Goal: Information Seeking & Learning: Learn about a topic

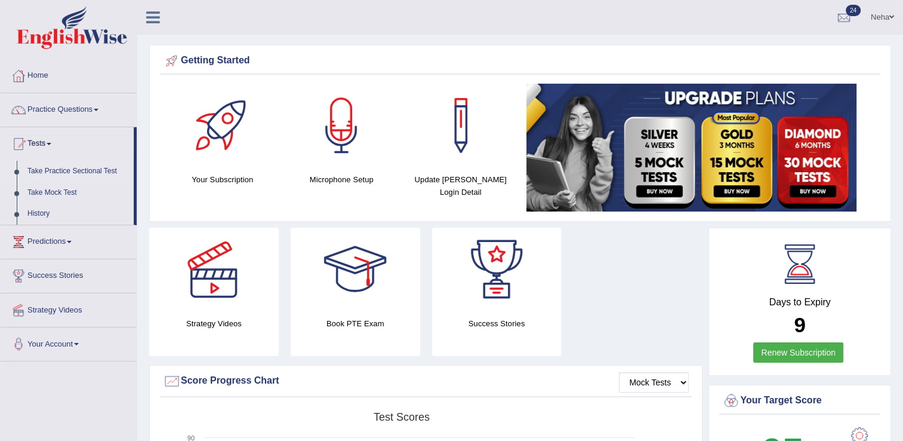
click at [96, 163] on link "Take Practice Sectional Test" at bounding box center [78, 171] width 112 height 21
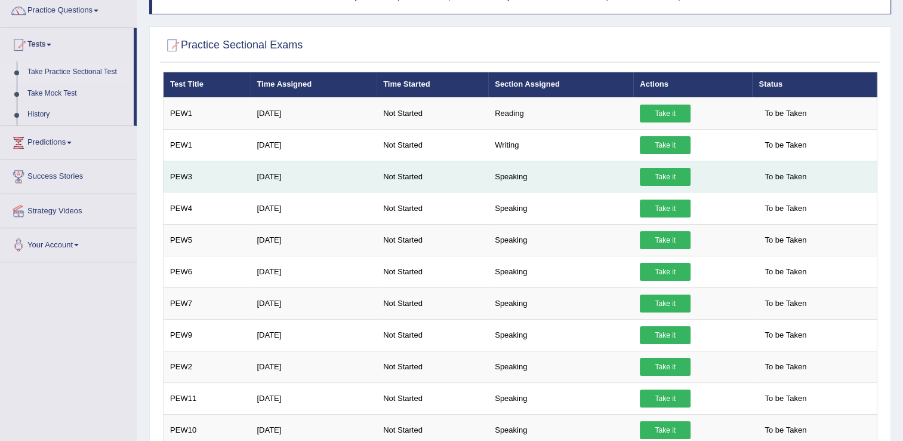
scroll to position [94, 0]
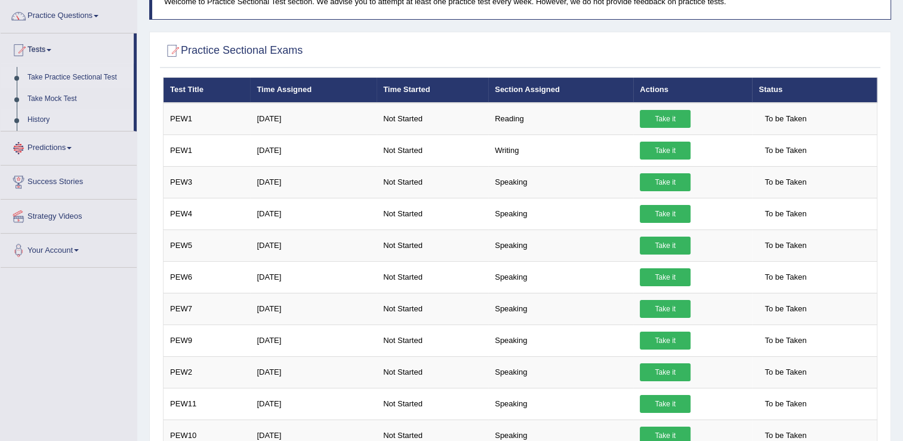
click at [53, 119] on link "History" at bounding box center [78, 119] width 112 height 21
click at [33, 112] on link "History" at bounding box center [78, 119] width 112 height 21
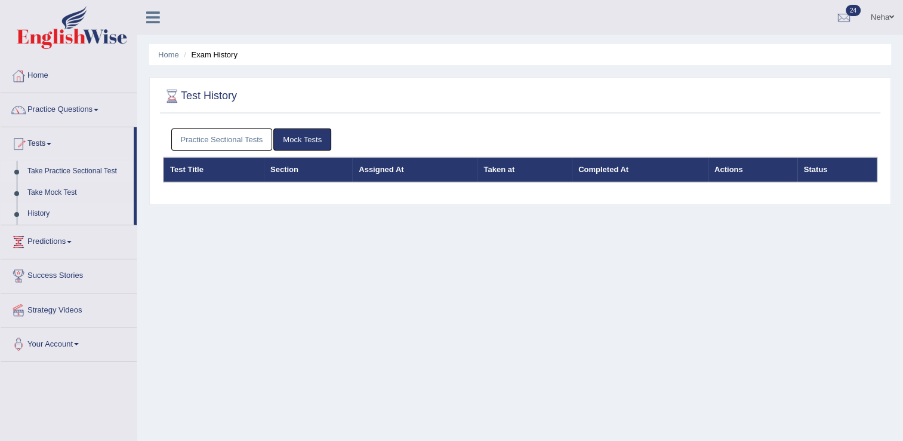
click at [56, 170] on link "Take Practice Sectional Test" at bounding box center [78, 171] width 112 height 21
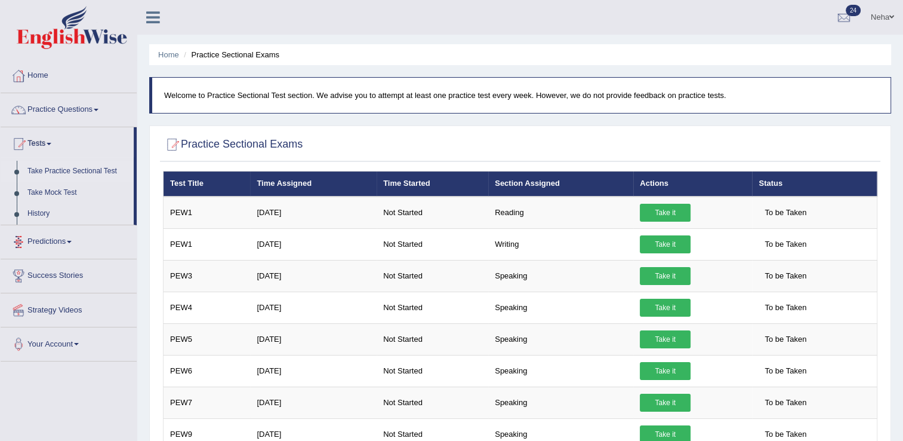
click at [94, 167] on link "Take Practice Sectional Test" at bounding box center [78, 171] width 112 height 21
click at [56, 190] on link "Take Mock Test" at bounding box center [78, 192] width 112 height 21
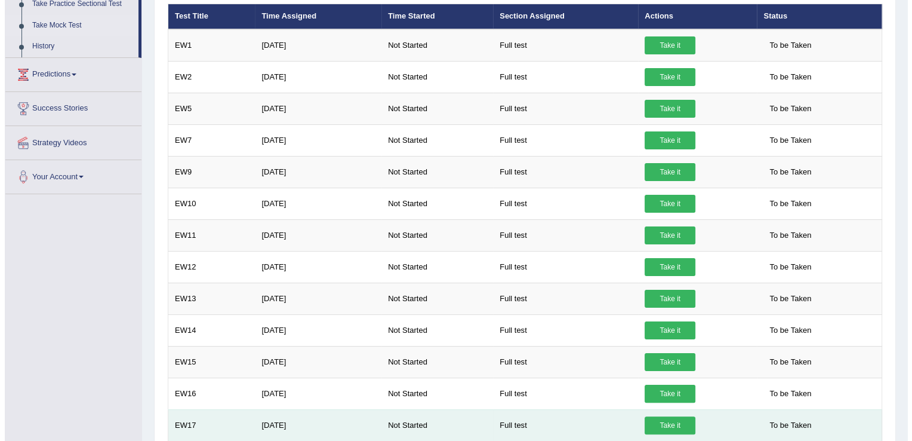
scroll to position [165, 0]
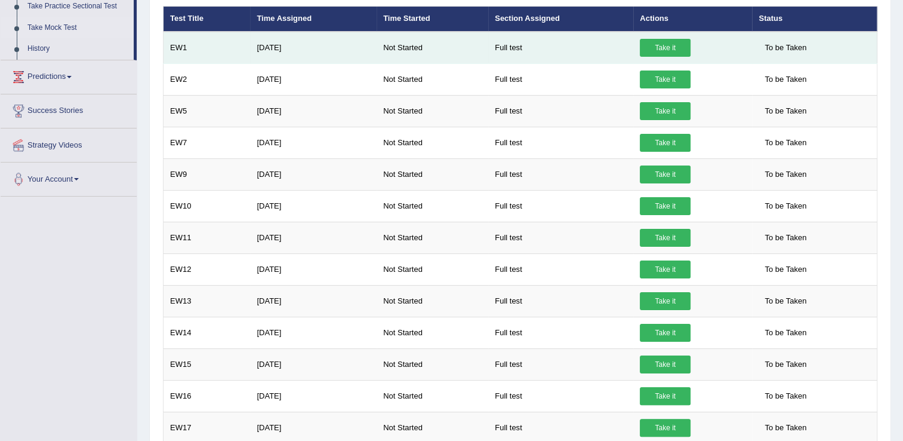
click at [663, 43] on link "Take it" at bounding box center [665, 48] width 51 height 18
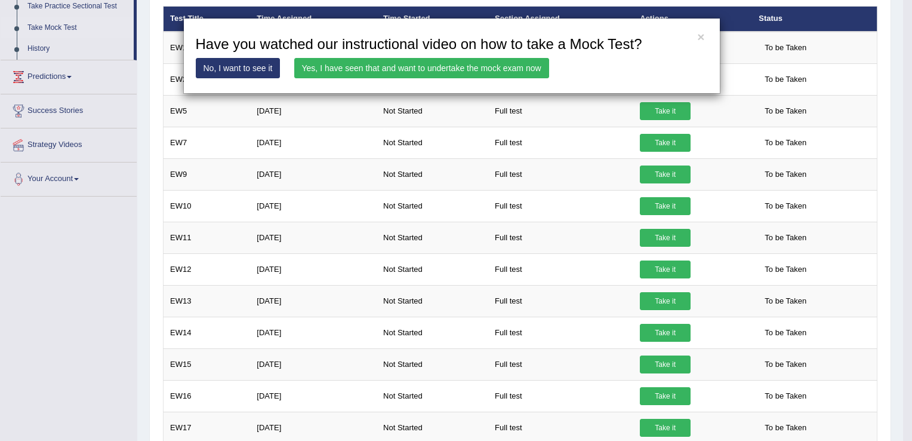
click at [418, 70] on link "Yes, I have seen that and want to undertake the mock exam now" at bounding box center [421, 68] width 255 height 20
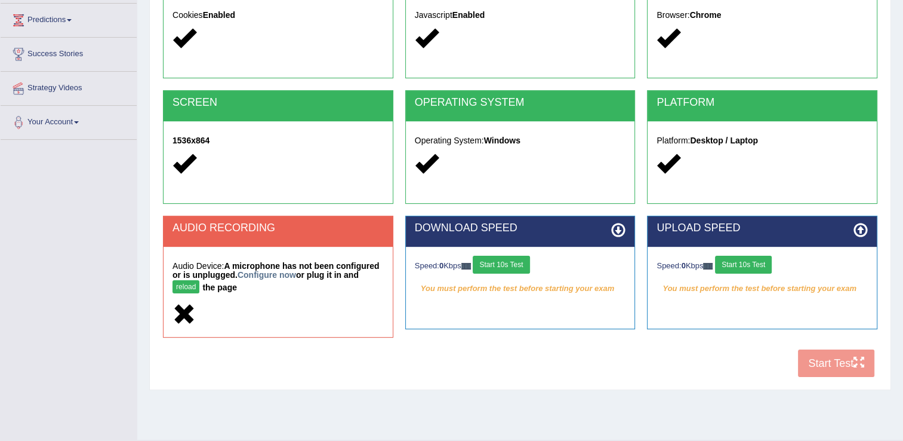
scroll to position [186, 0]
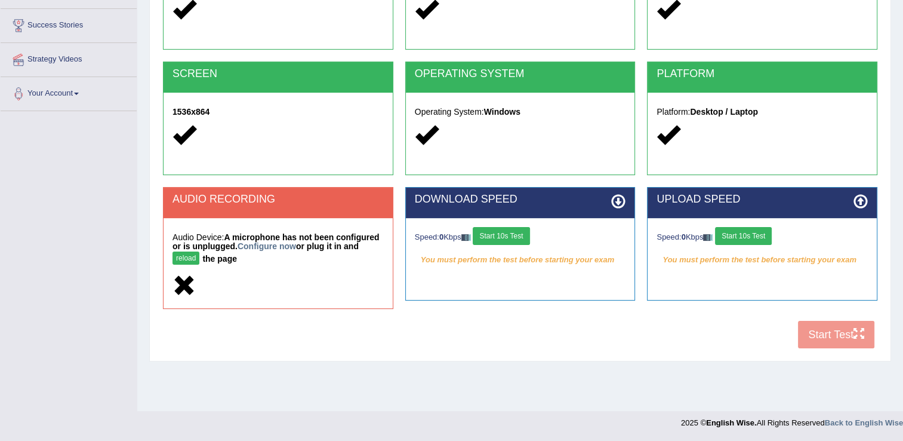
click at [199, 251] on button "reload" at bounding box center [186, 257] width 27 height 13
click at [509, 229] on button "Start 10s Test" at bounding box center [501, 236] width 57 height 18
click at [759, 239] on button "Start 10s Test" at bounding box center [743, 236] width 57 height 18
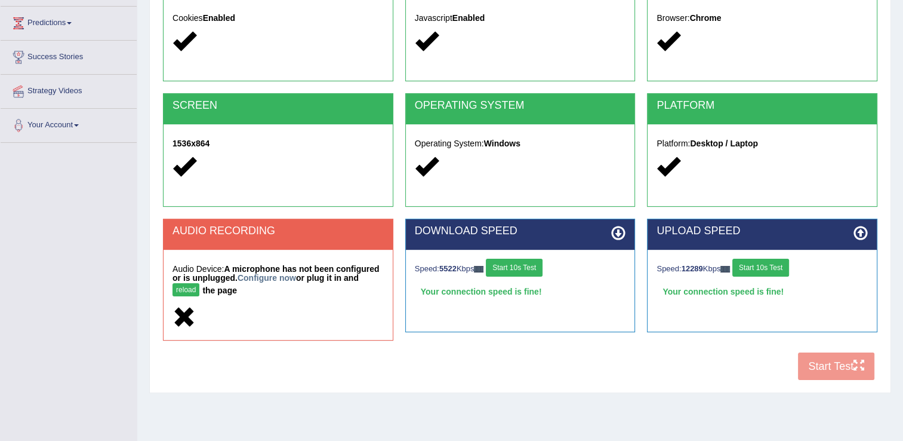
scroll to position [186, 0]
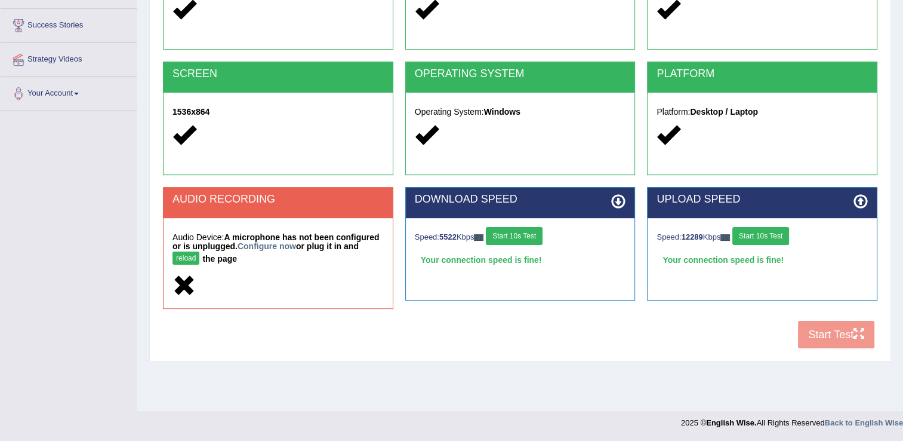
click at [199, 251] on button "reload" at bounding box center [186, 257] width 27 height 13
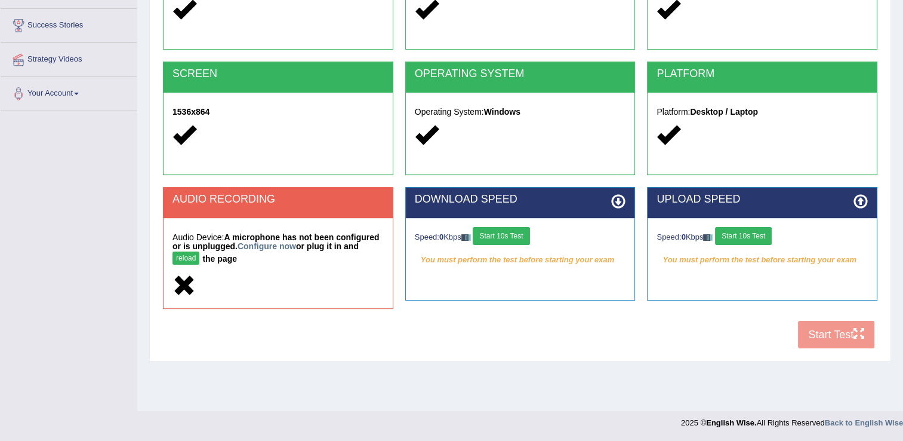
click at [838, 337] on div "COOKIES Cookies Enabled JAVASCRIPT Javascript Enabled BROWSER Browser: Chrome S…" at bounding box center [520, 145] width 721 height 418
click at [516, 237] on button "Start 10s Test" at bounding box center [501, 236] width 57 height 18
click at [761, 240] on button "Start 10s Test" at bounding box center [743, 236] width 57 height 18
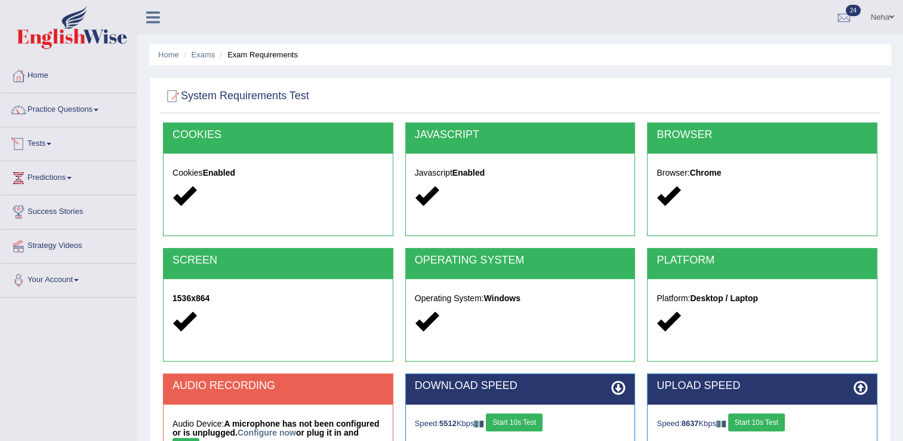
click at [48, 144] on link "Tests" at bounding box center [69, 142] width 136 height 30
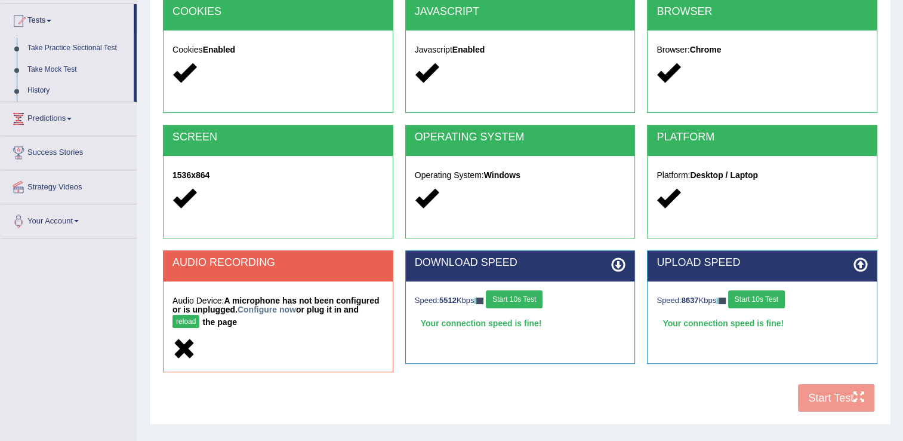
scroll to position [135, 0]
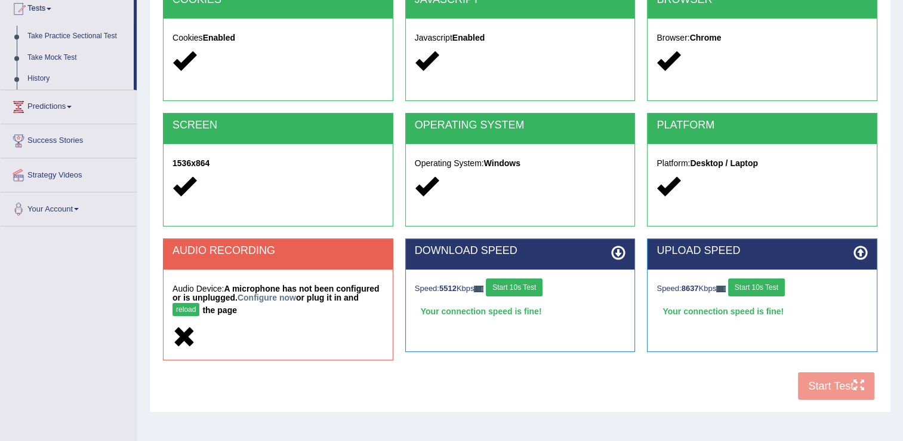
click at [199, 303] on button "reload" at bounding box center [186, 309] width 27 height 13
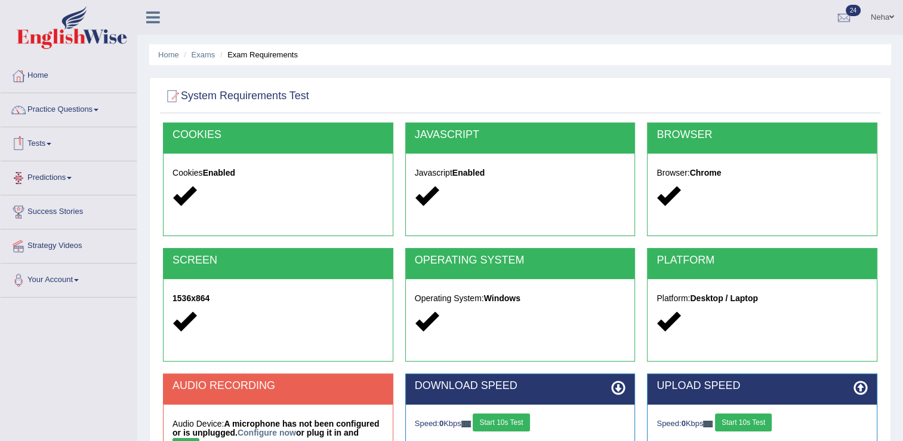
click at [48, 147] on link "Tests" at bounding box center [69, 142] width 136 height 30
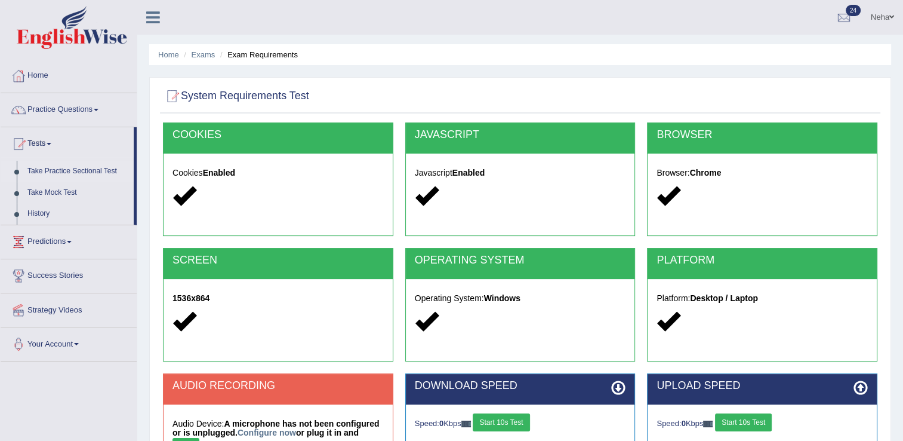
click at [74, 171] on link "Take Practice Sectional Test" at bounding box center [78, 171] width 112 height 21
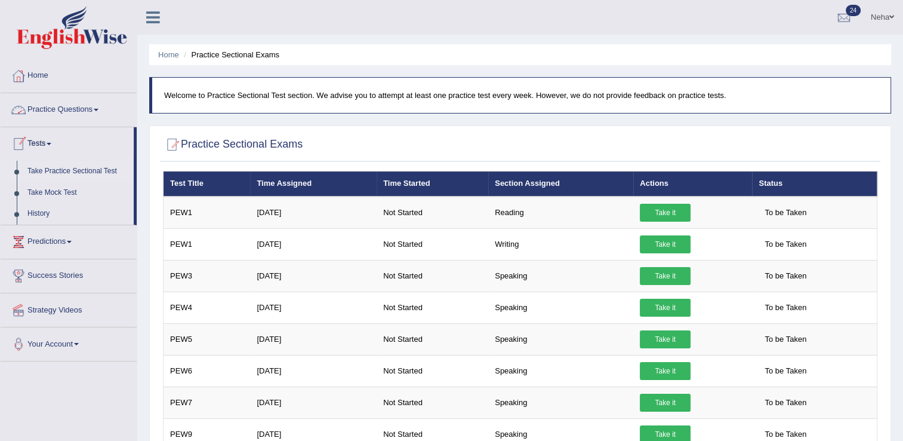
click at [90, 166] on link "Take Practice Sectional Test" at bounding box center [78, 171] width 112 height 21
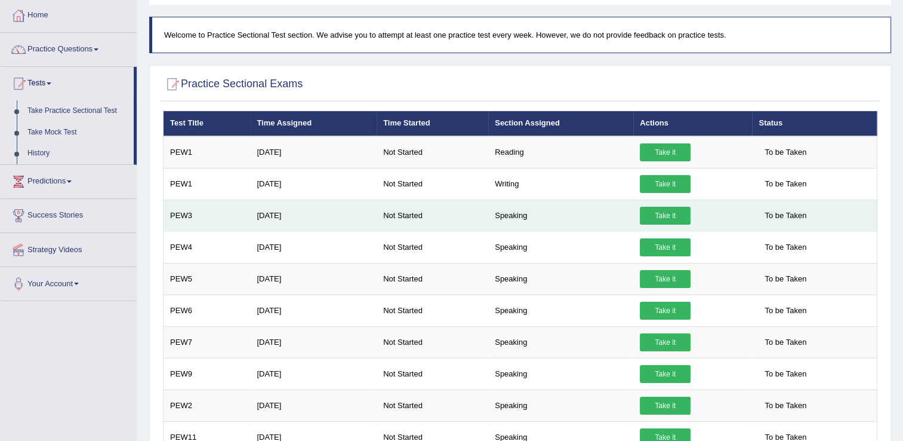
scroll to position [61, 0]
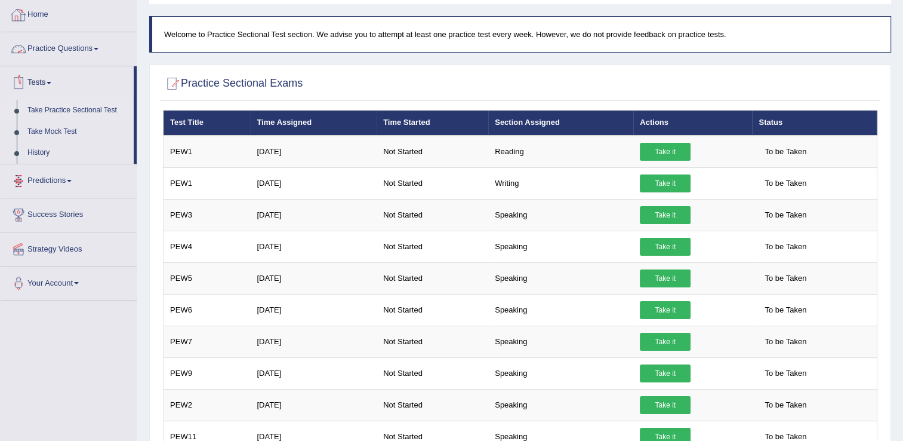
click at [50, 48] on link "Practice Questions" at bounding box center [69, 47] width 136 height 30
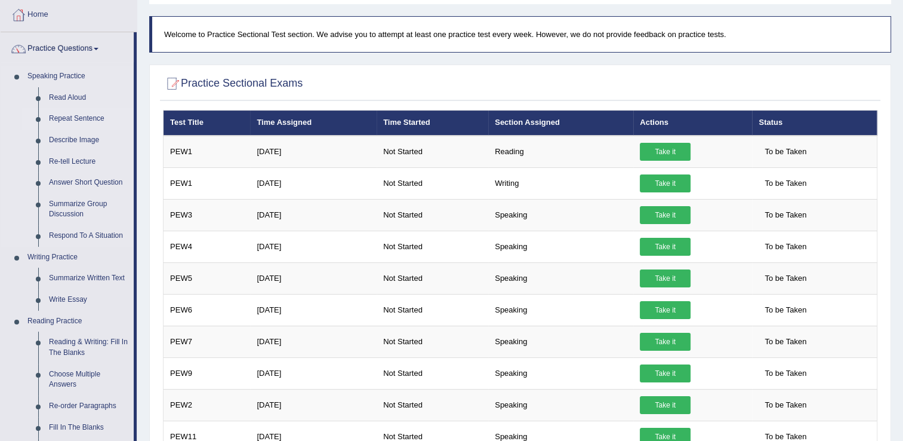
click at [62, 121] on link "Repeat Sentence" at bounding box center [89, 118] width 90 height 21
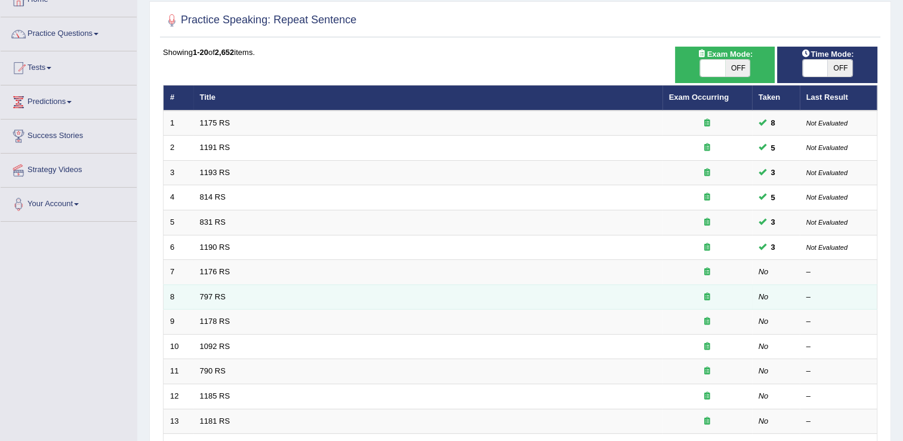
scroll to position [129, 0]
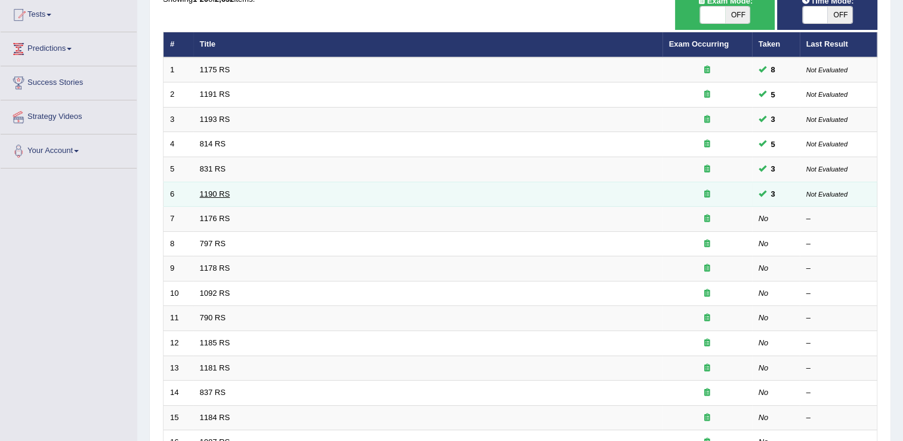
click at [213, 193] on link "1190 RS" at bounding box center [215, 193] width 30 height 9
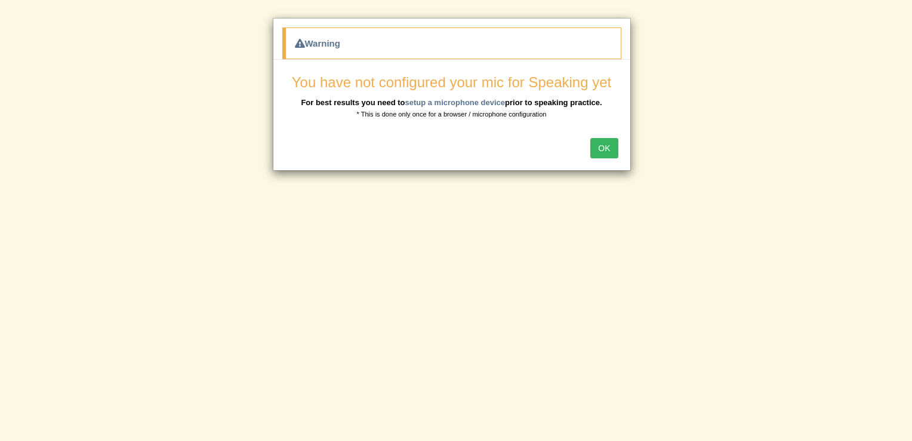
click at [601, 146] on button "OK" at bounding box center [603, 148] width 27 height 20
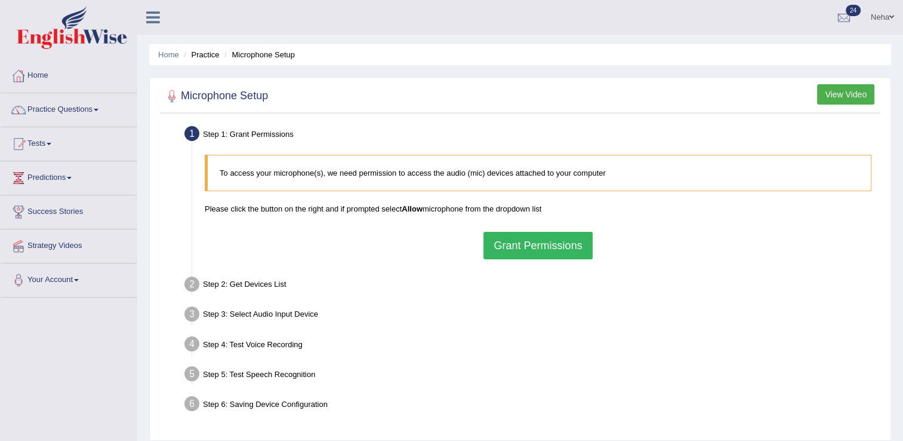
click at [501, 244] on button "Grant Permissions" at bounding box center [538, 245] width 109 height 27
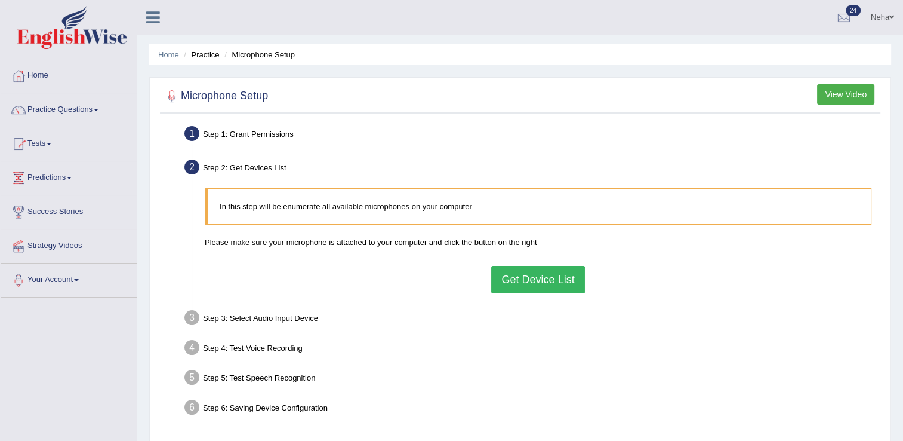
scroll to position [50, 0]
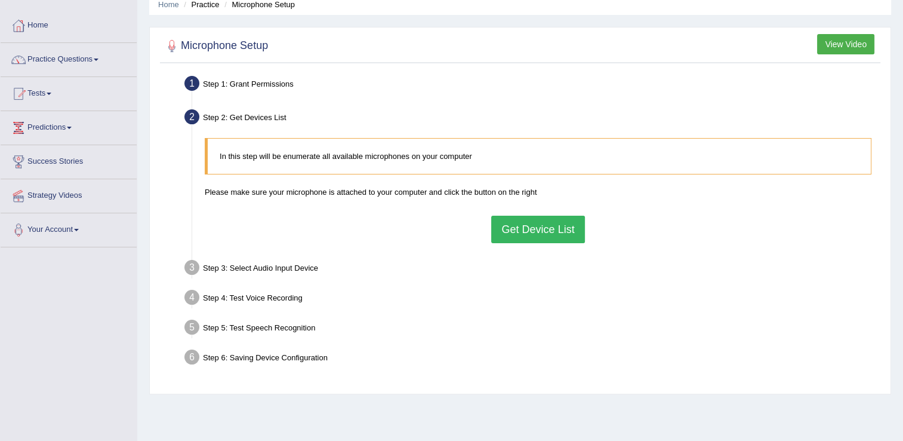
click at [574, 343] on ul "Step 1: Grant Permissions To access your microphone(s), we need permission to a…" at bounding box center [520, 222] width 715 height 300
click at [530, 232] on button "Get Device List" at bounding box center [537, 228] width 93 height 27
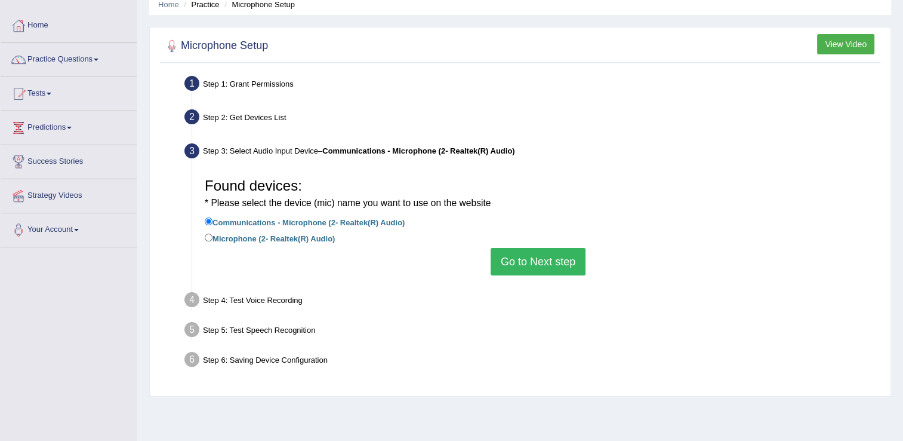
click at [546, 257] on button "Go to Next step" at bounding box center [538, 261] width 95 height 27
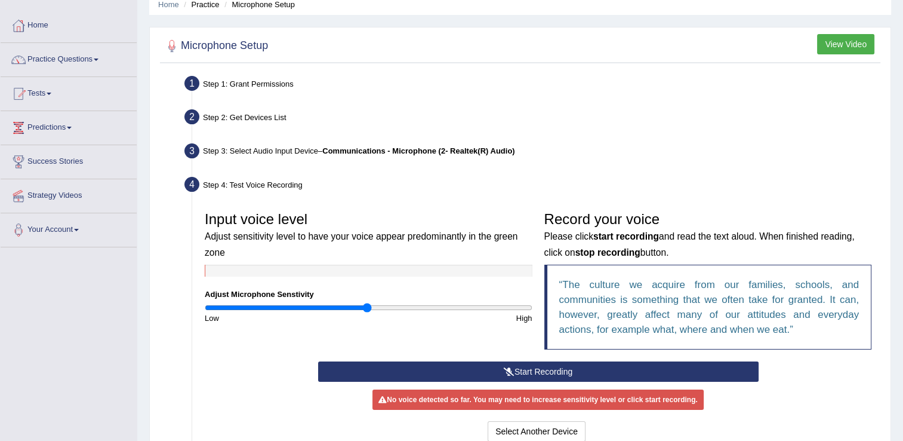
click at [201, 309] on div "Input voice level Adjust sensitivity level to have your voice appear predominan…" at bounding box center [369, 264] width 340 height 118
click at [210, 309] on input "range" at bounding box center [369, 308] width 328 height 10
click at [475, 368] on button "Start Recording" at bounding box center [538, 371] width 441 height 20
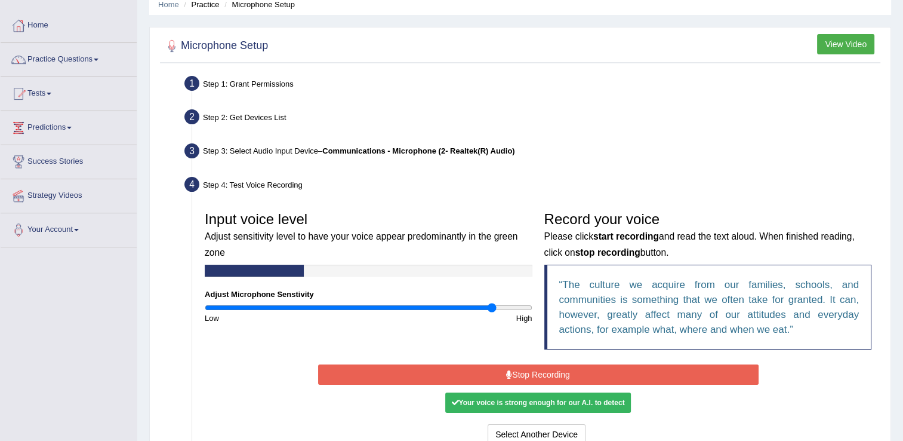
drag, startPoint x: 210, startPoint y: 307, endPoint x: 492, endPoint y: 309, distance: 281.8
type input "1.78"
click at [492, 309] on input "range" at bounding box center [369, 308] width 328 height 10
click at [600, 379] on button "Stop Recording" at bounding box center [538, 374] width 441 height 20
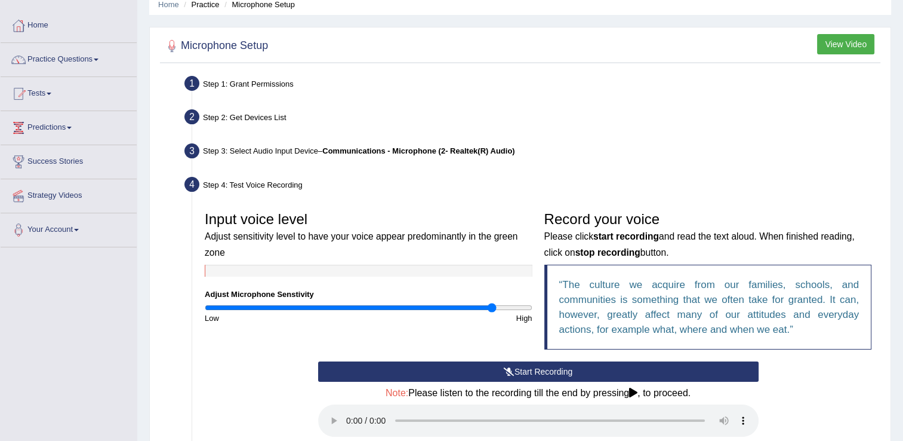
scroll to position [241, 0]
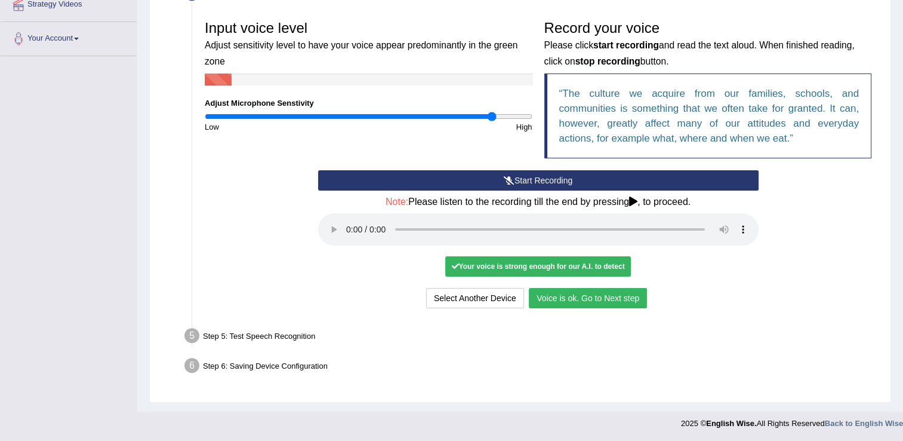
click at [574, 298] on button "Voice is ok. Go to Next step" at bounding box center [588, 298] width 118 height 20
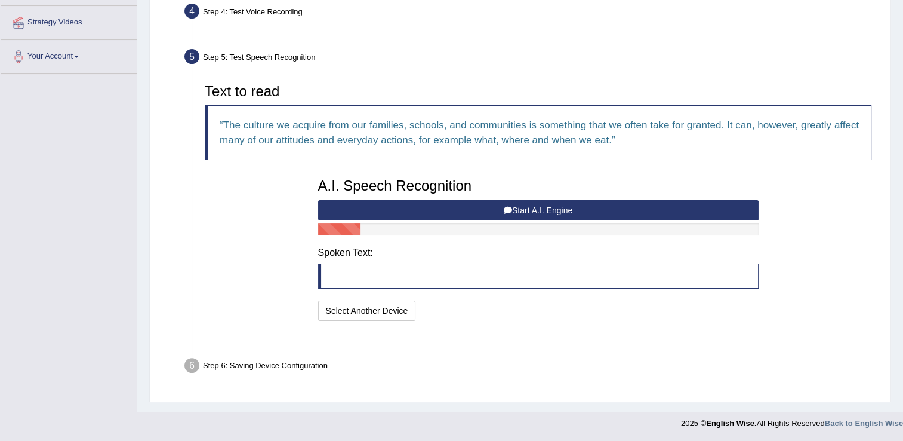
scroll to position [193, 0]
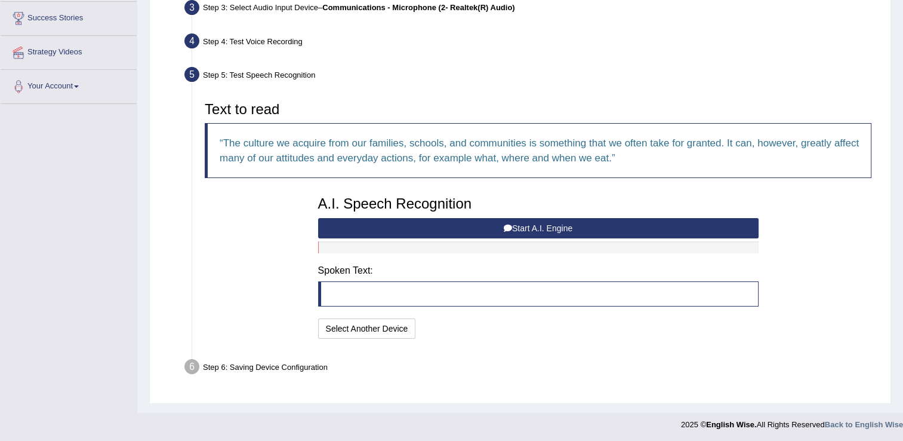
click at [507, 218] on button "Start A.I. Engine" at bounding box center [538, 228] width 441 height 20
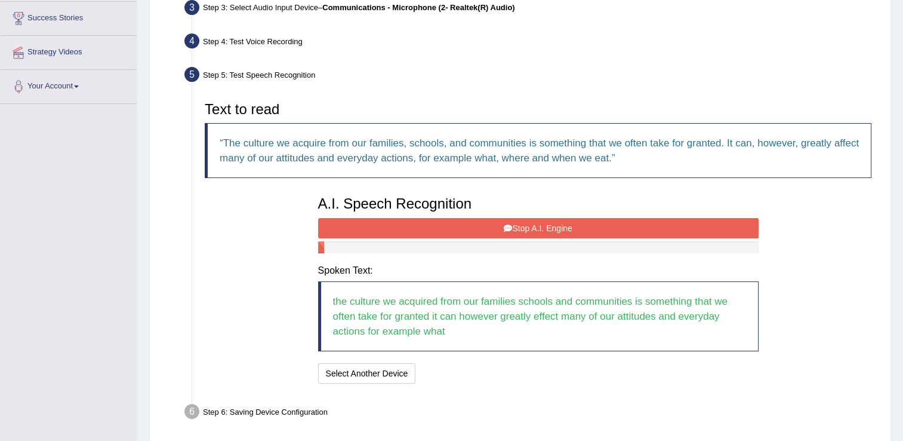
click at [586, 225] on button "Stop A.I. Engine" at bounding box center [538, 228] width 441 height 20
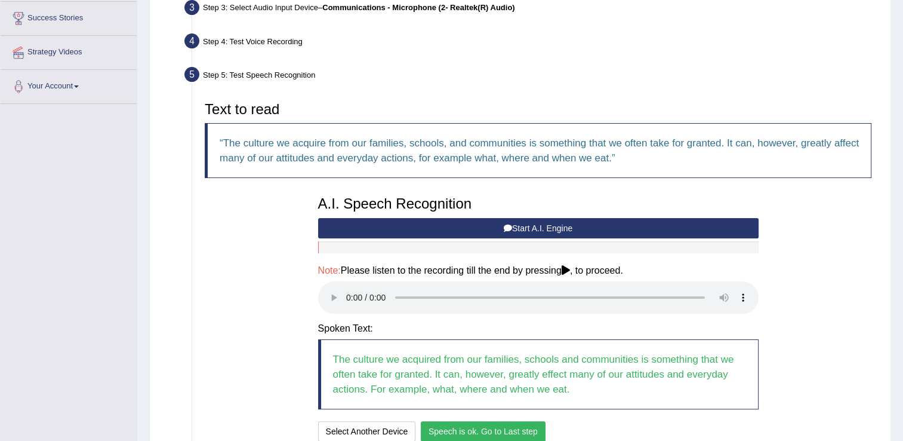
scroll to position [296, 0]
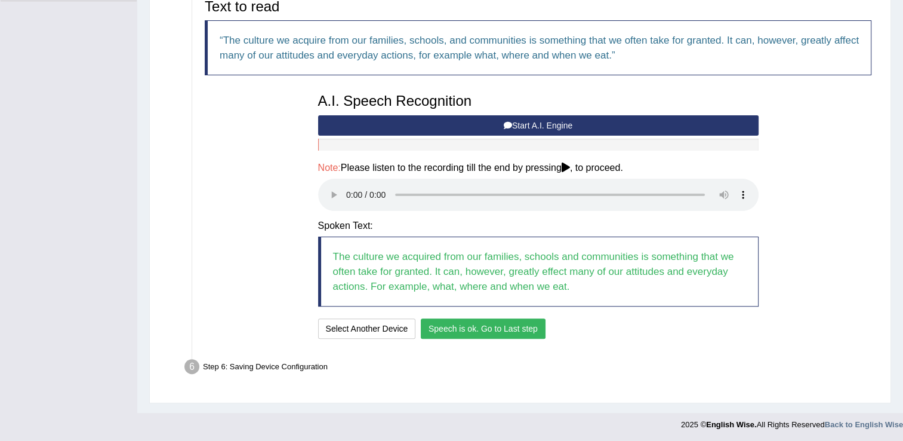
click at [477, 325] on button "Speech is ok. Go to Last step" at bounding box center [483, 328] width 125 height 20
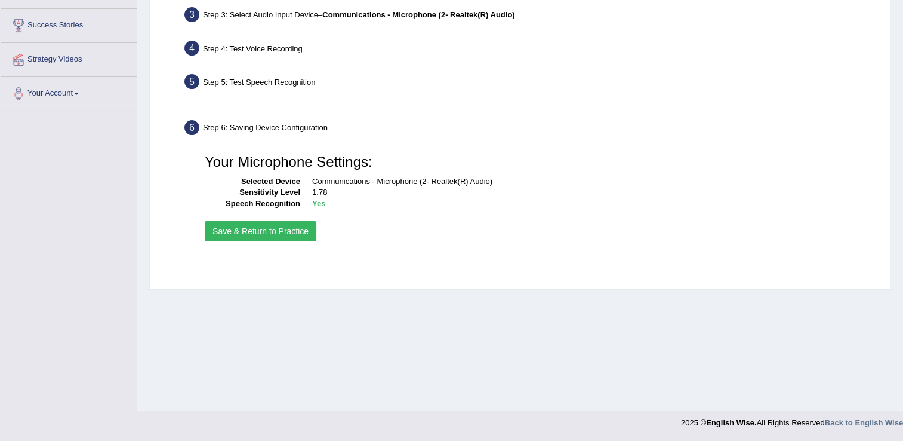
scroll to position [186, 0]
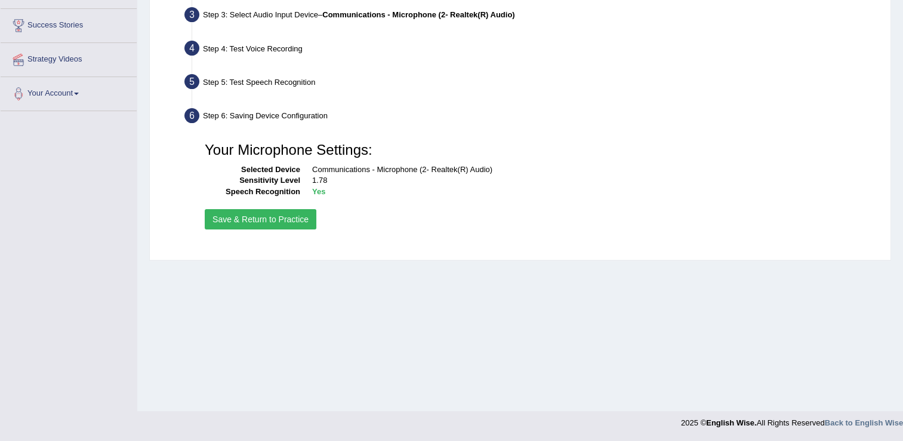
click at [245, 221] on button "Save & Return to Practice" at bounding box center [261, 219] width 112 height 20
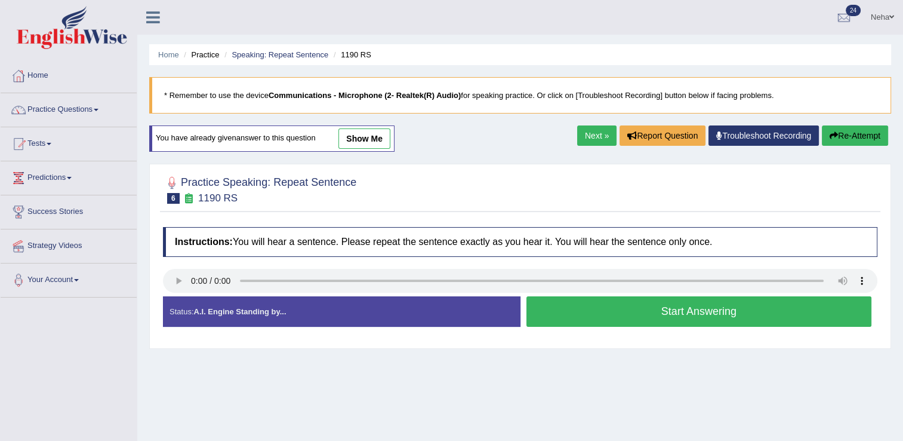
click at [570, 319] on button "Start Answering" at bounding box center [699, 311] width 346 height 30
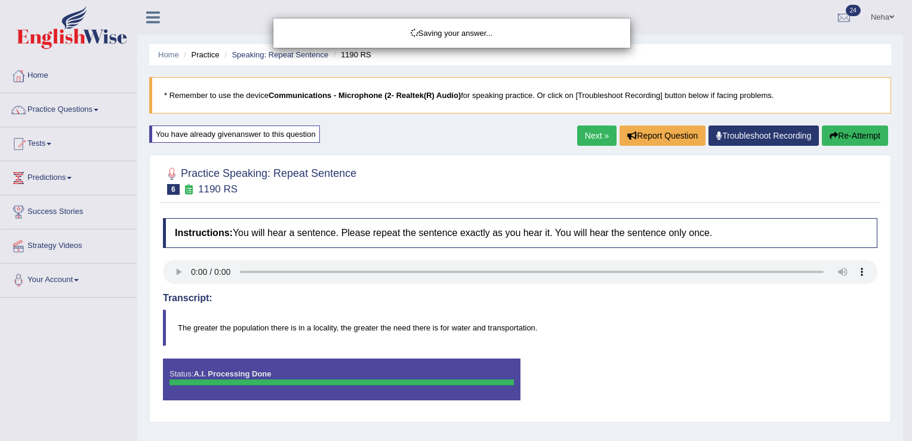
click at [862, 135] on div "Saving your answer..." at bounding box center [456, 220] width 912 height 441
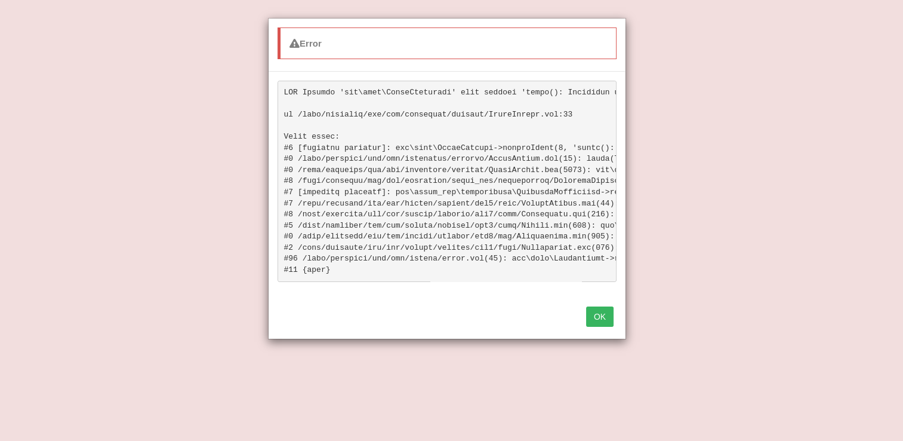
click at [592, 317] on button "OK" at bounding box center [599, 316] width 27 height 20
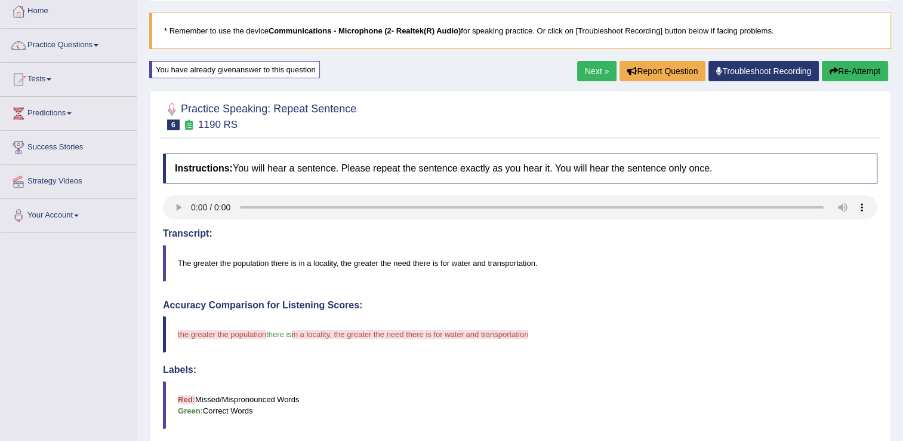
scroll to position [62, 0]
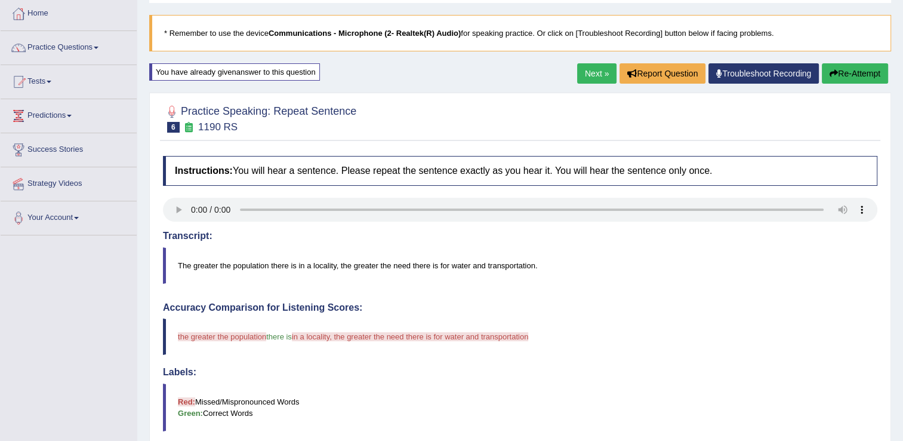
click at [858, 75] on button "Re-Attempt" at bounding box center [855, 73] width 66 height 20
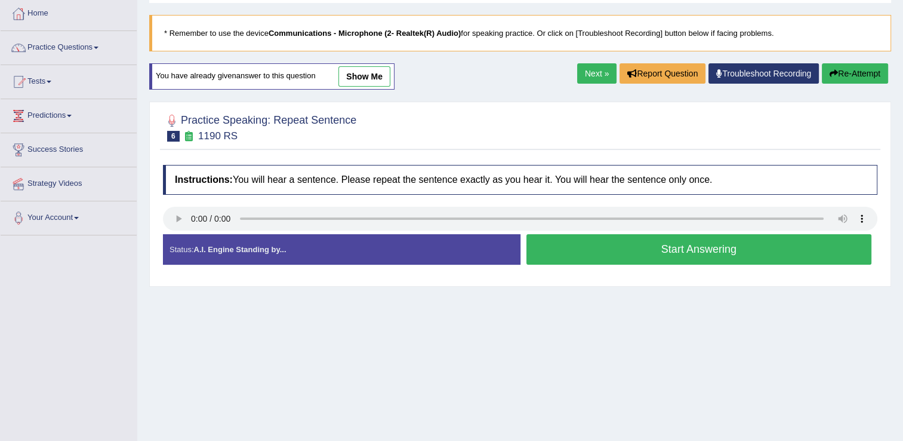
click at [587, 248] on button "Start Answering" at bounding box center [699, 249] width 346 height 30
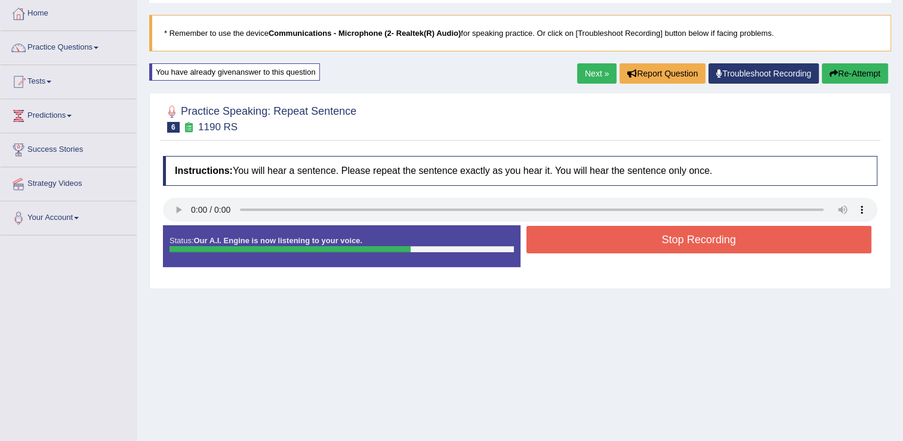
click at [574, 238] on button "Stop Recording" at bounding box center [699, 239] width 346 height 27
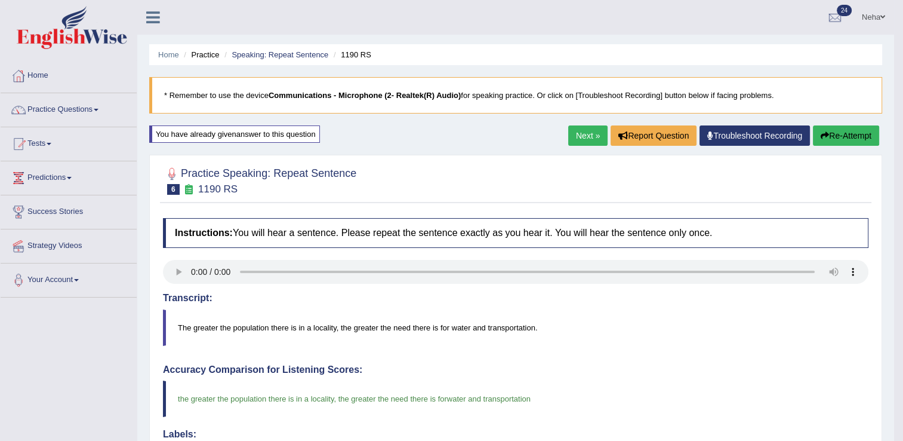
click at [581, 134] on link "Next »" at bounding box center [587, 135] width 39 height 20
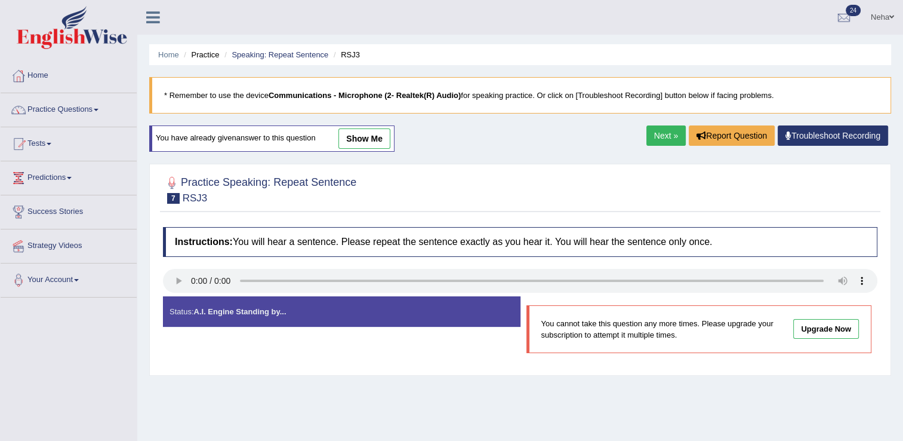
click at [663, 137] on link "Next »" at bounding box center [665, 135] width 39 height 20
click at [674, 130] on link "Next »" at bounding box center [665, 135] width 39 height 20
click at [667, 132] on link "Next »" at bounding box center [665, 135] width 39 height 20
click at [667, 137] on link "Next »" at bounding box center [665, 135] width 39 height 20
click at [665, 135] on link "Next »" at bounding box center [665, 135] width 39 height 20
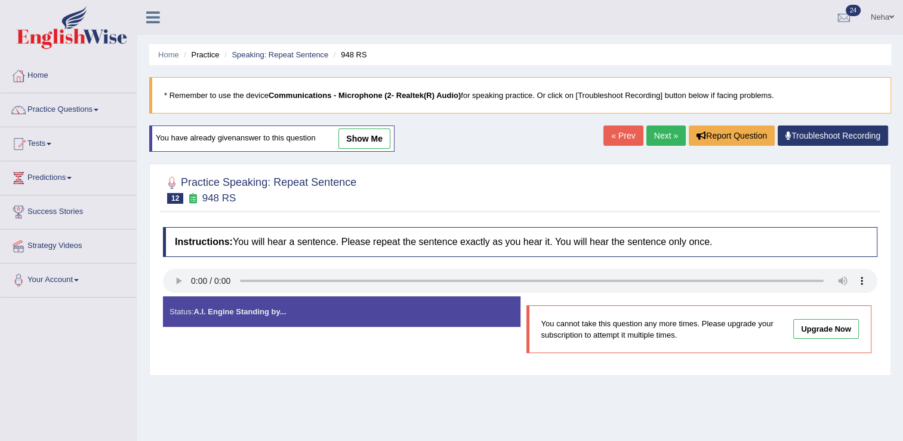
click at [660, 136] on link "Next »" at bounding box center [665, 135] width 39 height 20
click at [664, 142] on link "Next »" at bounding box center [665, 135] width 39 height 20
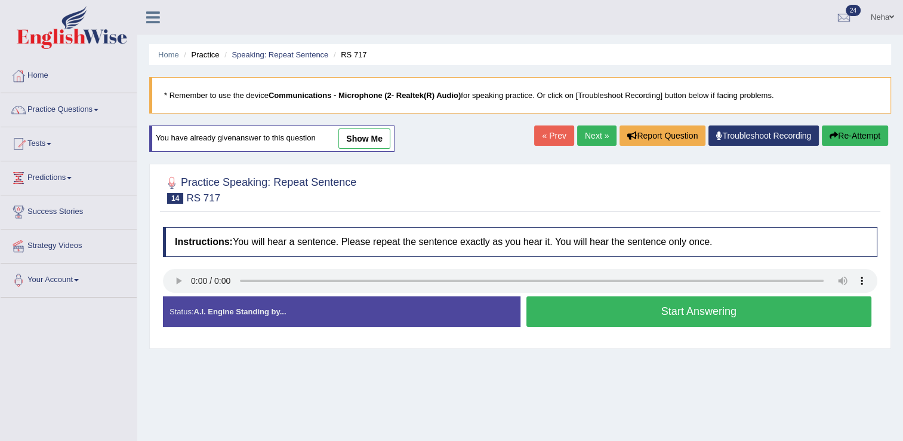
click at [587, 316] on button "Start Answering" at bounding box center [699, 311] width 346 height 30
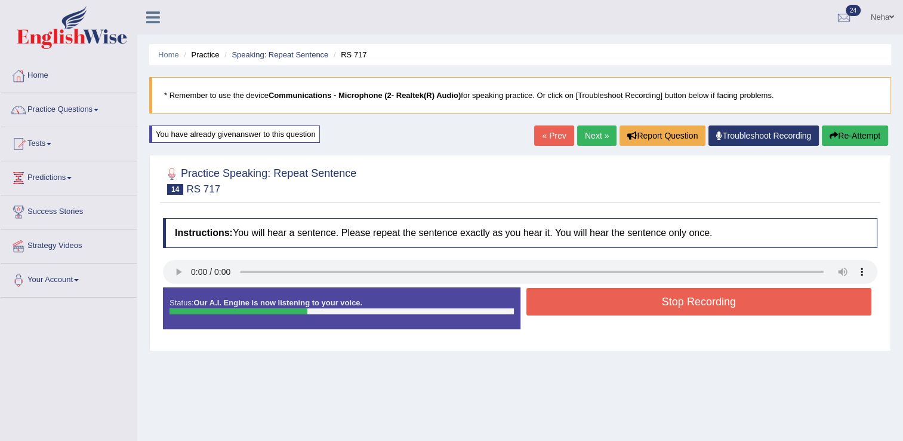
click at [587, 305] on button "Stop Recording" at bounding box center [699, 301] width 346 height 27
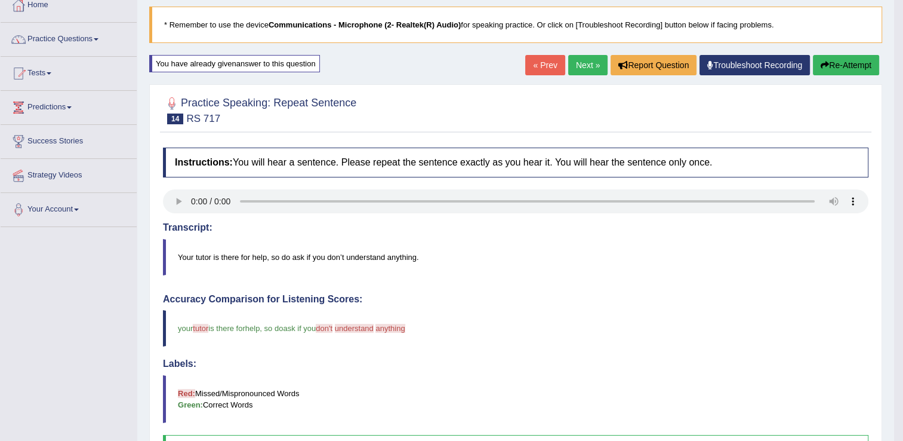
scroll to position [66, 0]
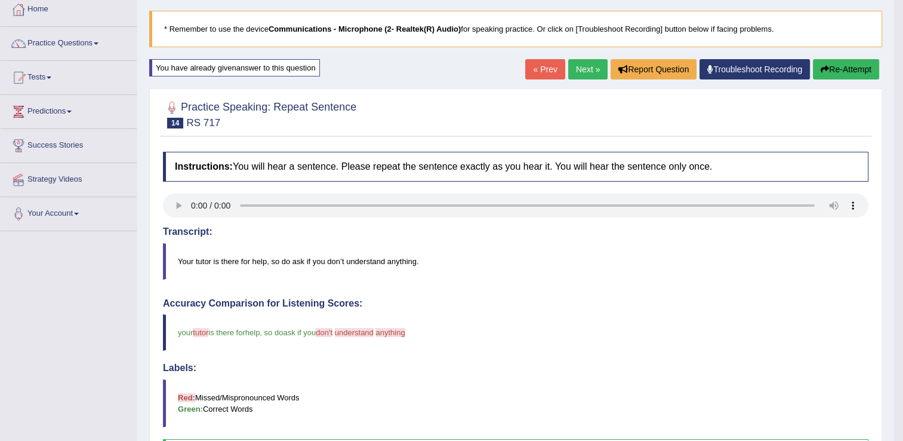
click at [823, 67] on icon "button" at bounding box center [825, 69] width 8 height 8
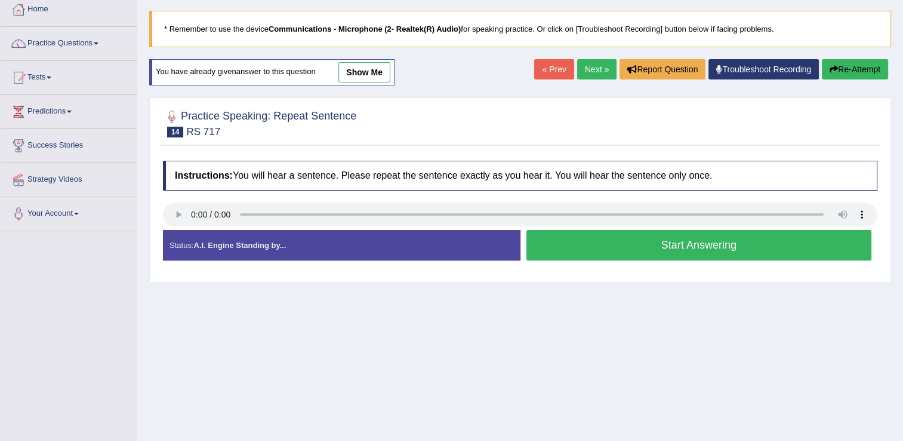
click at [675, 232] on button "Start Answering" at bounding box center [699, 245] width 346 height 30
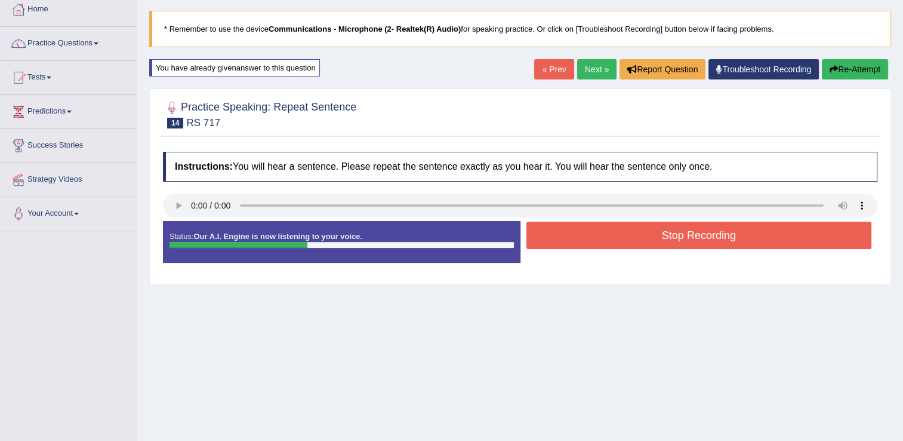
click at [675, 232] on button "Stop Recording" at bounding box center [699, 234] width 346 height 27
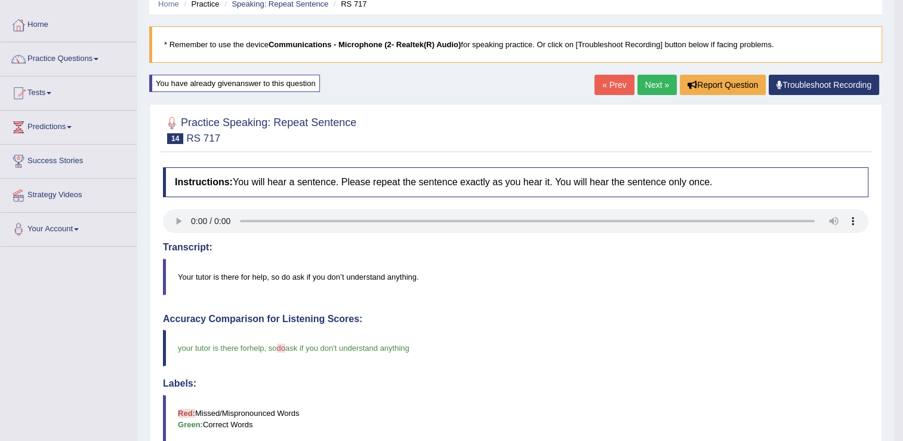
scroll to position [44, 0]
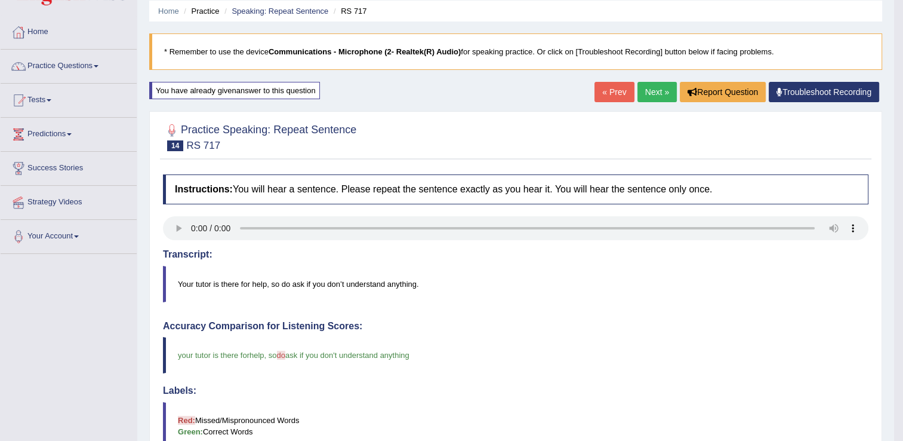
click at [655, 91] on link "Next »" at bounding box center [657, 92] width 39 height 20
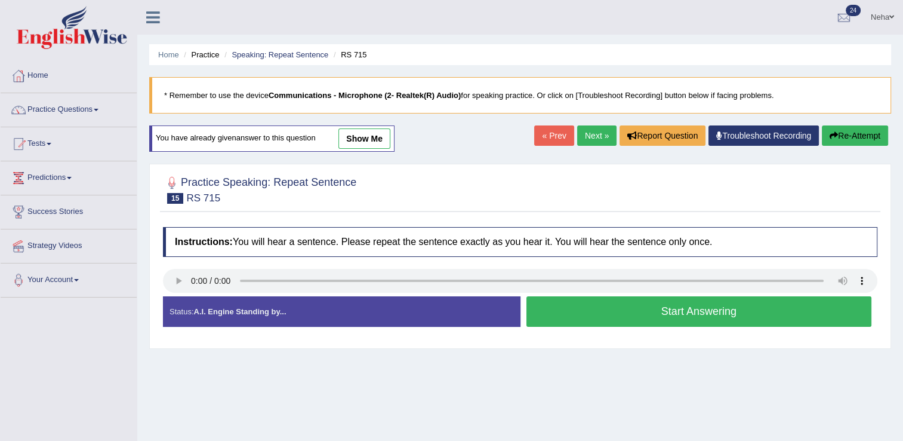
click at [590, 307] on button "Start Answering" at bounding box center [699, 311] width 346 height 30
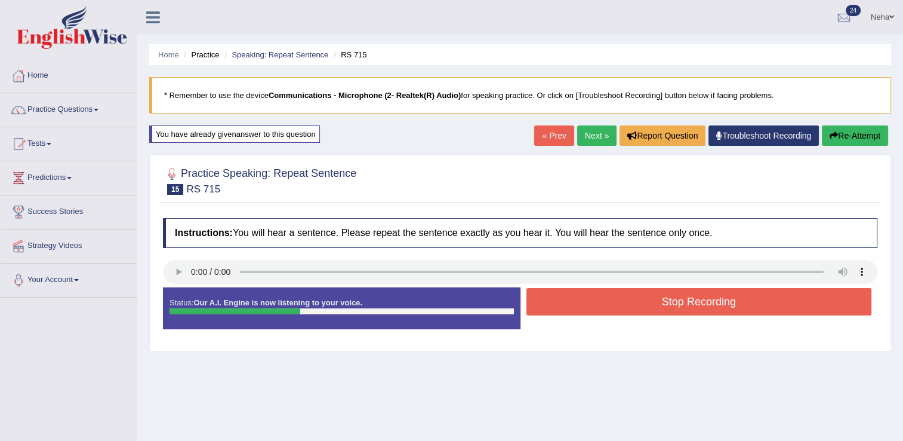
click at [590, 307] on button "Stop Recording" at bounding box center [699, 301] width 346 height 27
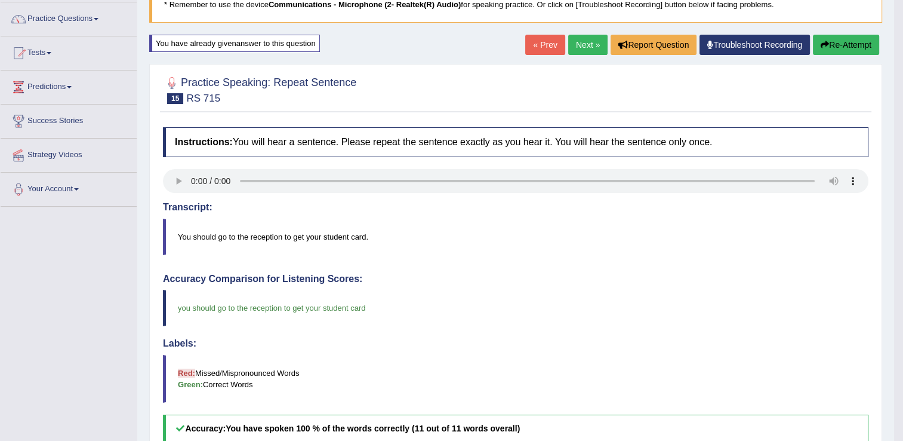
scroll to position [90, 0]
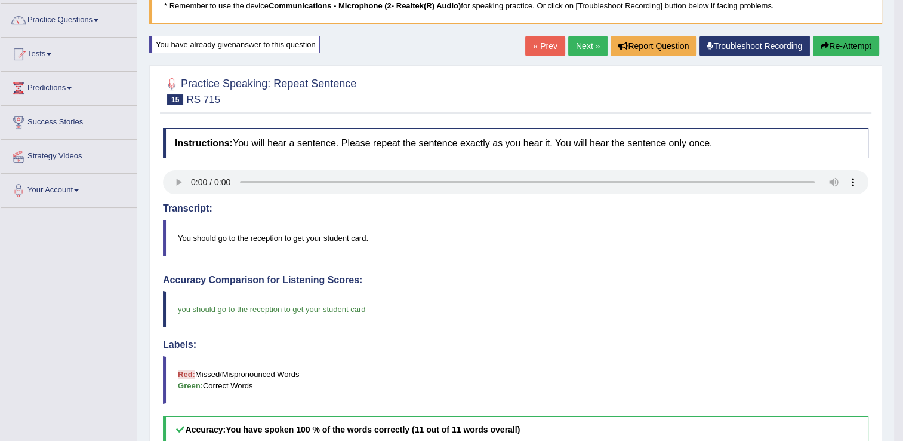
click at [583, 47] on link "Next »" at bounding box center [587, 46] width 39 height 20
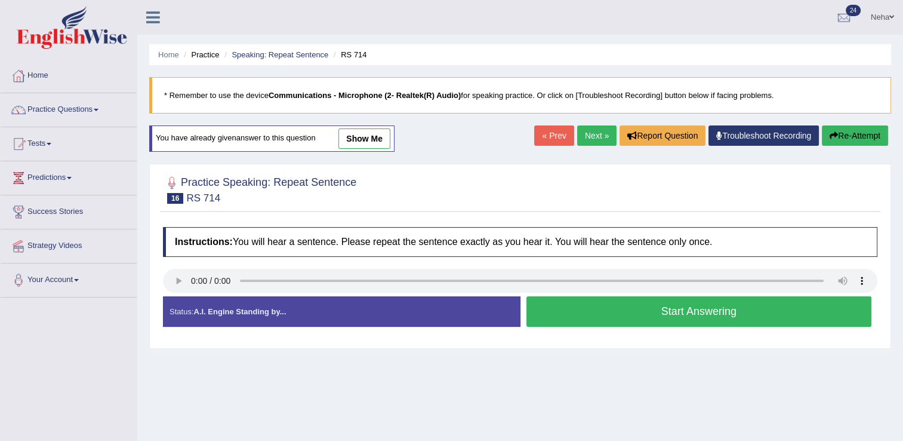
click at [597, 311] on button "Start Answering" at bounding box center [699, 311] width 346 height 30
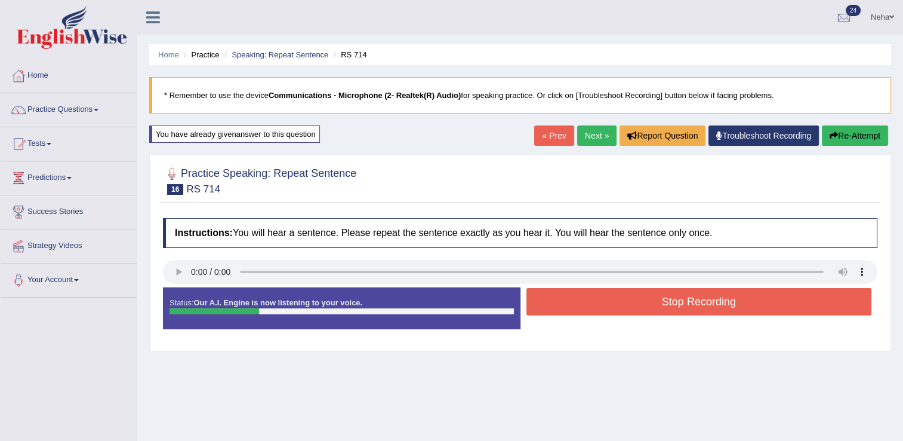
click at [597, 311] on button "Stop Recording" at bounding box center [699, 301] width 346 height 27
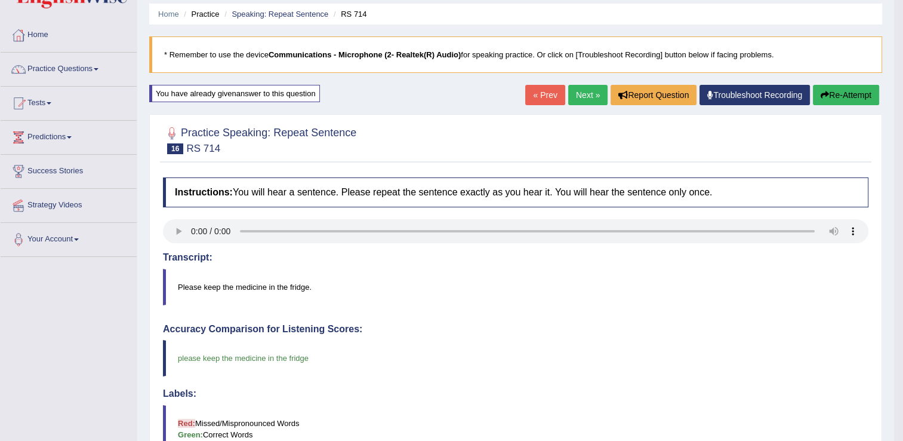
scroll to position [40, 0]
click at [585, 97] on link "Next »" at bounding box center [587, 95] width 39 height 20
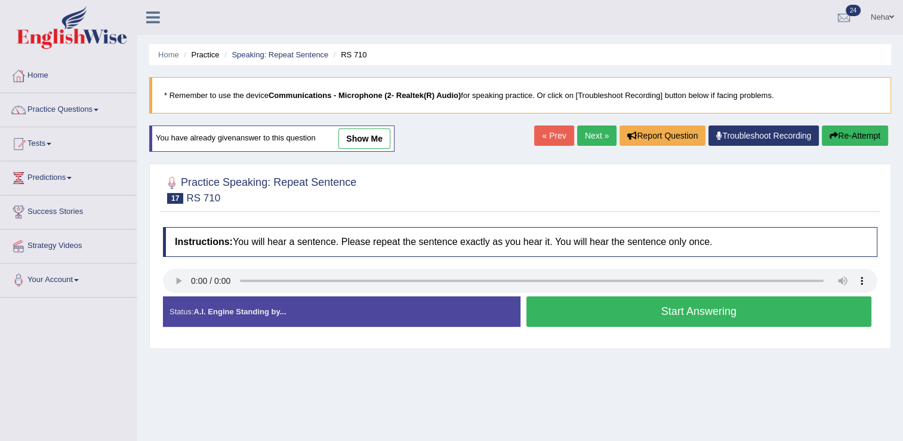
click at [601, 319] on button "Start Answering" at bounding box center [699, 311] width 346 height 30
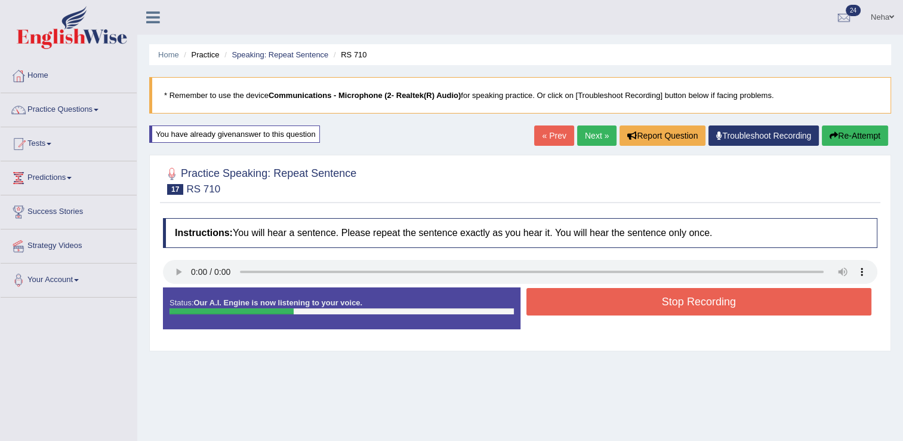
click at [601, 309] on button "Stop Recording" at bounding box center [699, 301] width 346 height 27
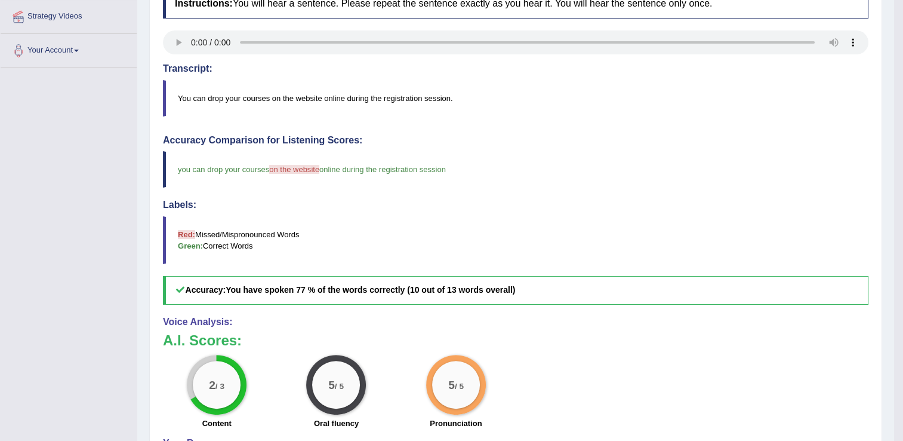
scroll to position [85, 0]
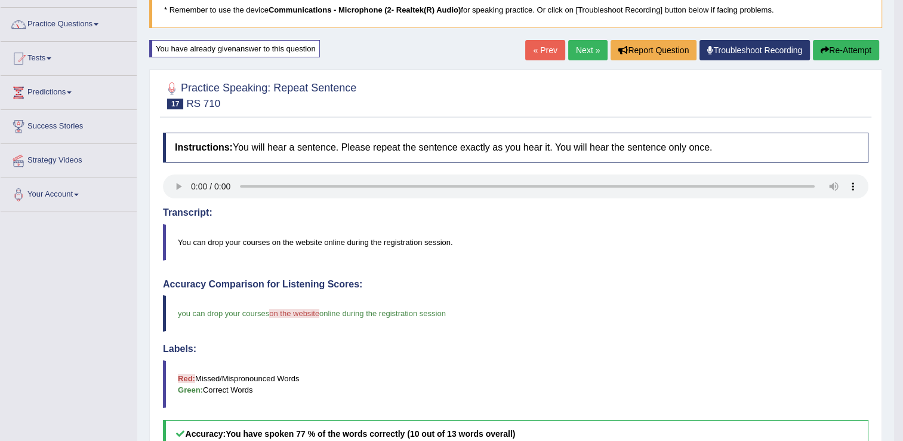
click at [848, 49] on button "Re-Attempt" at bounding box center [846, 50] width 66 height 20
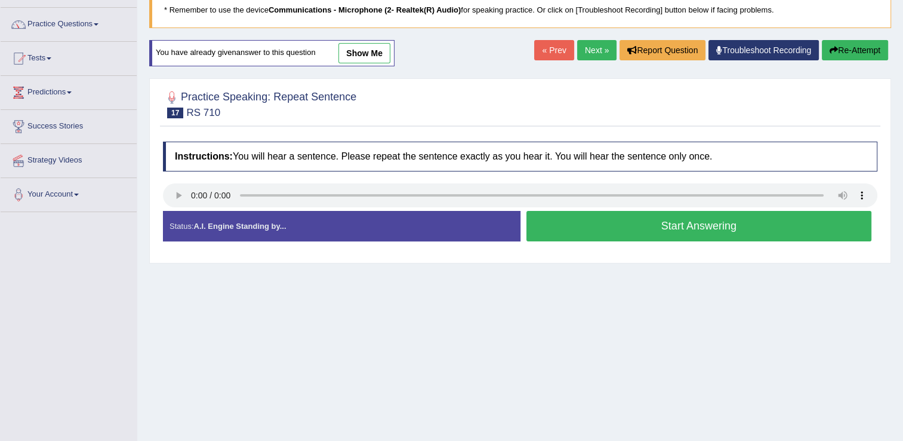
click at [576, 237] on button "Start Answering" at bounding box center [699, 226] width 346 height 30
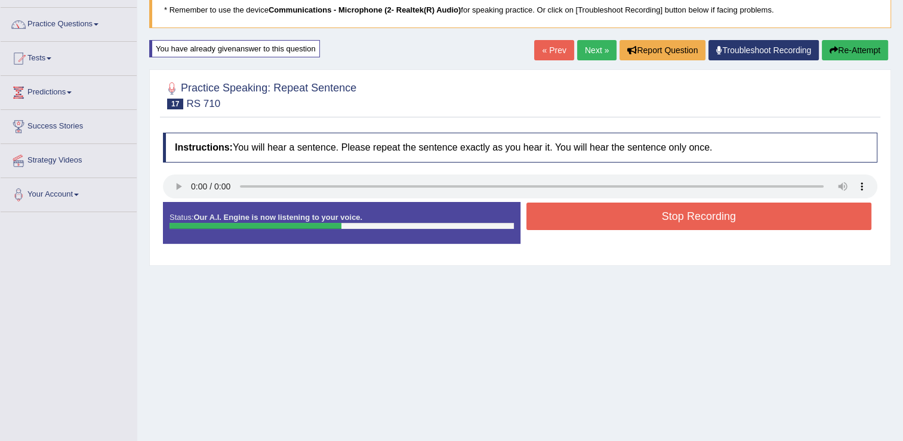
click at [579, 227] on button "Stop Recording" at bounding box center [699, 215] width 346 height 27
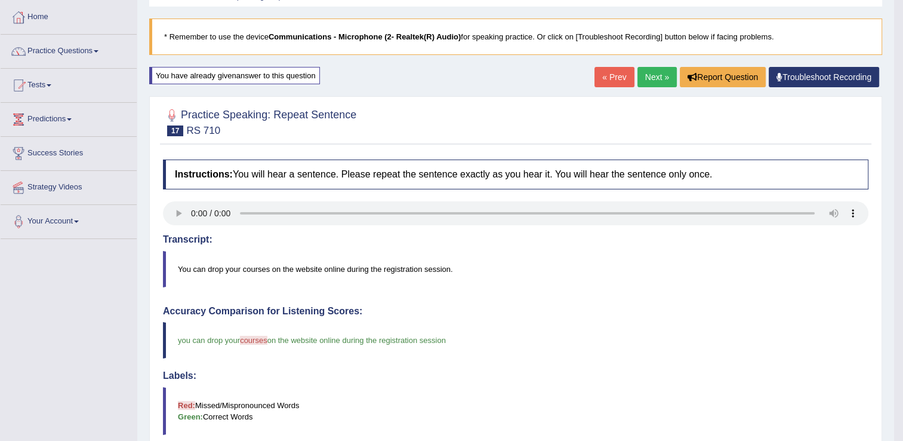
scroll to position [50, 0]
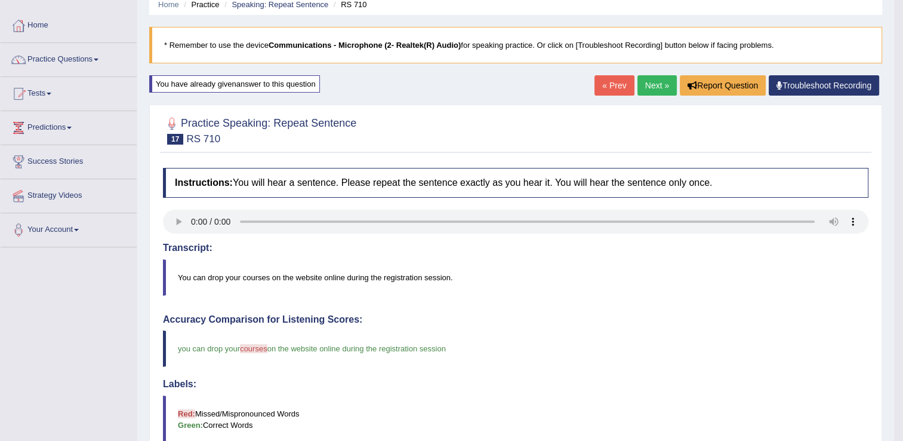
click at [659, 90] on link "Next »" at bounding box center [657, 85] width 39 height 20
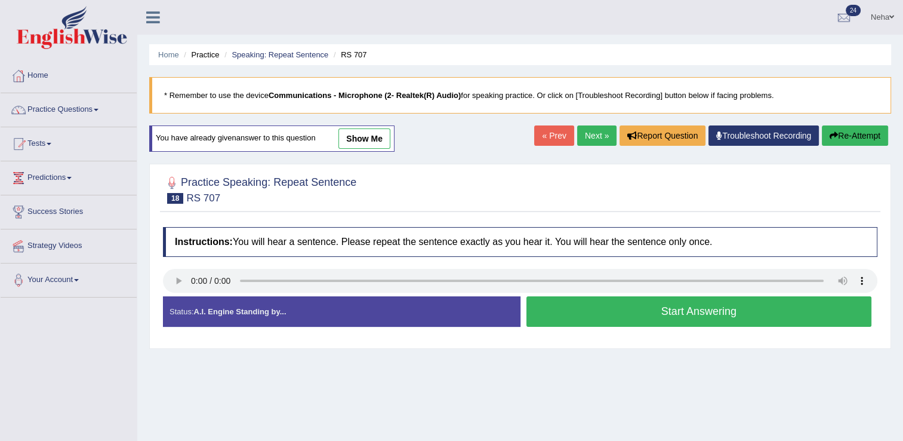
click at [587, 309] on button "Start Answering" at bounding box center [699, 311] width 346 height 30
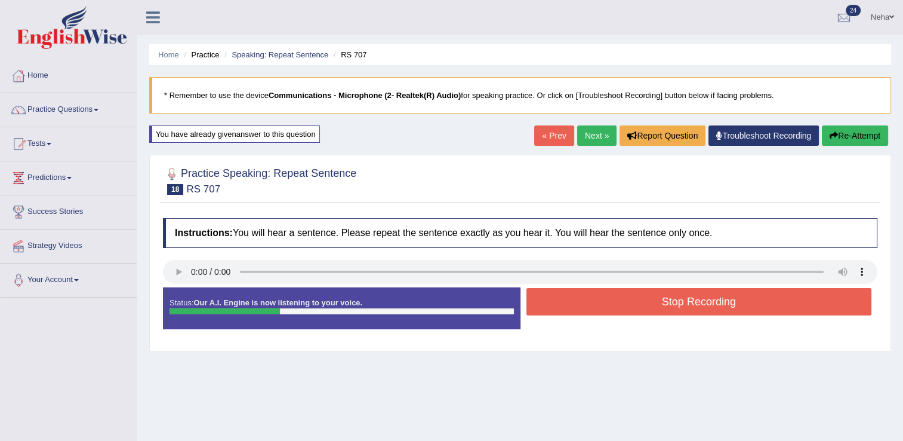
click at [587, 309] on button "Stop Recording" at bounding box center [699, 301] width 346 height 27
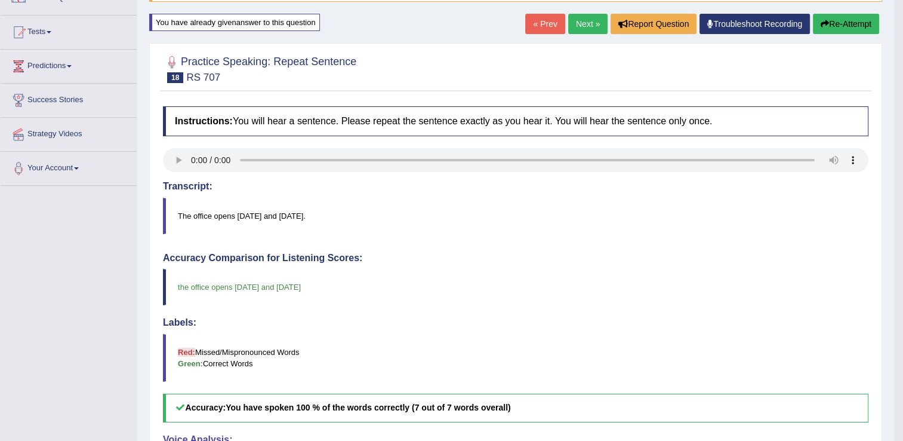
scroll to position [110, 0]
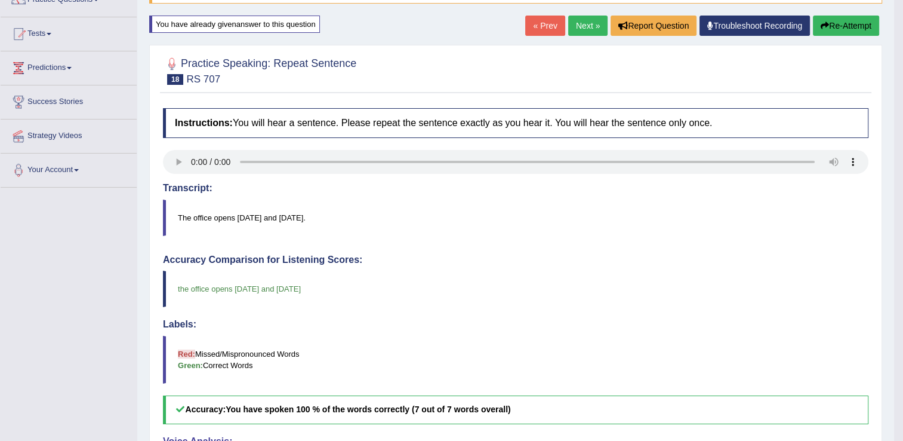
click at [840, 21] on button "Re-Attempt" at bounding box center [846, 26] width 66 height 20
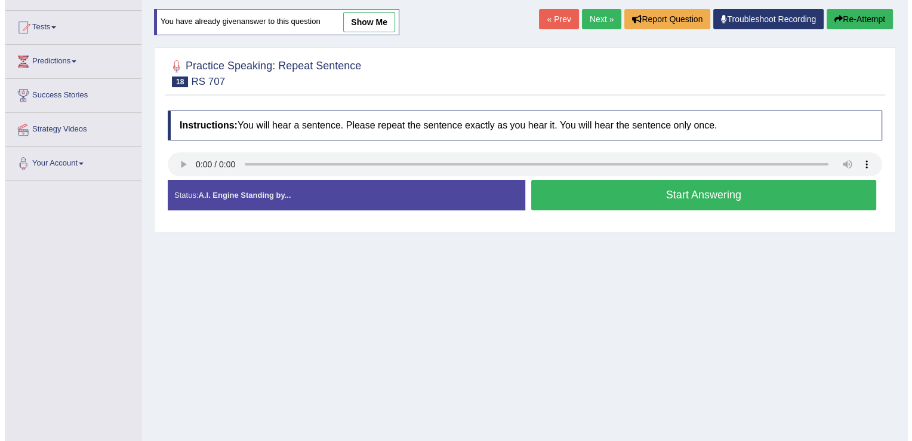
scroll to position [110, 0]
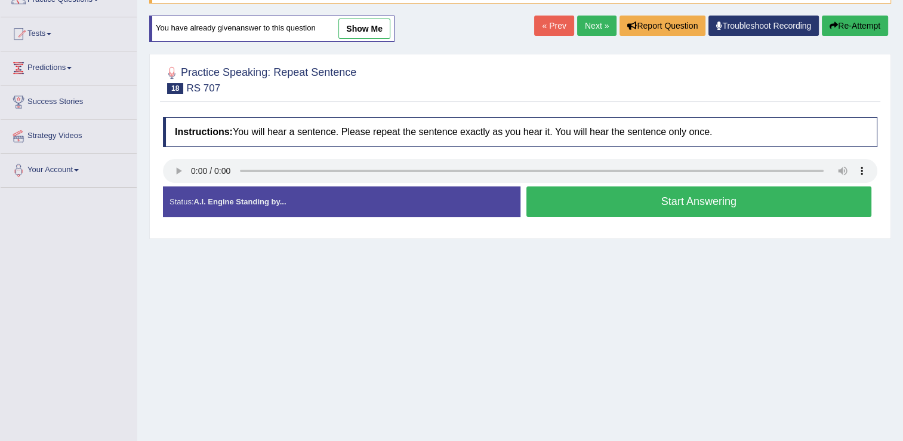
click at [583, 206] on button "Start Answering" at bounding box center [699, 201] width 346 height 30
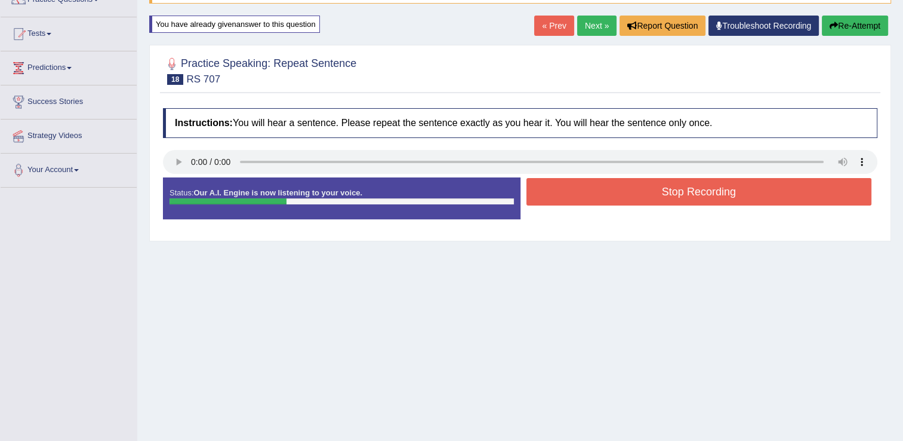
click at [586, 201] on button "Stop Recording" at bounding box center [699, 191] width 346 height 27
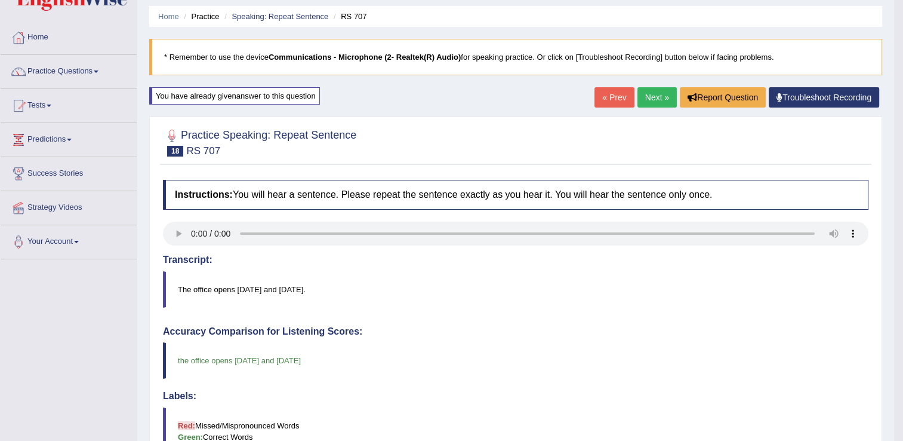
scroll to position [38, 0]
click at [654, 93] on link "Next »" at bounding box center [657, 98] width 39 height 20
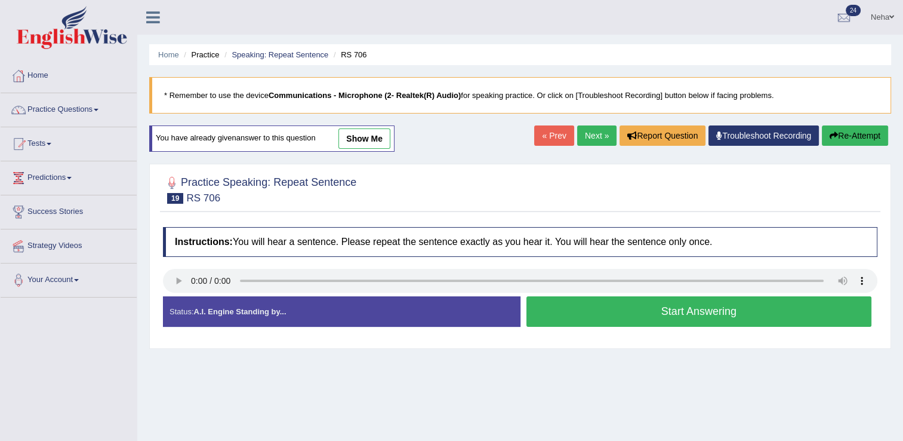
click at [608, 310] on button "Start Answering" at bounding box center [699, 311] width 346 height 30
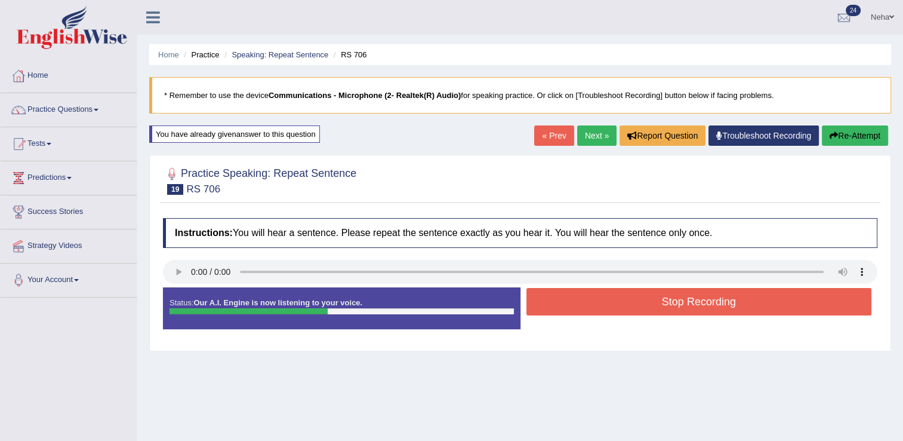
click at [608, 310] on button "Stop Recording" at bounding box center [699, 301] width 346 height 27
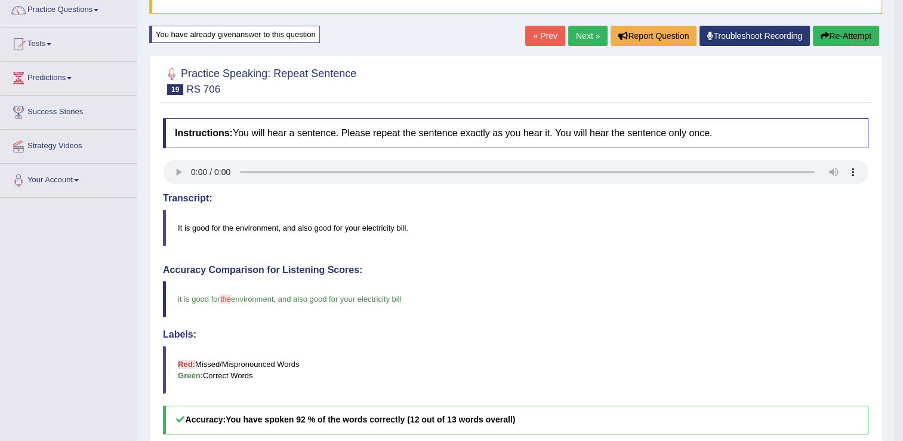
scroll to position [93, 0]
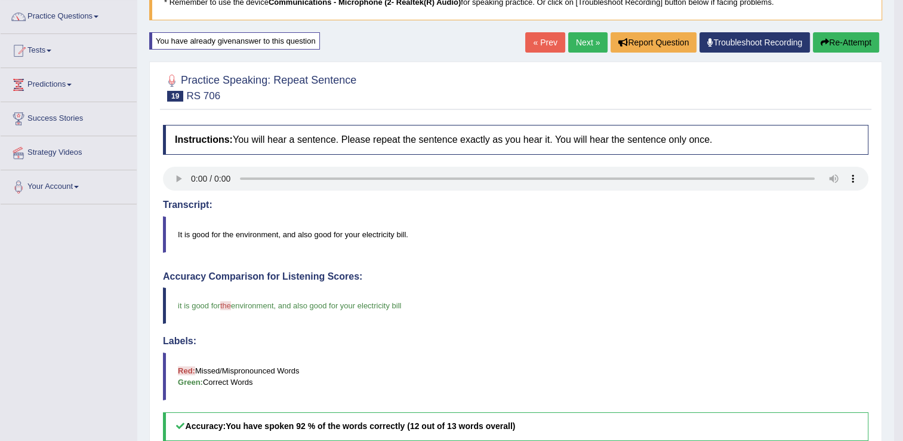
click at [583, 47] on link "Next »" at bounding box center [587, 42] width 39 height 20
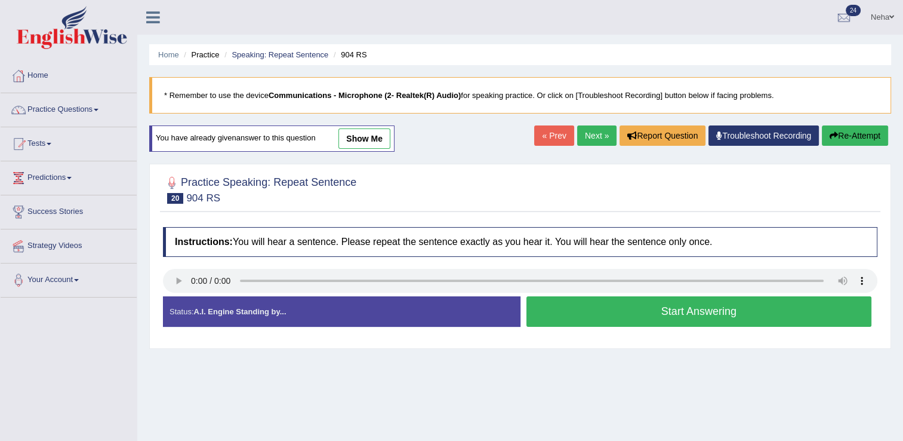
click at [563, 307] on button "Start Answering" at bounding box center [699, 311] width 346 height 30
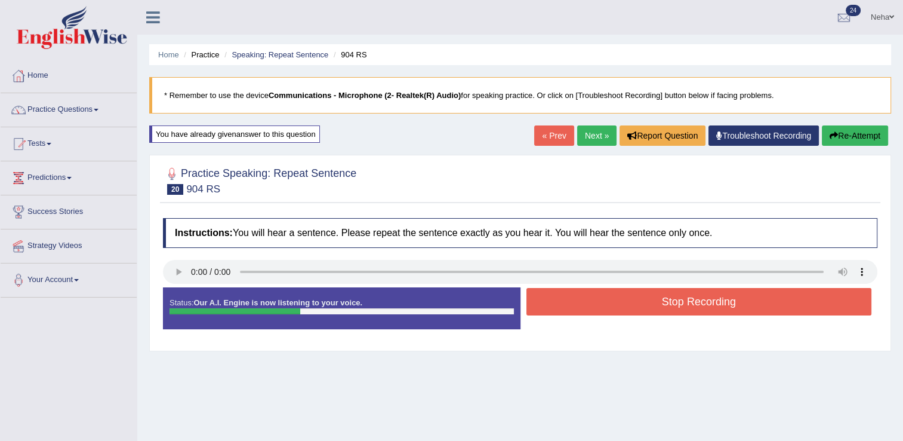
click at [563, 307] on button "Stop Recording" at bounding box center [699, 301] width 346 height 27
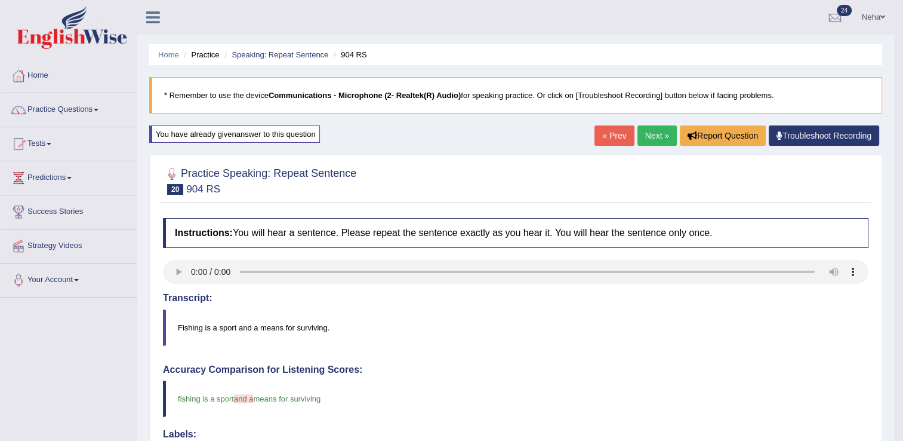
click at [656, 136] on link "Next »" at bounding box center [657, 135] width 39 height 20
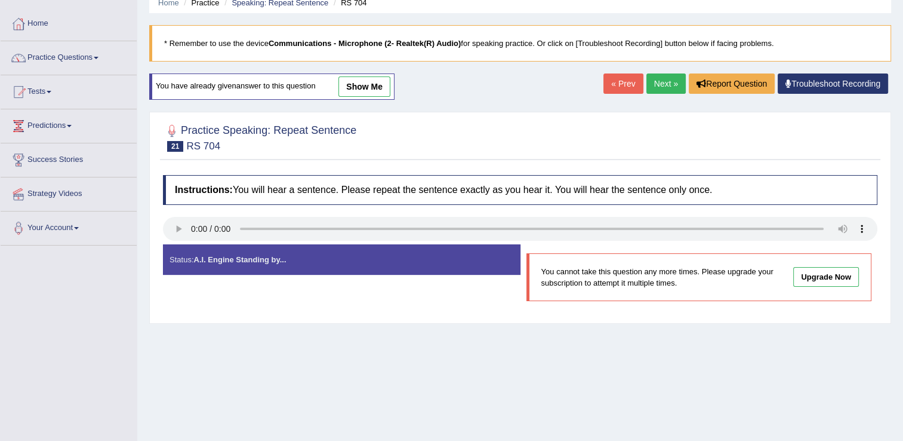
click at [660, 75] on link "Next »" at bounding box center [665, 83] width 39 height 20
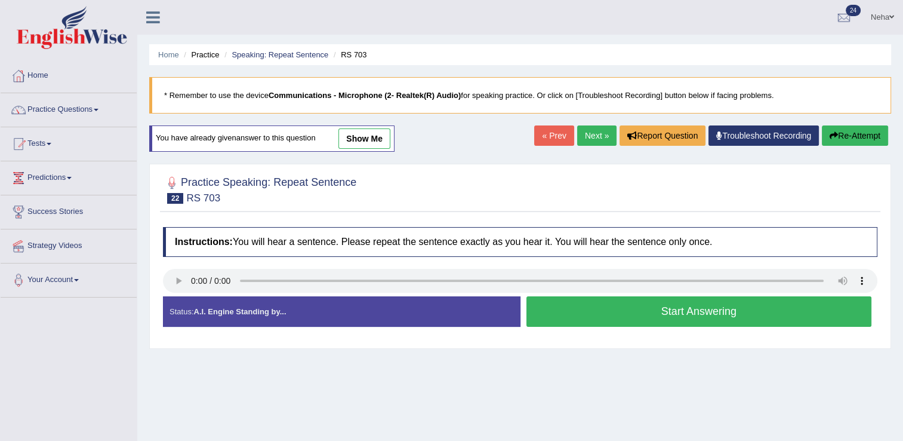
click at [558, 316] on button "Start Answering" at bounding box center [699, 311] width 346 height 30
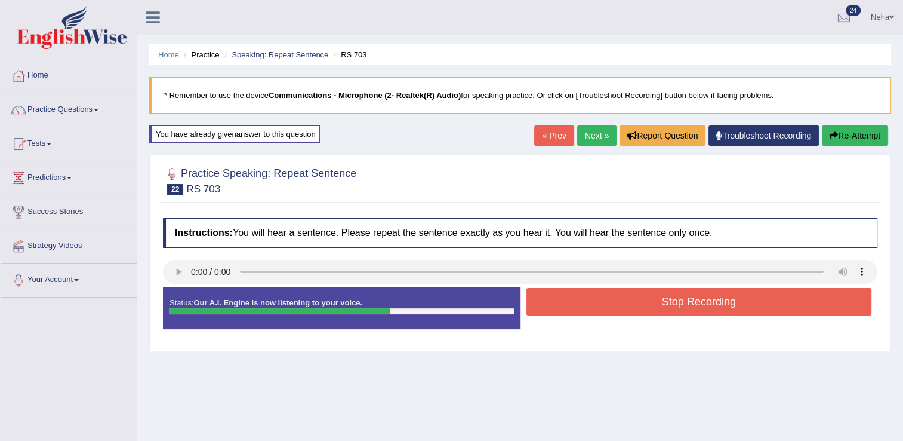
click at [568, 303] on button "Stop Recording" at bounding box center [699, 301] width 346 height 27
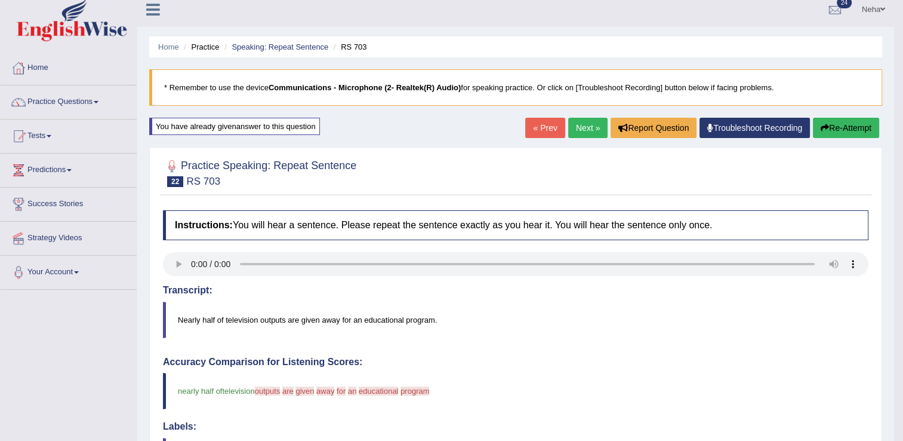
scroll to position [5, 0]
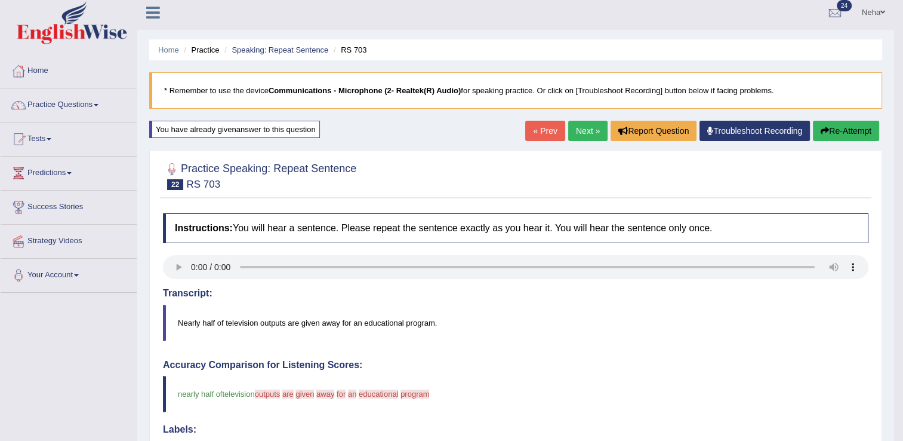
click at [834, 133] on button "Re-Attempt" at bounding box center [846, 131] width 66 height 20
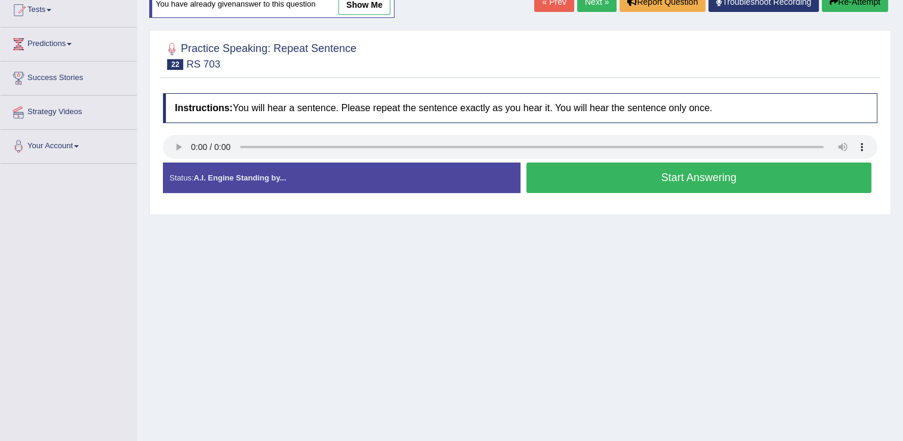
click at [603, 170] on button "Start Answering" at bounding box center [699, 177] width 346 height 30
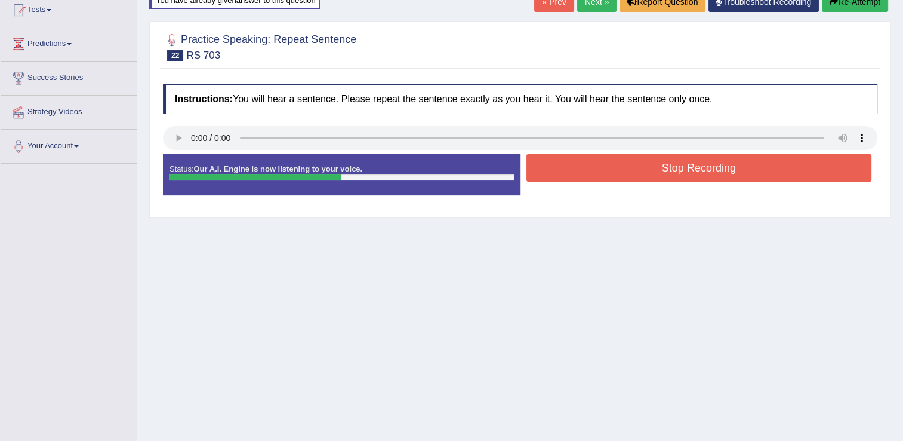
click at [603, 170] on button "Stop Recording" at bounding box center [699, 167] width 346 height 27
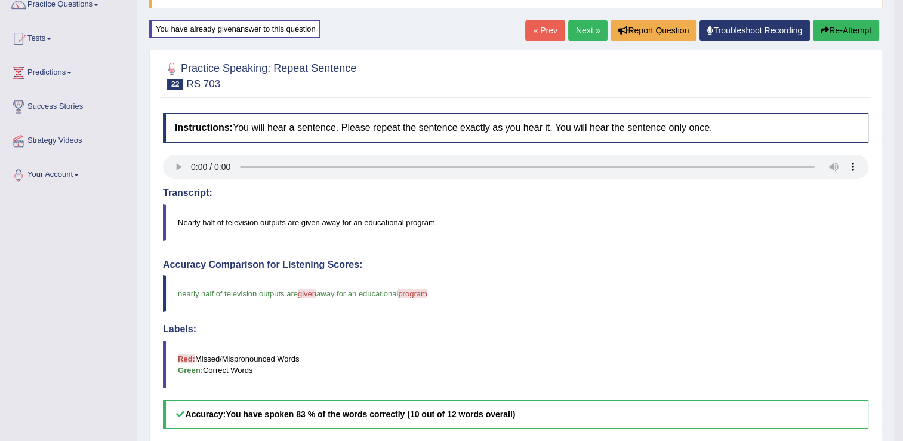
scroll to position [110, 0]
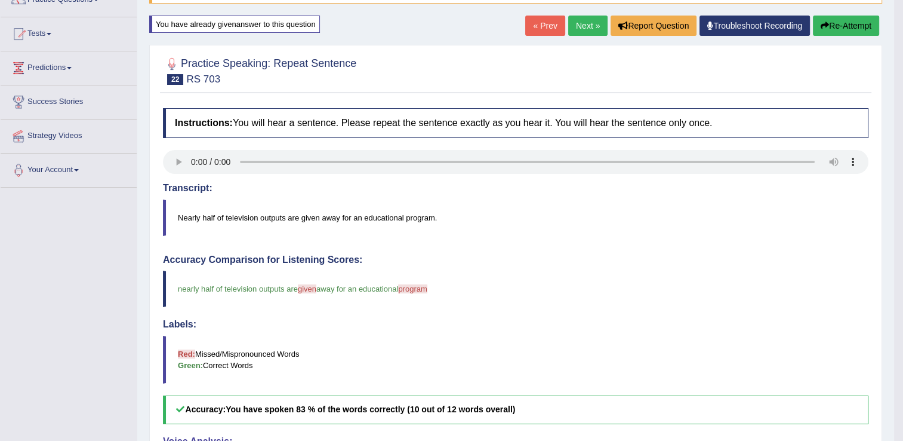
click at [858, 20] on button "Re-Attempt" at bounding box center [846, 26] width 66 height 20
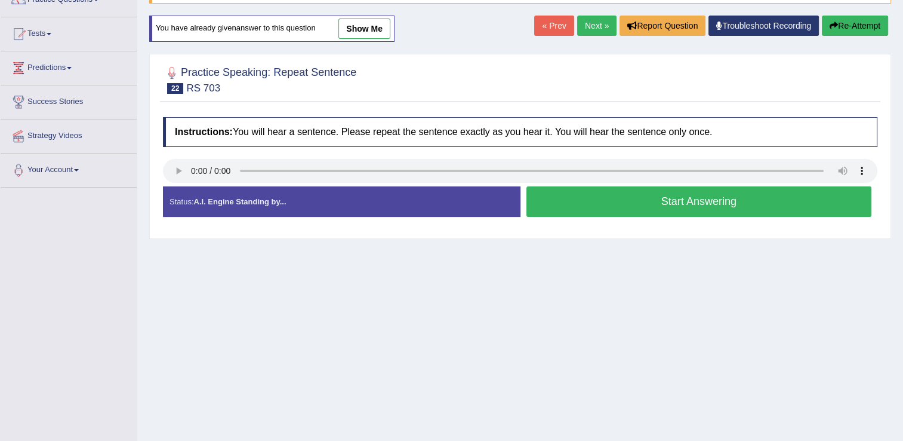
click at [586, 208] on button "Start Answering" at bounding box center [699, 201] width 346 height 30
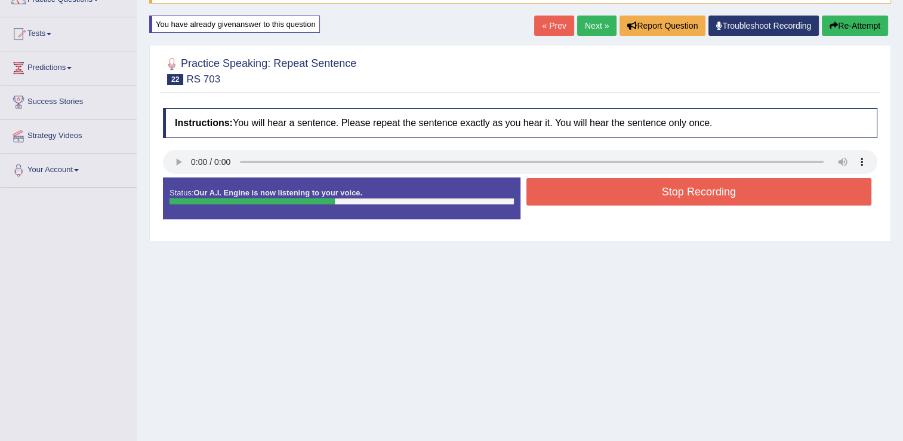
click at [594, 197] on button "Stop Recording" at bounding box center [699, 191] width 346 height 27
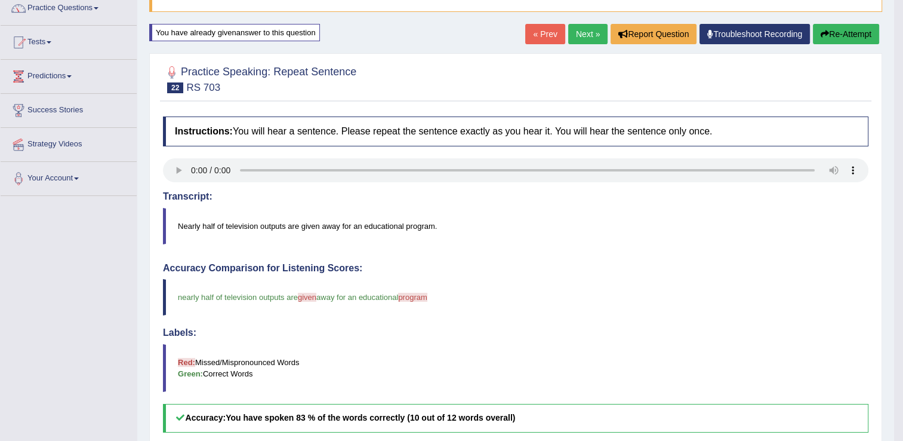
scroll to position [101, 0]
click at [586, 27] on link "Next »" at bounding box center [587, 34] width 39 height 20
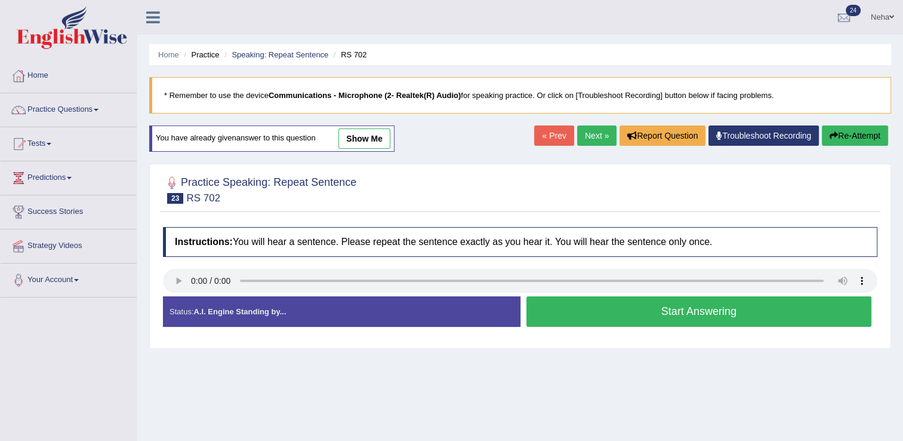
click at [623, 309] on button "Start Answering" at bounding box center [699, 311] width 346 height 30
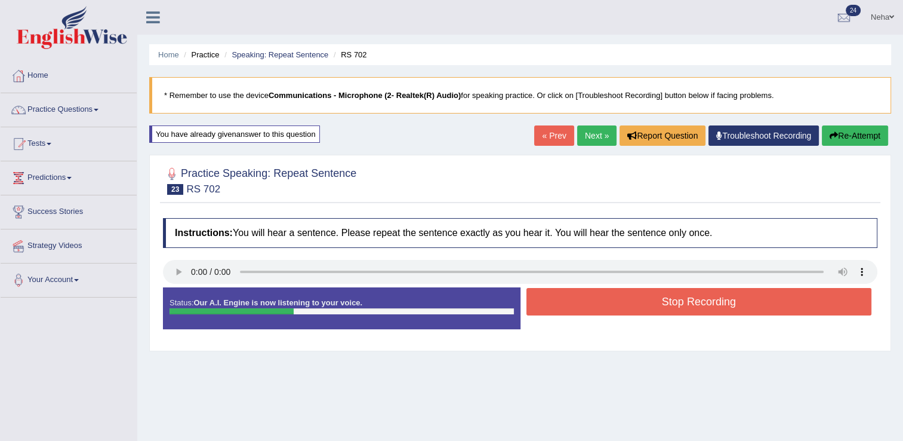
click at [626, 303] on button "Stop Recording" at bounding box center [699, 301] width 346 height 27
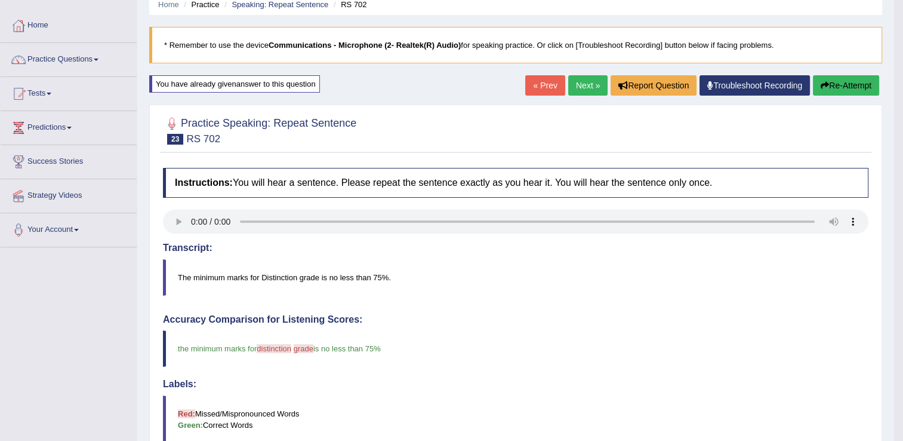
scroll to position [41, 0]
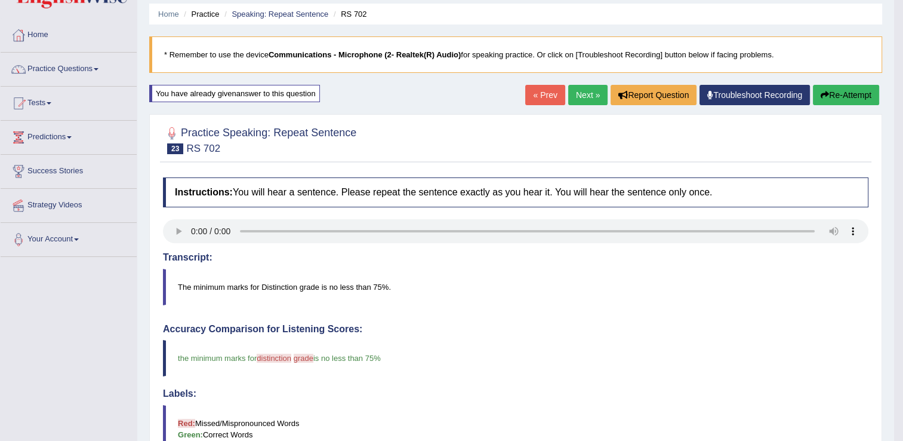
click at [824, 100] on button "Re-Attempt" at bounding box center [846, 95] width 66 height 20
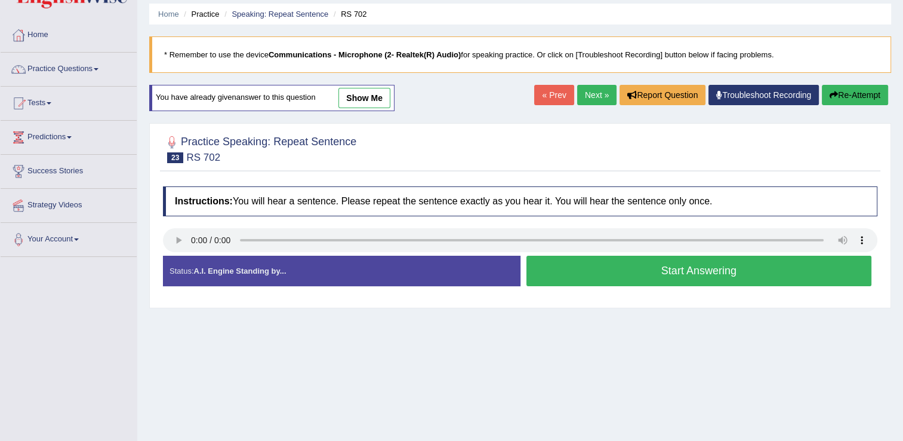
click at [572, 261] on button "Start Answering" at bounding box center [699, 270] width 346 height 30
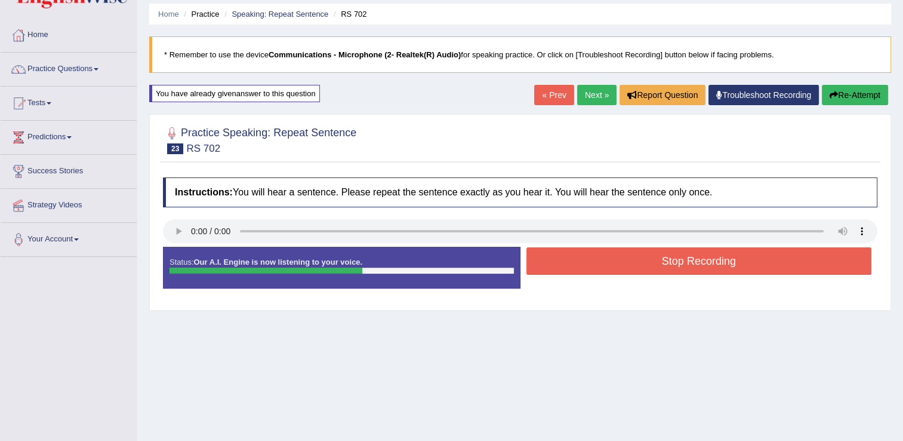
click at [572, 261] on button "Stop Recording" at bounding box center [699, 260] width 346 height 27
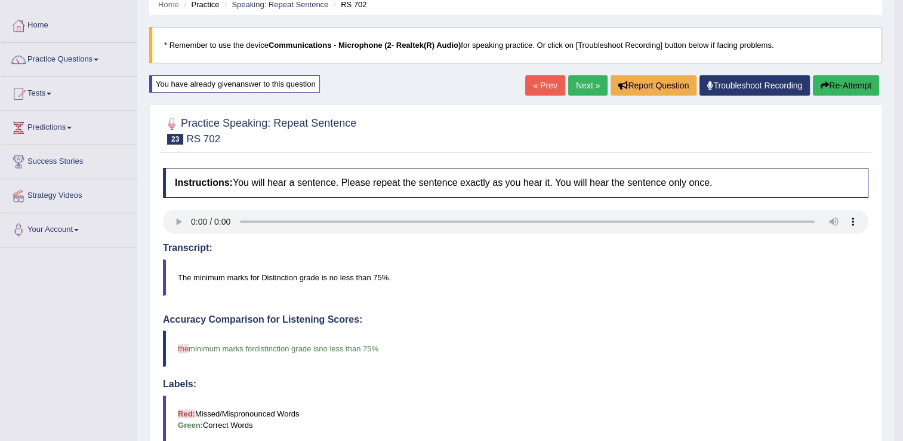
scroll to position [50, 0]
click at [642, 347] on blockquote "the their minimum marks for the distinction grade is minimum no less than 75 % …" at bounding box center [516, 349] width 706 height 36
click at [638, 373] on div "Accuracy Comparison for Listening Scores: the their minimum marks for the disti…" at bounding box center [516, 400] width 706 height 170
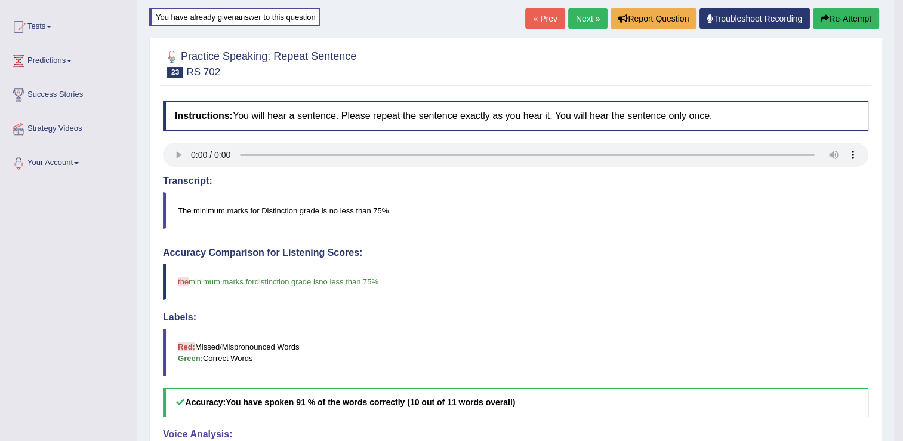
scroll to position [115, 0]
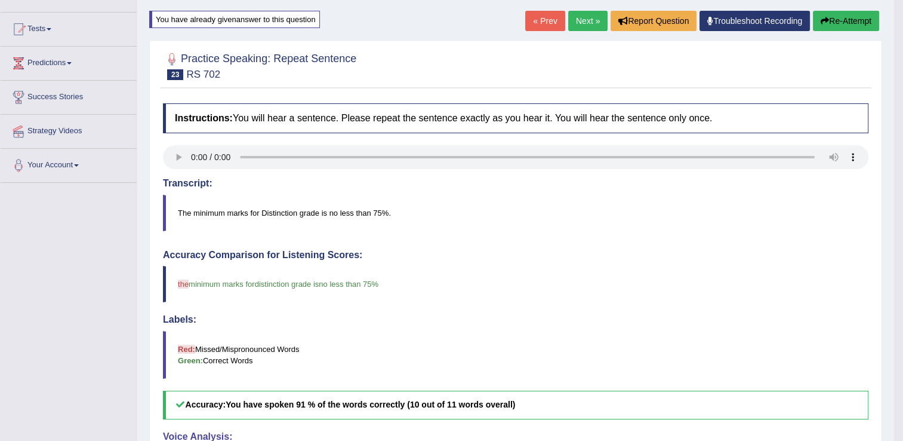
click at [620, 331] on blockquote "Red: Missed/Mispronounced Words Green: Correct Words" at bounding box center [516, 355] width 706 height 48
click at [590, 17] on link "Next »" at bounding box center [587, 21] width 39 height 20
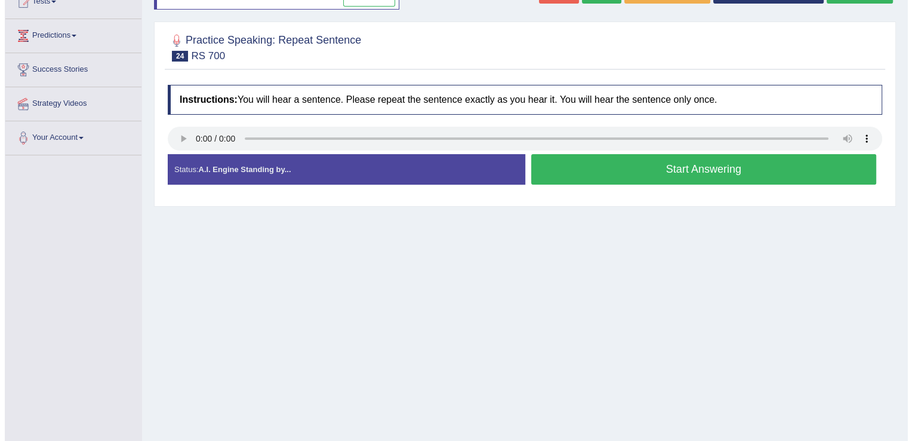
scroll to position [143, 0]
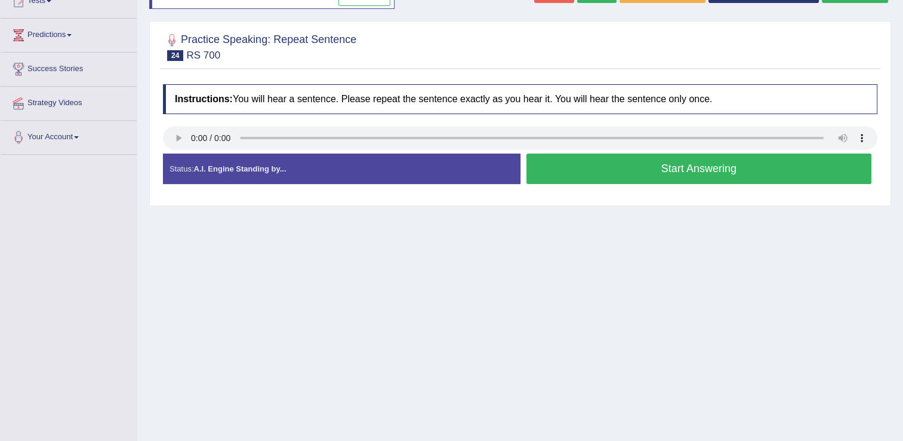
click at [681, 161] on button "Start Answering" at bounding box center [699, 168] width 346 height 30
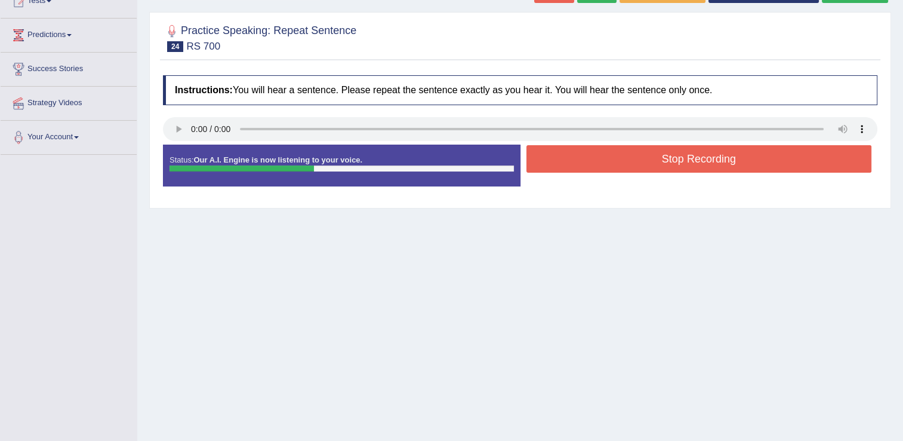
click at [681, 161] on button "Stop Recording" at bounding box center [699, 158] width 346 height 27
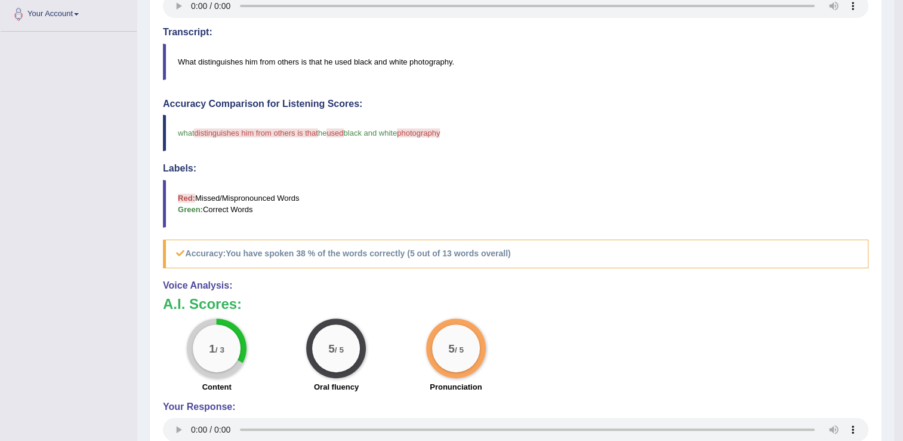
scroll to position [53, 0]
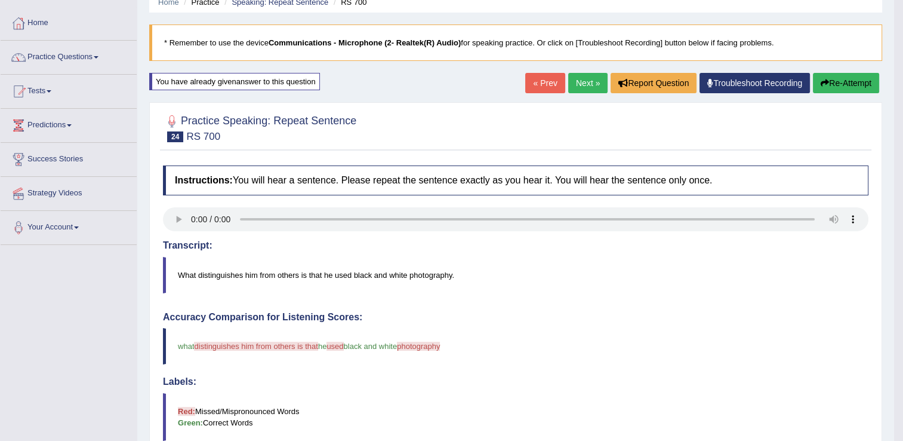
click at [840, 78] on button "Re-Attempt" at bounding box center [846, 83] width 66 height 20
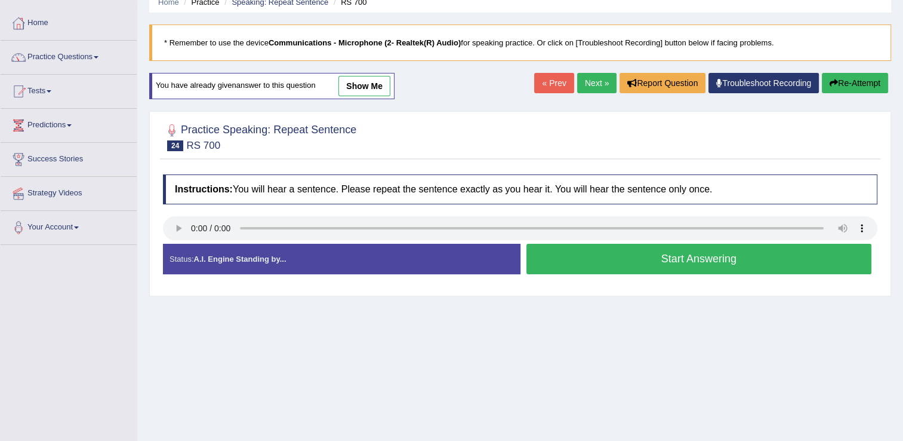
click at [638, 261] on button "Start Answering" at bounding box center [699, 259] width 346 height 30
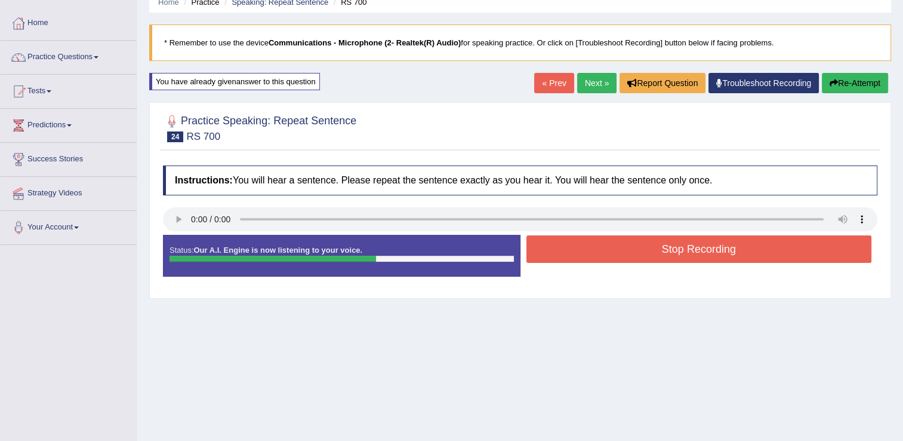
click at [638, 261] on button "Stop Recording" at bounding box center [699, 248] width 346 height 27
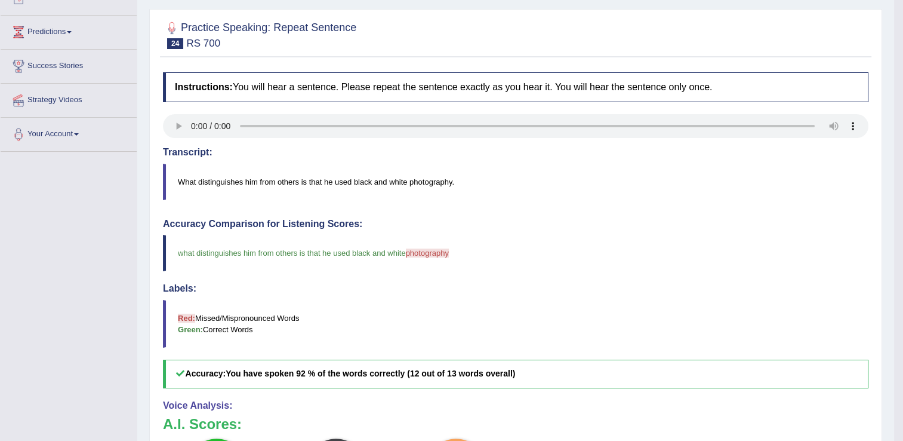
scroll to position [79, 0]
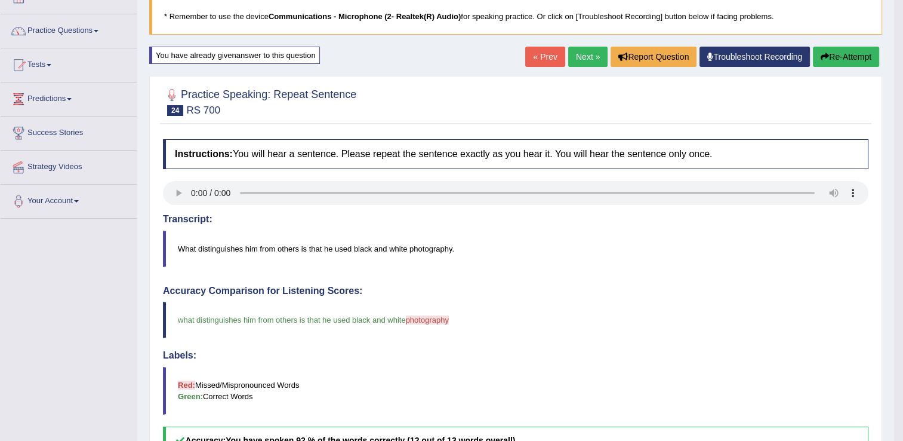
click at [583, 61] on link "Next »" at bounding box center [587, 57] width 39 height 20
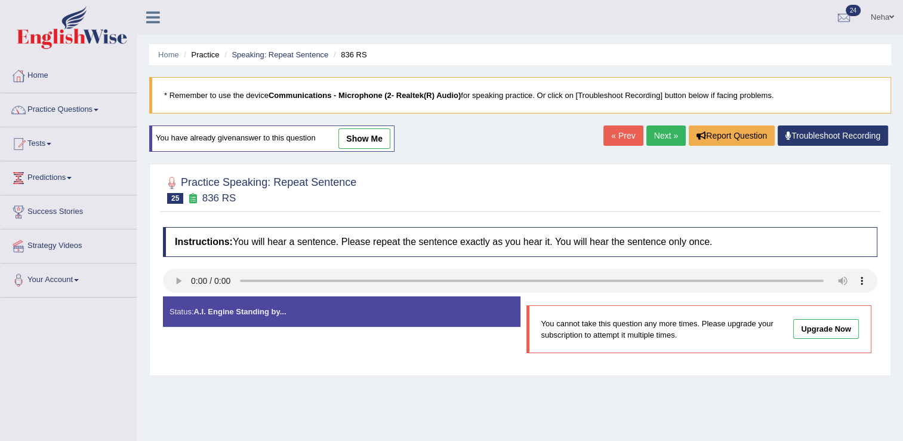
click at [662, 130] on link "Next »" at bounding box center [665, 135] width 39 height 20
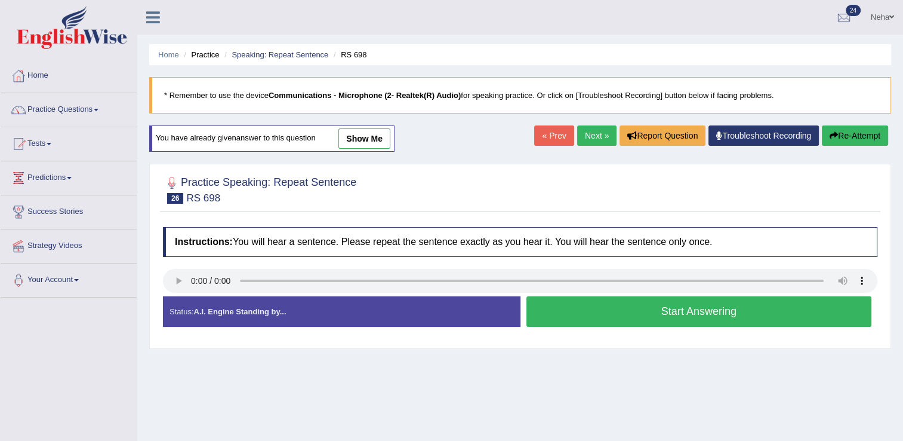
click at [572, 306] on button "Start Answering" at bounding box center [699, 311] width 346 height 30
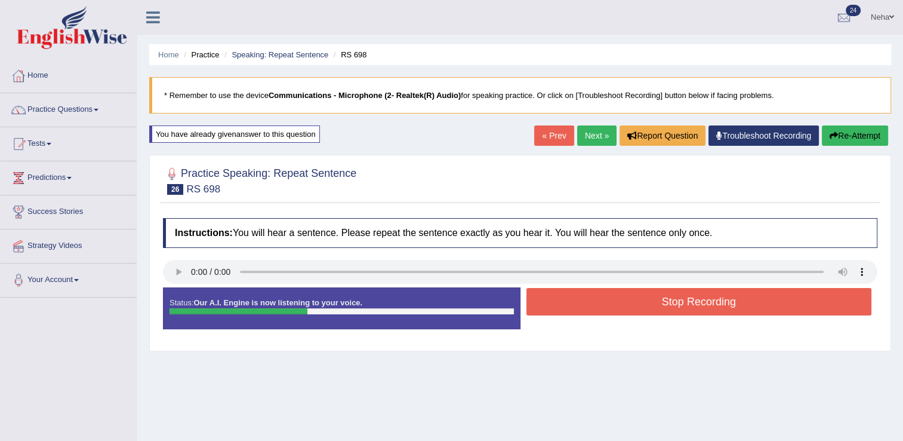
click at [572, 306] on button "Stop Recording" at bounding box center [699, 301] width 346 height 27
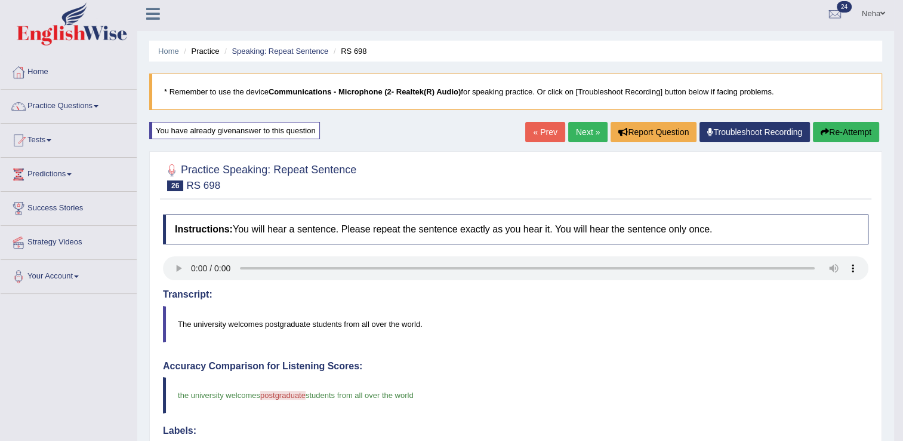
scroll to position [2, 0]
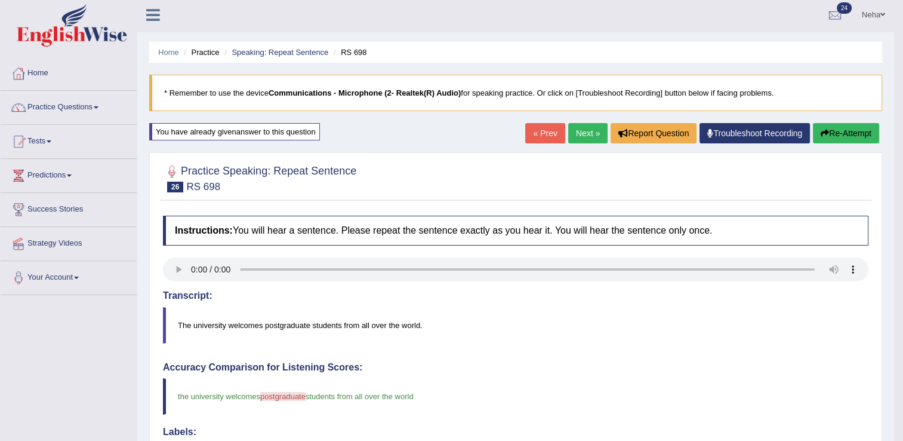
click at [592, 135] on link "Next »" at bounding box center [587, 133] width 39 height 20
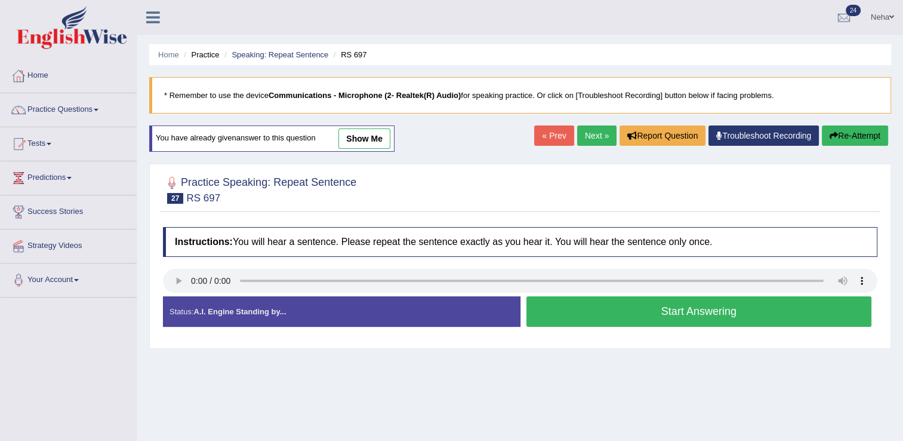
click at [638, 323] on button "Start Answering" at bounding box center [699, 311] width 346 height 30
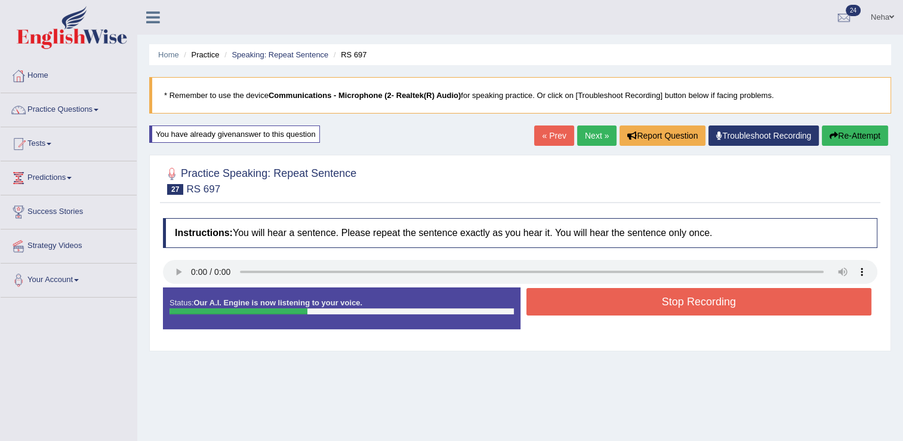
click at [638, 305] on button "Stop Recording" at bounding box center [699, 301] width 346 height 27
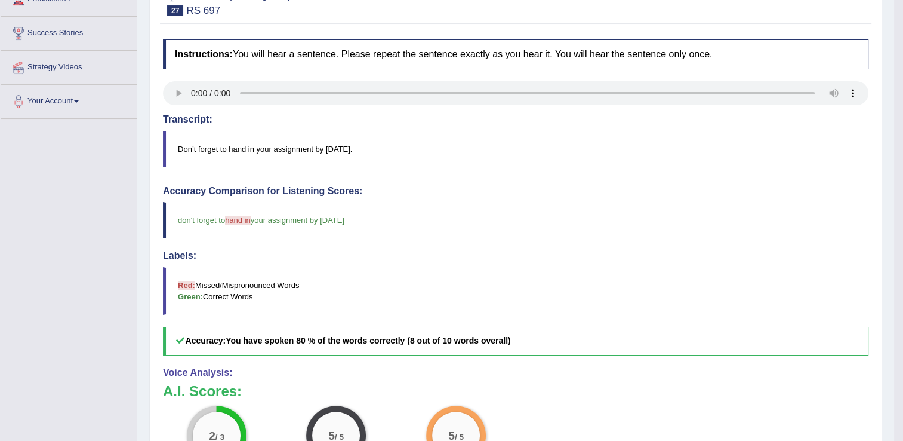
scroll to position [79, 0]
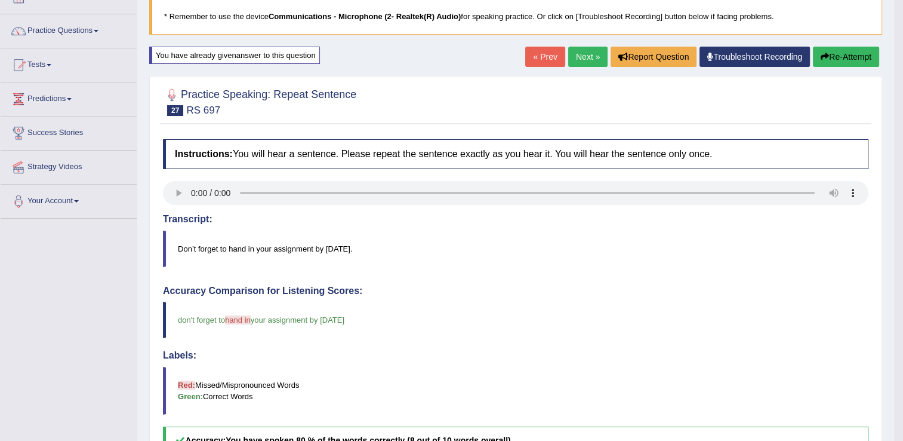
click at [831, 53] on button "Re-Attempt" at bounding box center [846, 57] width 66 height 20
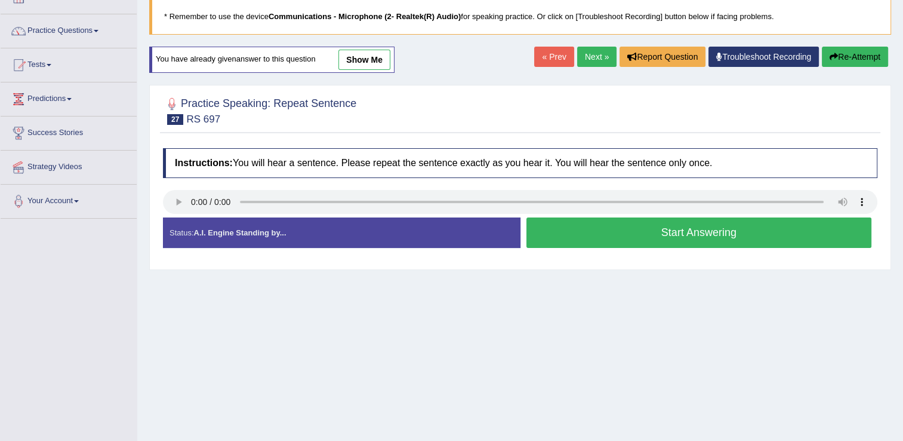
click at [587, 240] on button "Start Answering" at bounding box center [699, 232] width 346 height 30
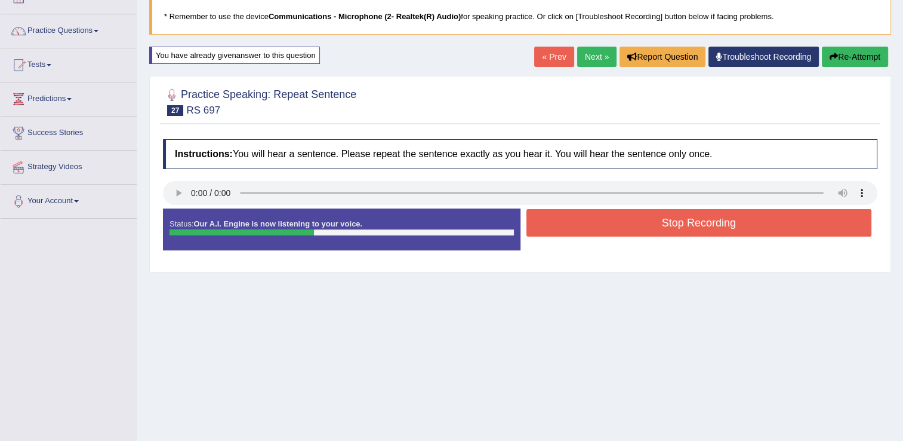
click at [593, 228] on button "Stop Recording" at bounding box center [699, 222] width 346 height 27
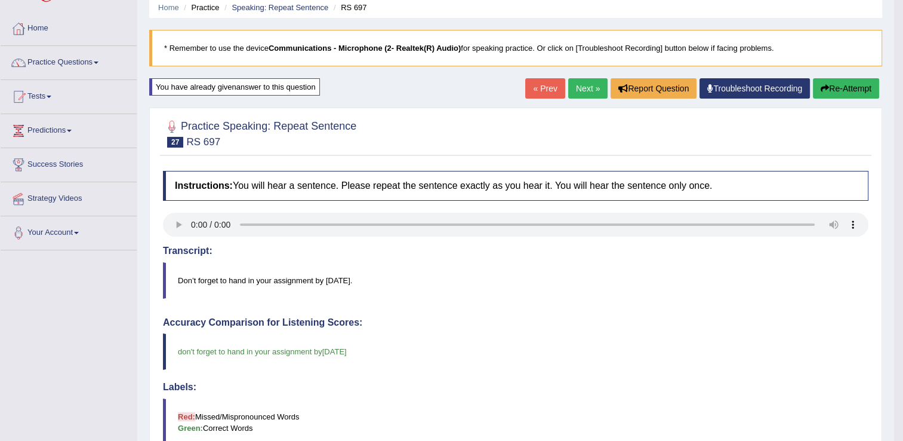
scroll to position [46, 0]
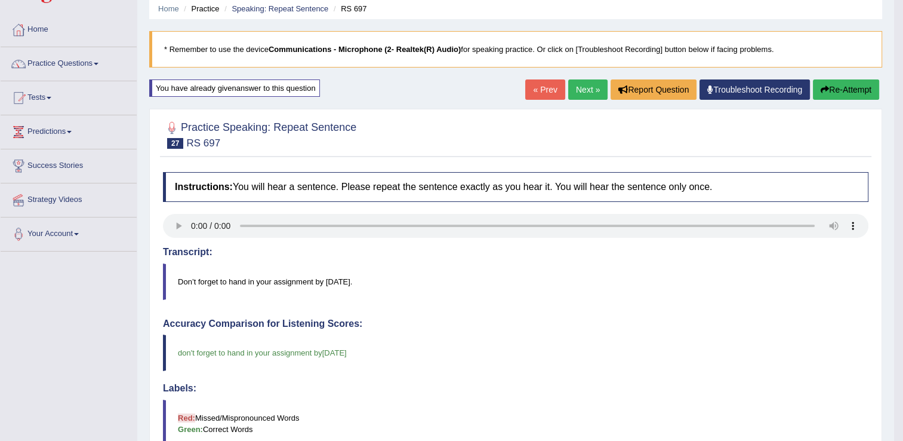
click at [587, 87] on link "Next »" at bounding box center [587, 89] width 39 height 20
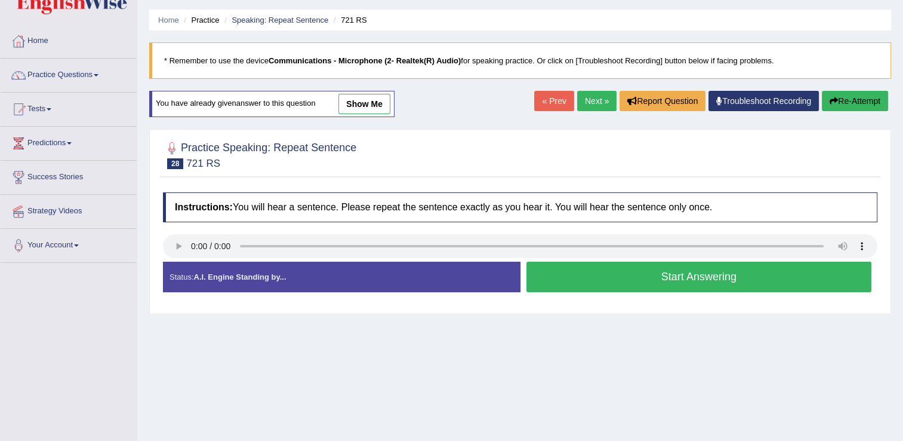
click at [604, 288] on button "Start Answering" at bounding box center [699, 276] width 346 height 30
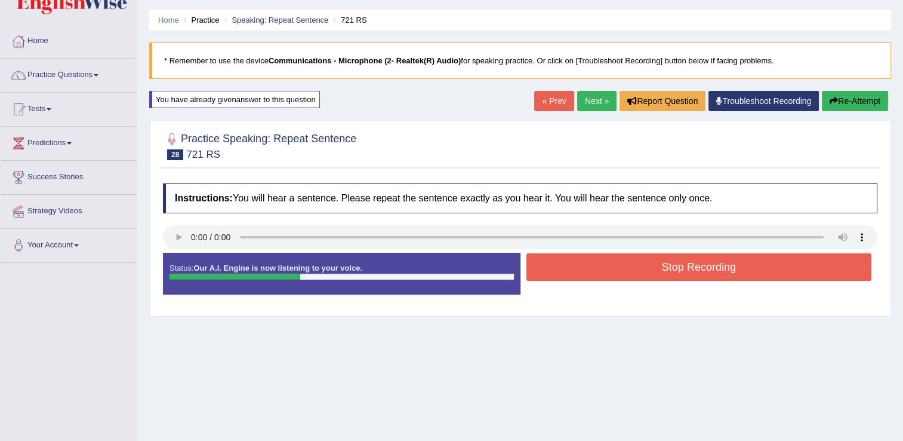
click at [613, 276] on button "Stop Recording" at bounding box center [699, 266] width 346 height 27
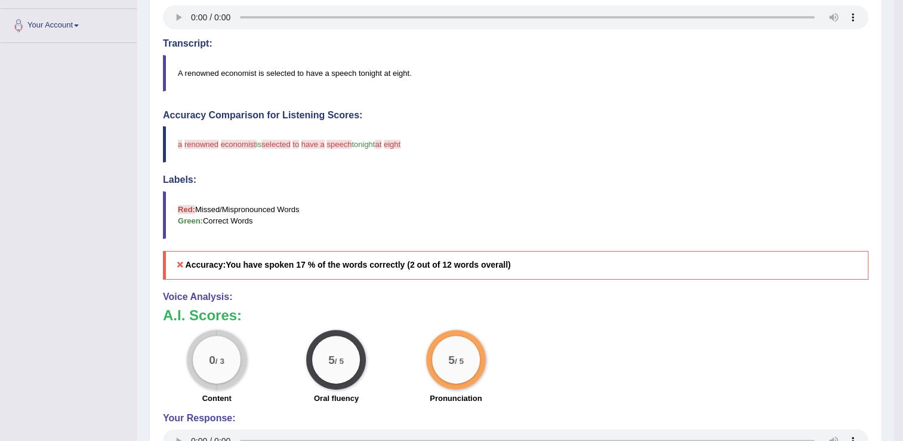
scroll to position [31, 0]
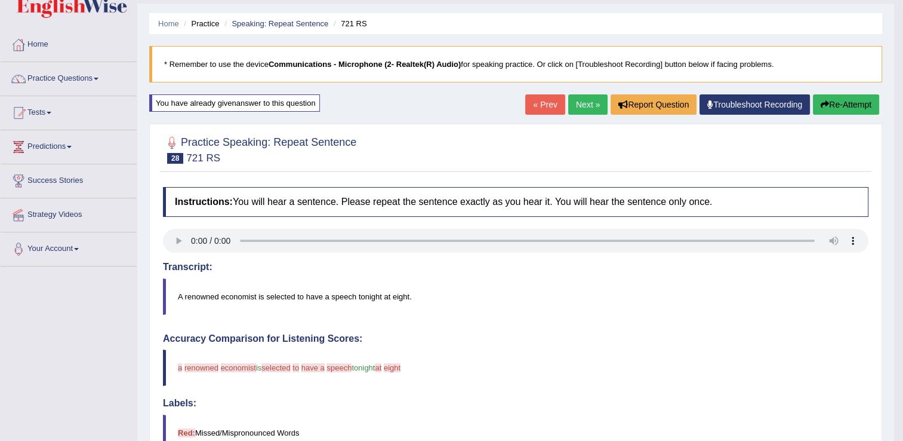
click at [846, 101] on button "Re-Attempt" at bounding box center [846, 104] width 66 height 20
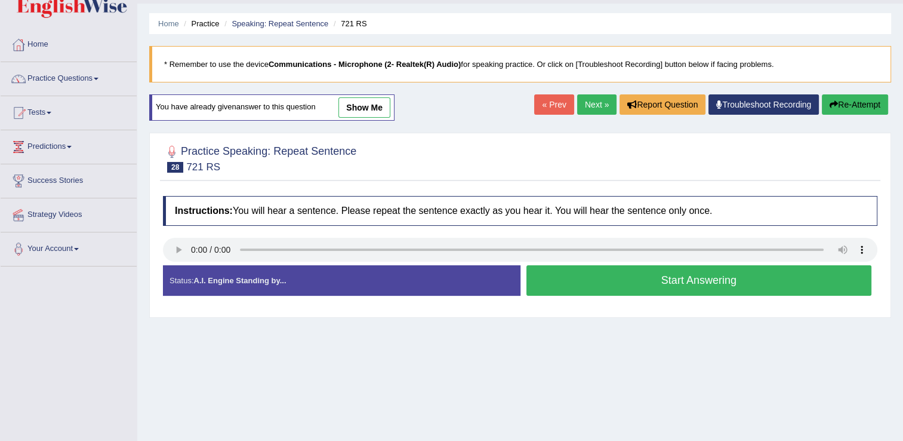
click at [638, 283] on button "Start Answering" at bounding box center [699, 280] width 346 height 30
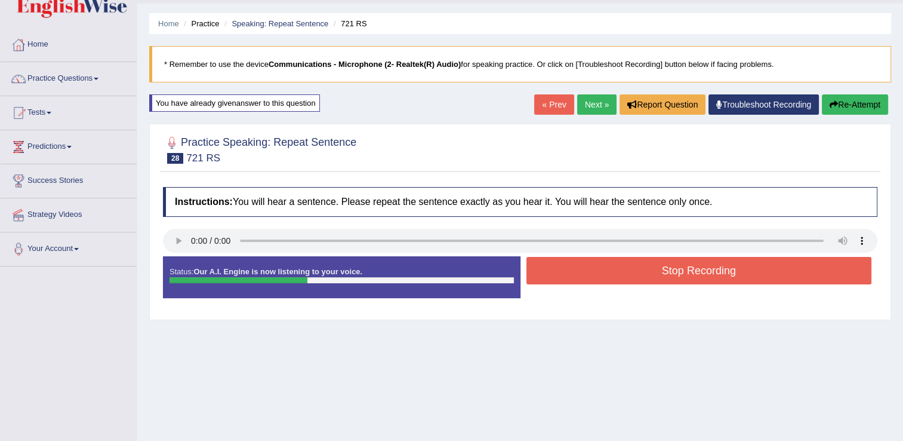
click at [642, 273] on button "Stop Recording" at bounding box center [699, 270] width 346 height 27
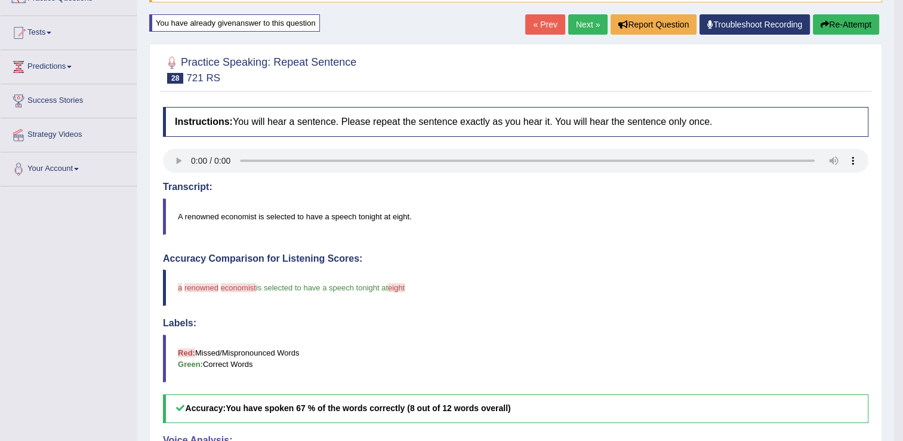
scroll to position [107, 0]
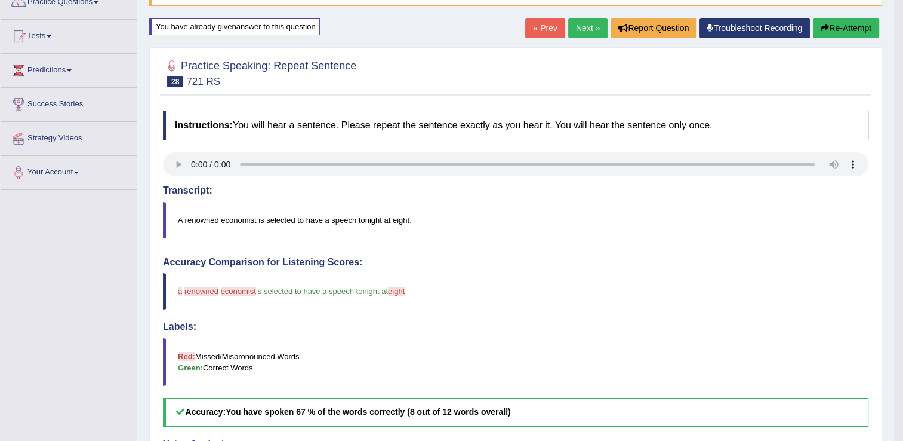
click at [843, 21] on button "Re-Attempt" at bounding box center [846, 28] width 66 height 20
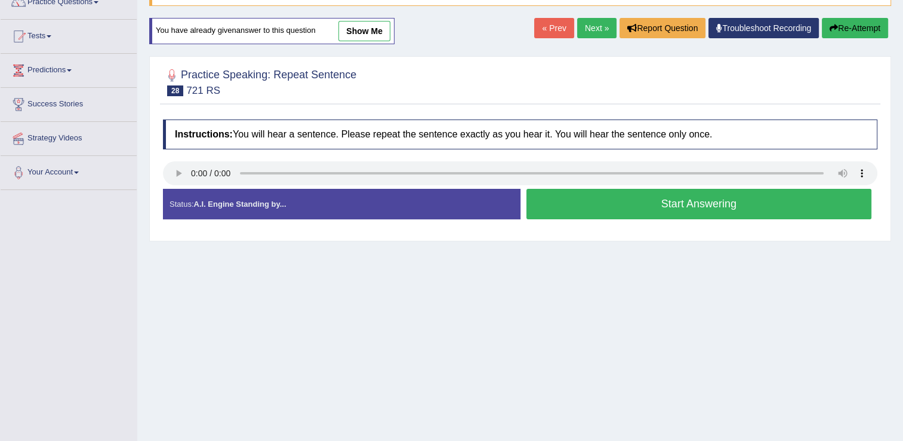
click at [717, 195] on button "Start Answering" at bounding box center [699, 204] width 346 height 30
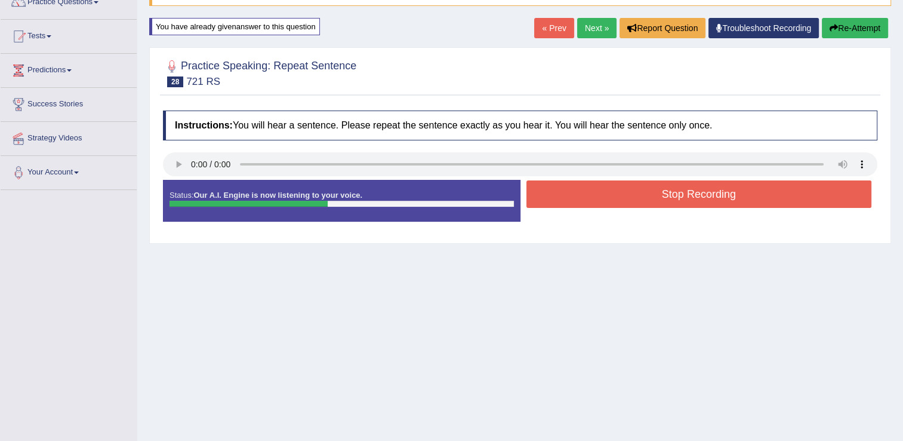
click at [717, 195] on button "Stop Recording" at bounding box center [699, 193] width 346 height 27
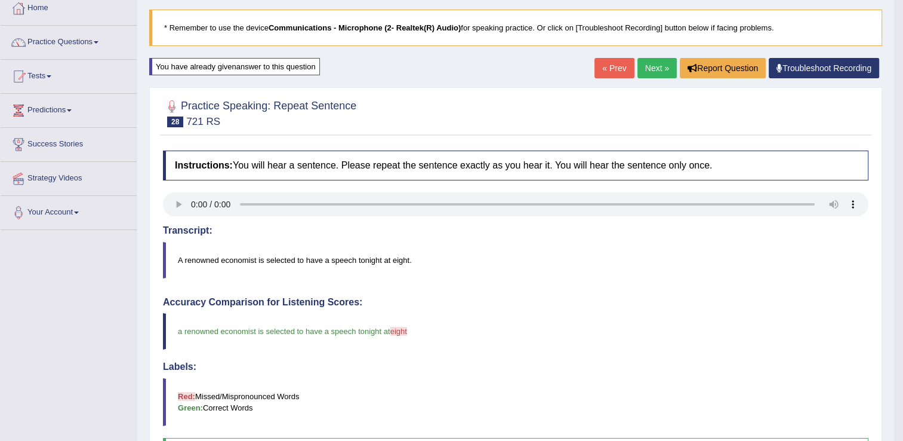
scroll to position [64, 0]
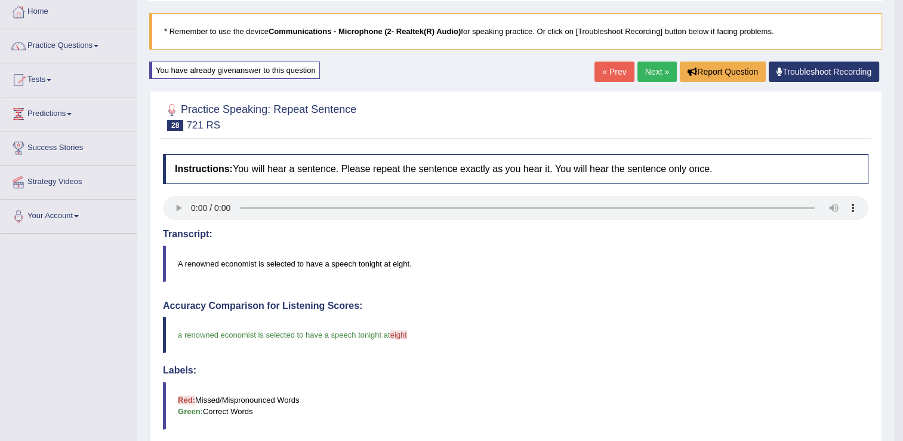
click at [657, 66] on link "Next »" at bounding box center [657, 71] width 39 height 20
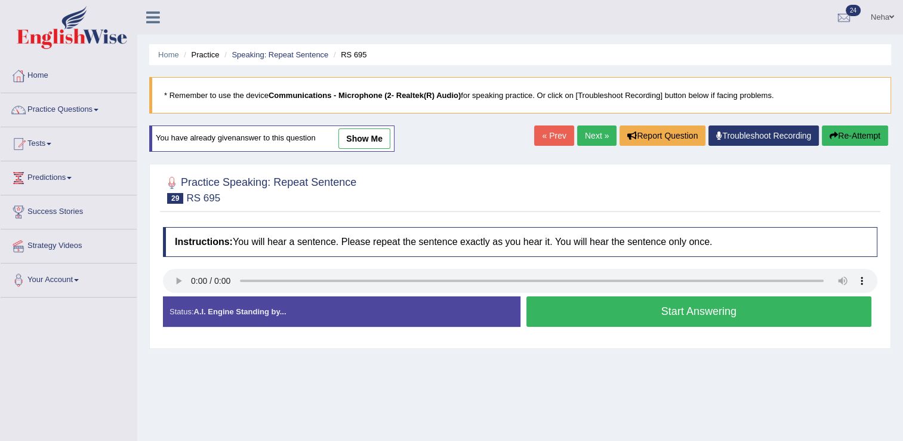
click at [583, 302] on button "Start Answering" at bounding box center [699, 311] width 346 height 30
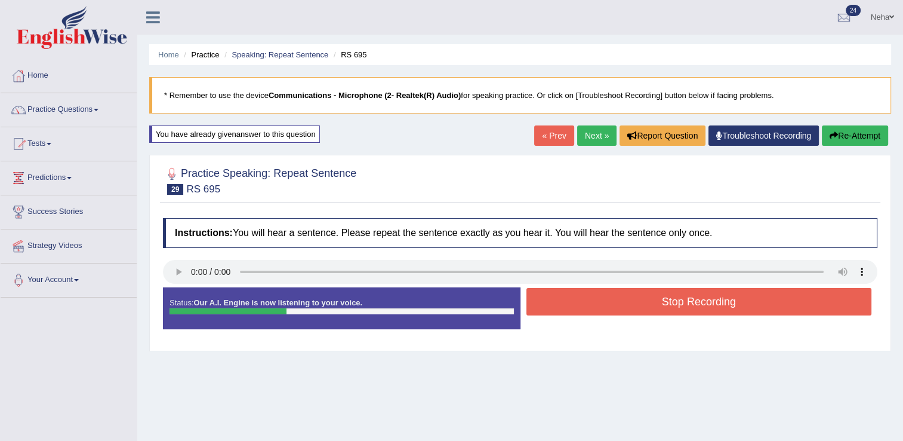
click at [583, 302] on button "Stop Recording" at bounding box center [699, 301] width 346 height 27
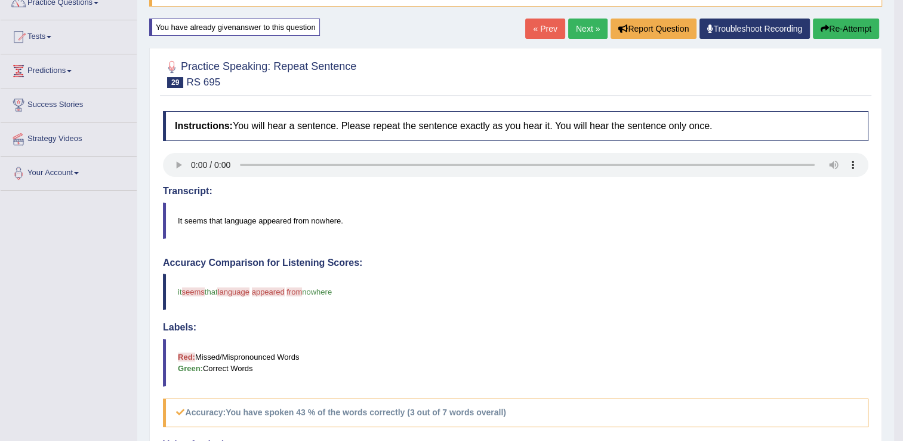
scroll to position [109, 0]
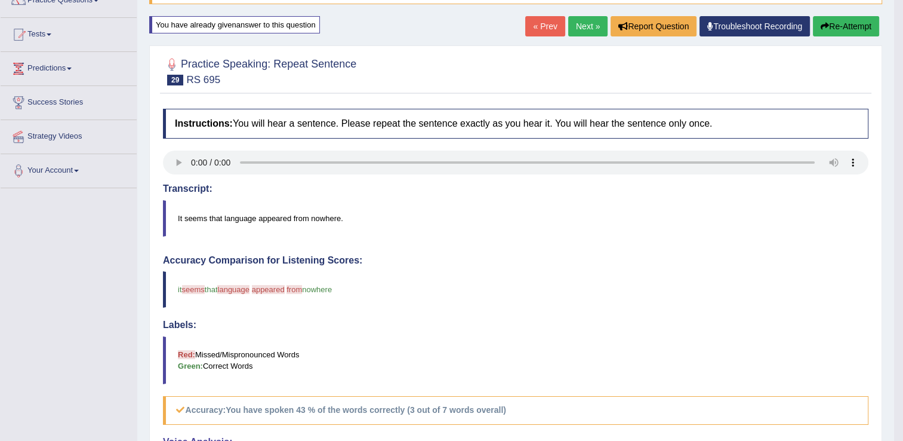
click at [848, 24] on button "Re-Attempt" at bounding box center [846, 26] width 66 height 20
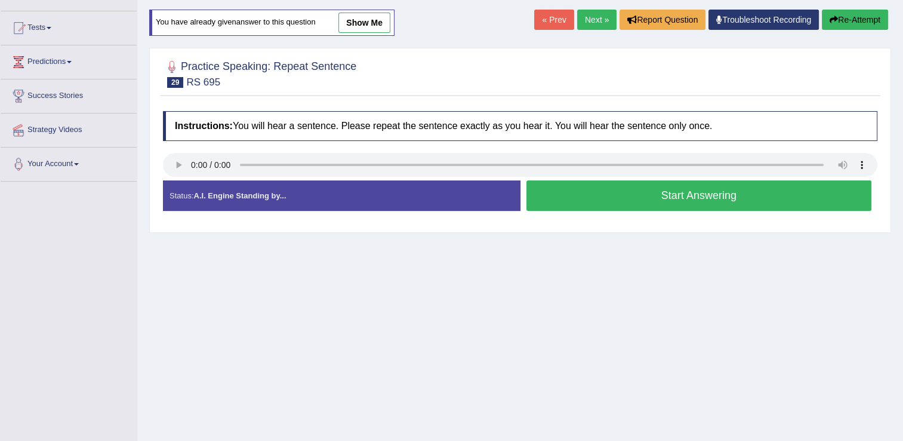
scroll to position [109, 0]
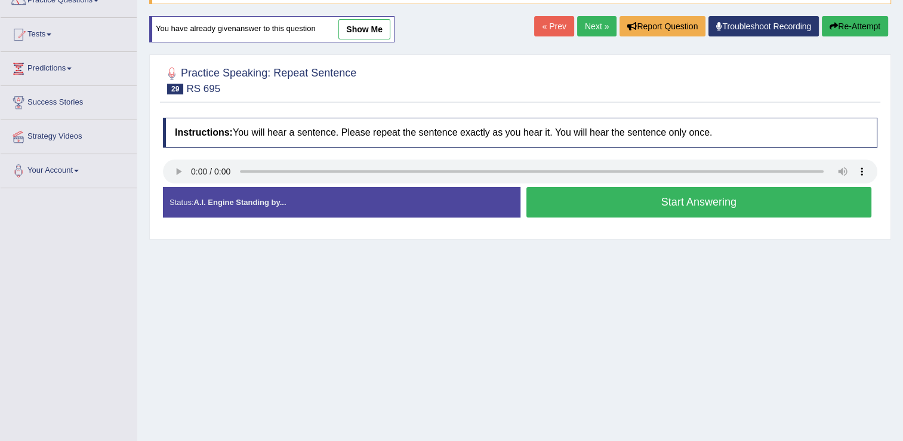
click at [651, 190] on button "Start Answering" at bounding box center [699, 202] width 346 height 30
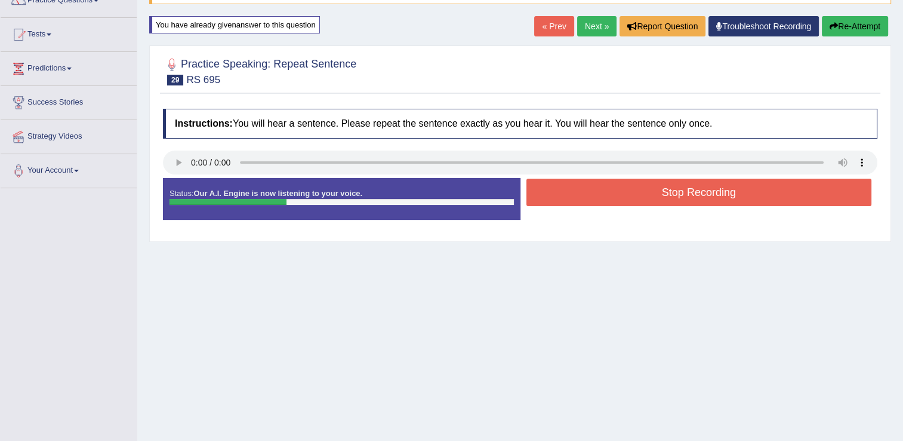
click at [651, 190] on button "Stop Recording" at bounding box center [699, 191] width 346 height 27
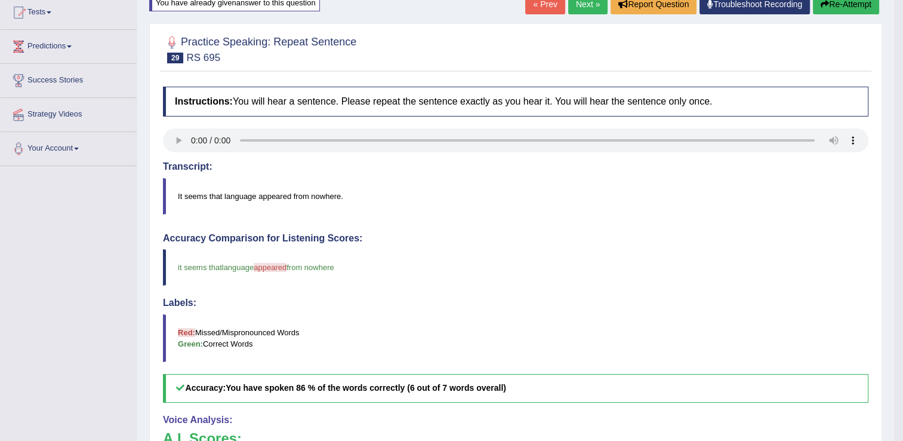
scroll to position [125, 0]
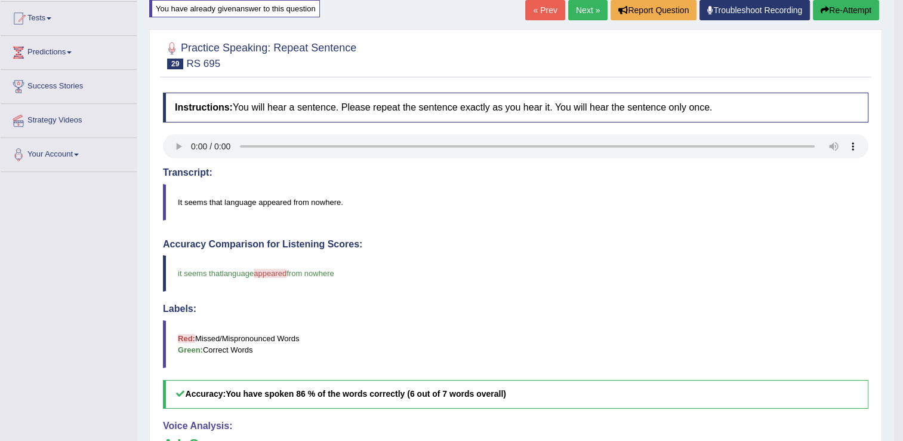
click at [841, 6] on button "Re-Attempt" at bounding box center [846, 10] width 66 height 20
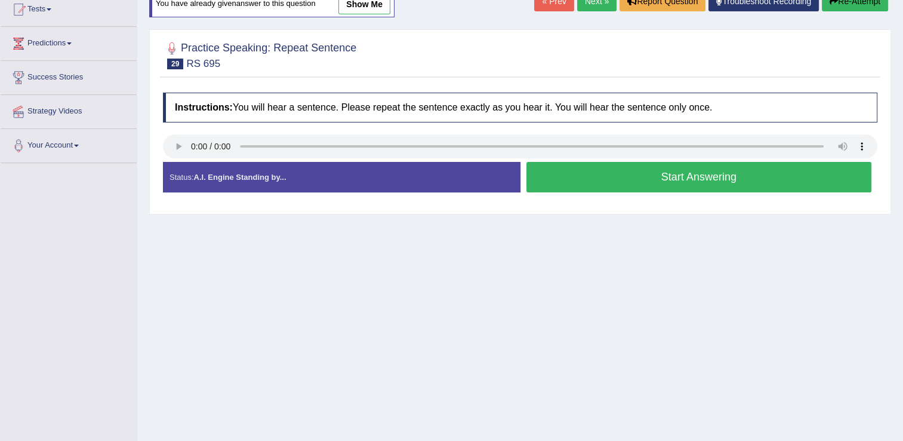
click at [683, 176] on button "Start Answering" at bounding box center [699, 177] width 346 height 30
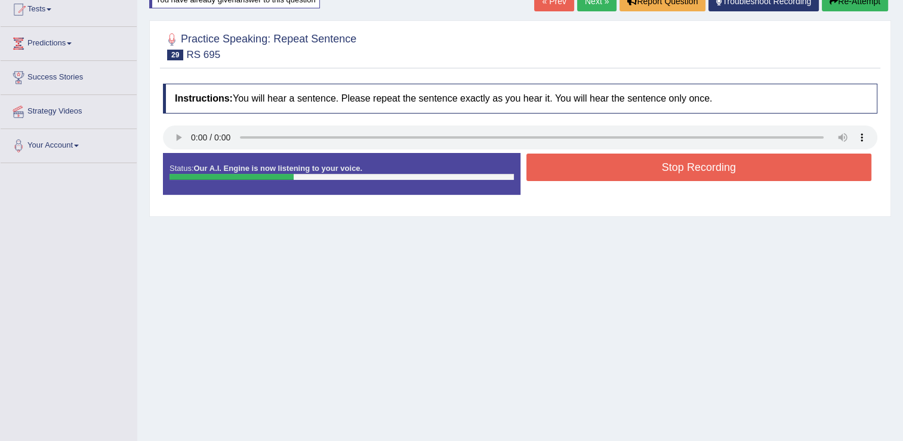
click at [683, 176] on button "Stop Recording" at bounding box center [699, 166] width 346 height 27
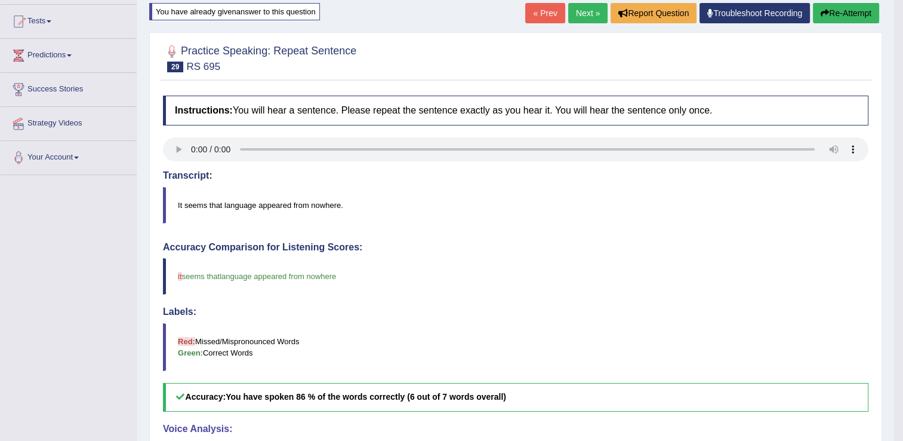
scroll to position [122, 0]
click at [852, 14] on button "Re-Attempt" at bounding box center [846, 14] width 66 height 20
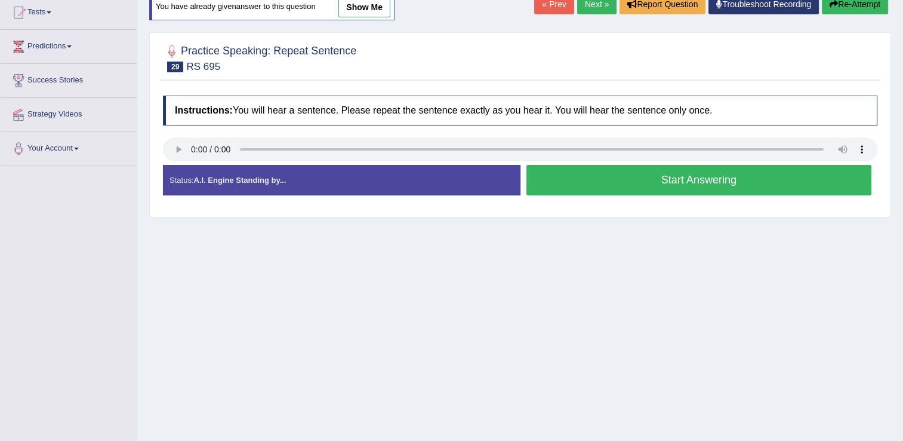
click at [690, 175] on button "Start Answering" at bounding box center [699, 180] width 346 height 30
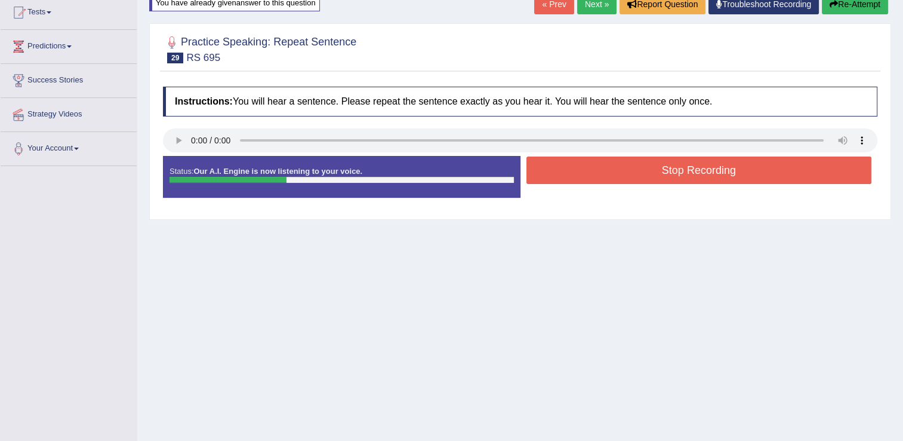
click at [690, 175] on button "Stop Recording" at bounding box center [699, 169] width 346 height 27
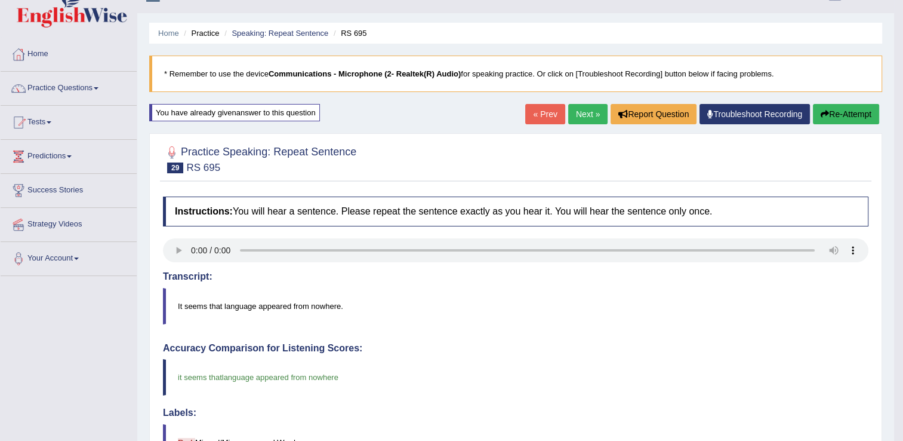
scroll to position [20, 0]
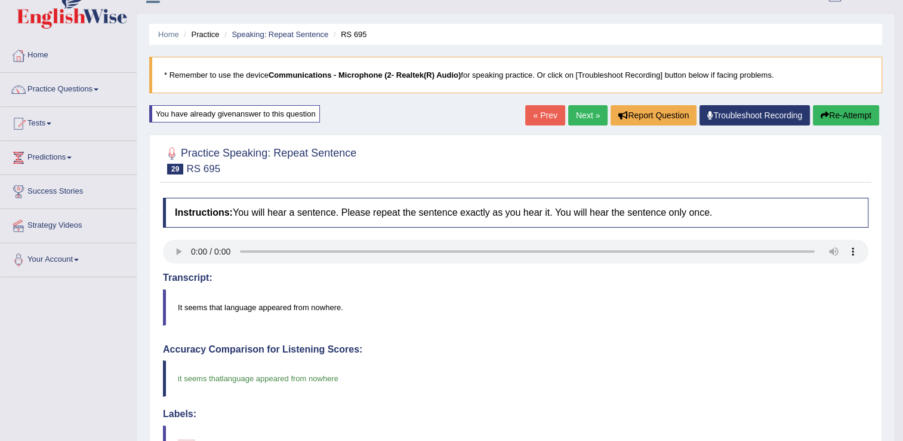
click at [587, 112] on link "Next »" at bounding box center [587, 115] width 39 height 20
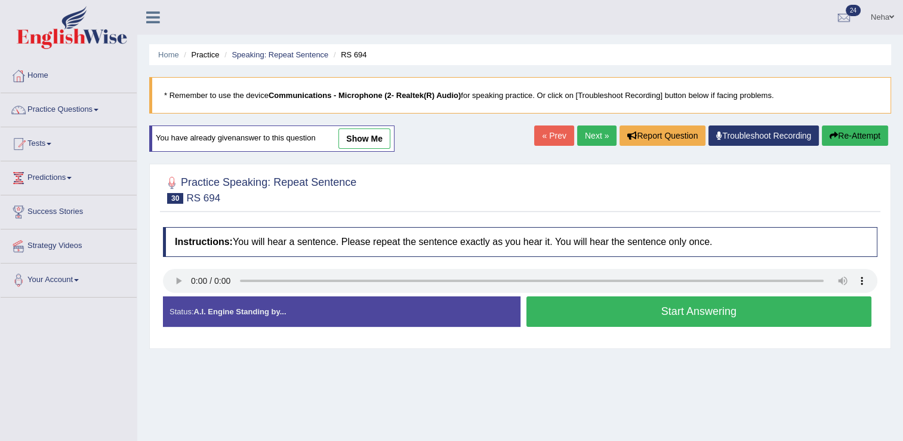
click at [602, 316] on button "Start Answering" at bounding box center [699, 311] width 346 height 30
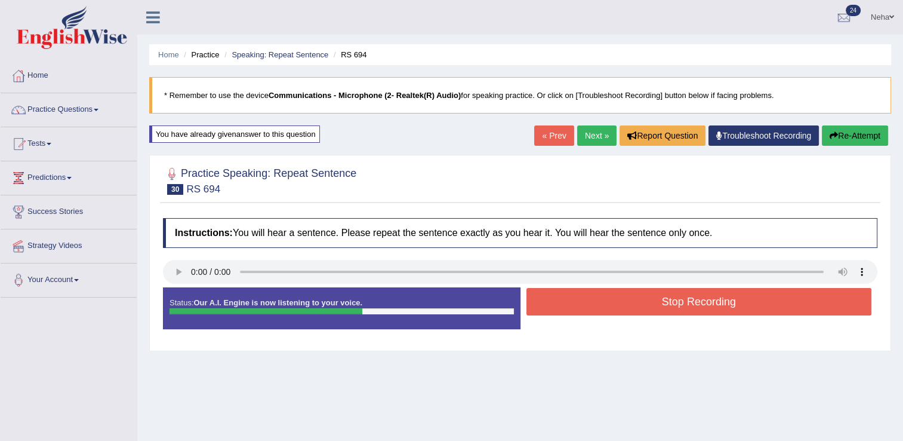
click at [602, 316] on div "Stop Recording" at bounding box center [700, 303] width 358 height 30
click at [604, 313] on button "Stop Recording" at bounding box center [699, 301] width 346 height 27
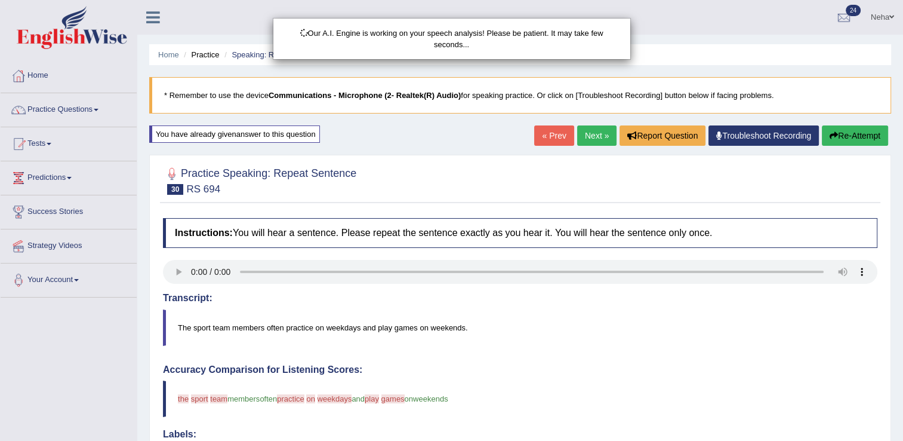
scroll to position [109, 0]
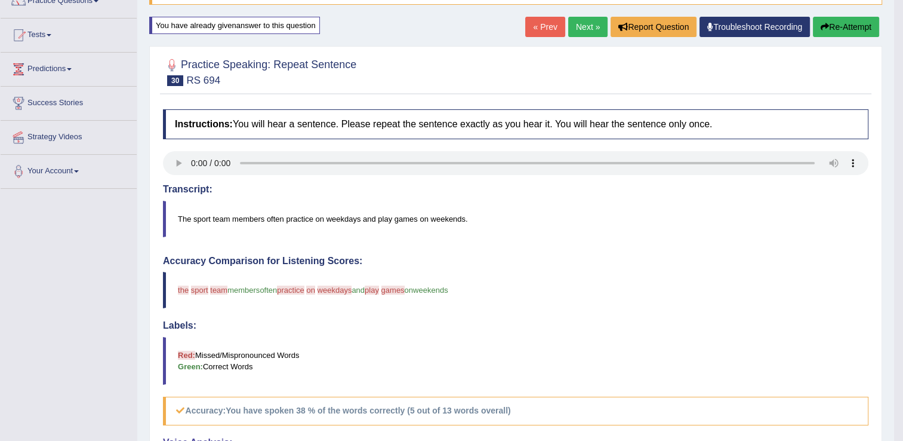
click at [846, 26] on button "Re-Attempt" at bounding box center [846, 27] width 66 height 20
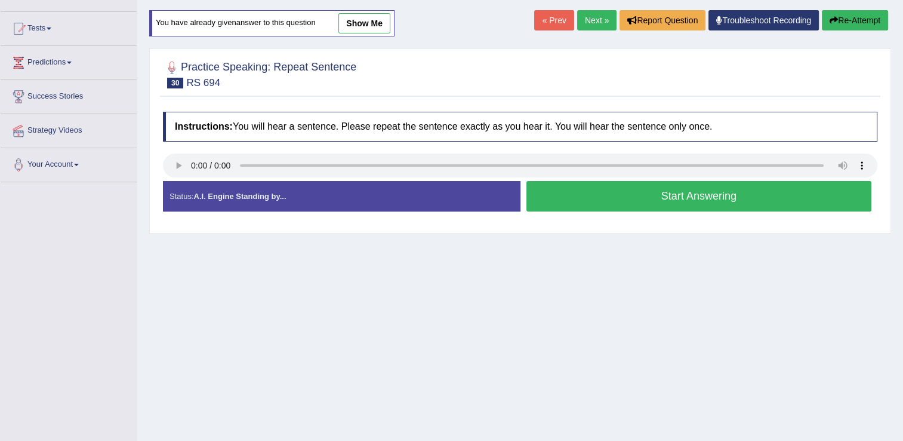
scroll to position [109, 0]
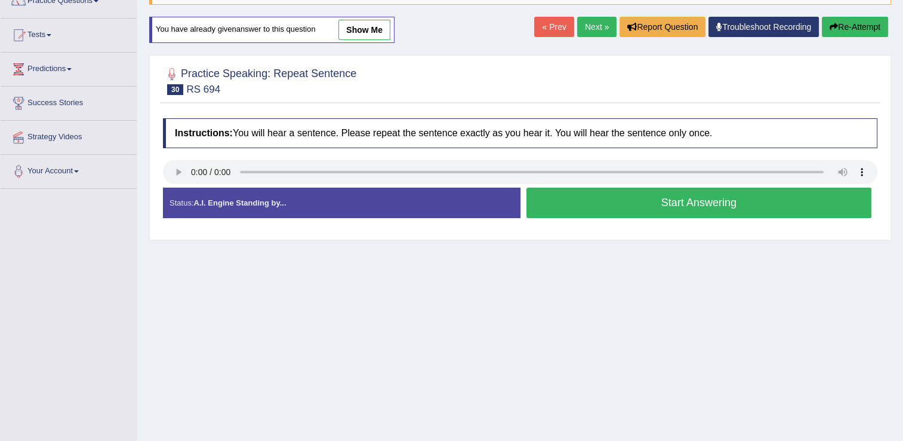
click at [669, 196] on button "Start Answering" at bounding box center [699, 202] width 346 height 30
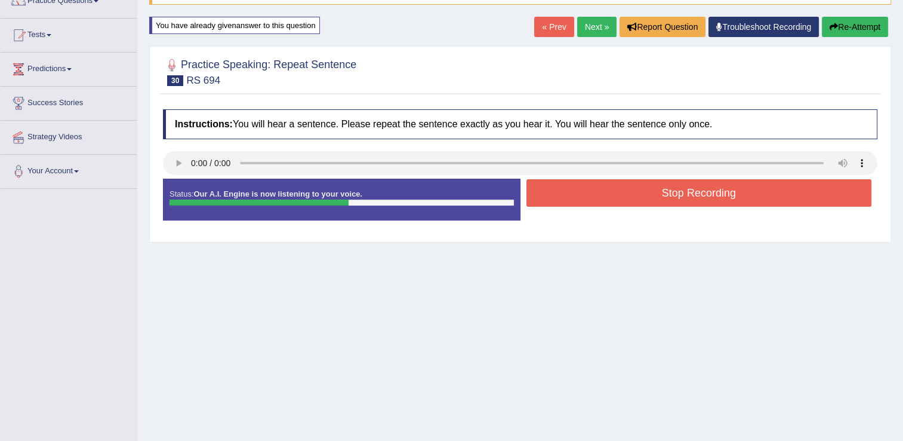
click at [669, 196] on button "Stop Recording" at bounding box center [699, 192] width 346 height 27
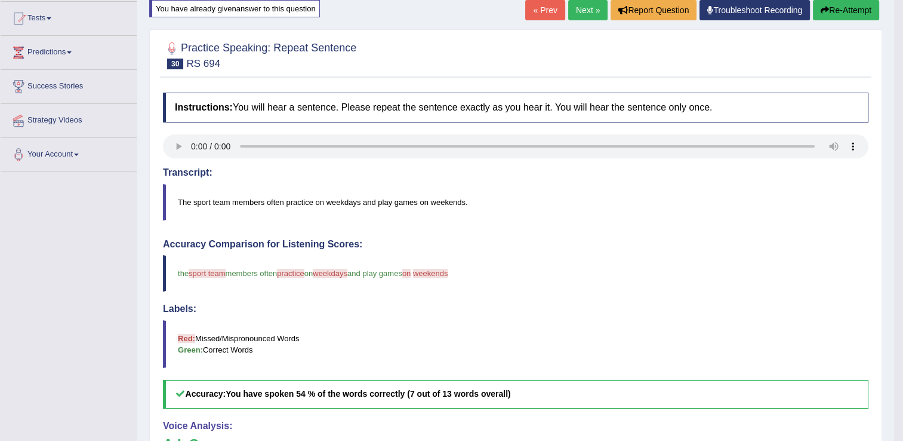
scroll to position [121, 0]
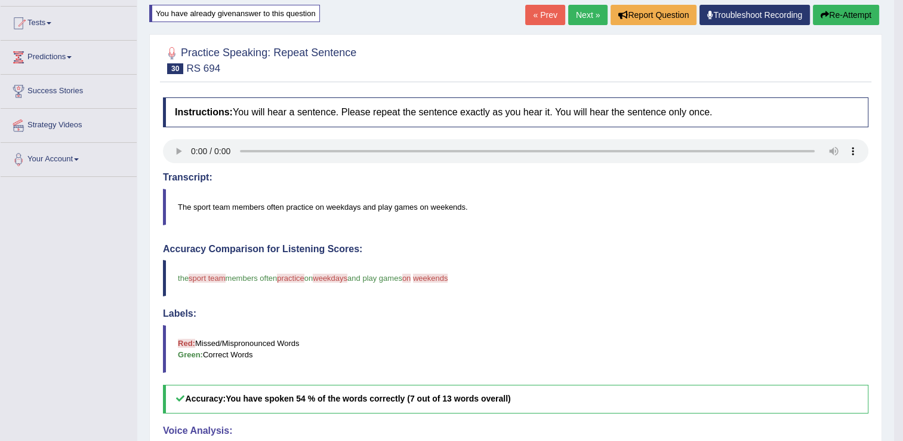
click at [847, 11] on button "Re-Attempt" at bounding box center [846, 15] width 66 height 20
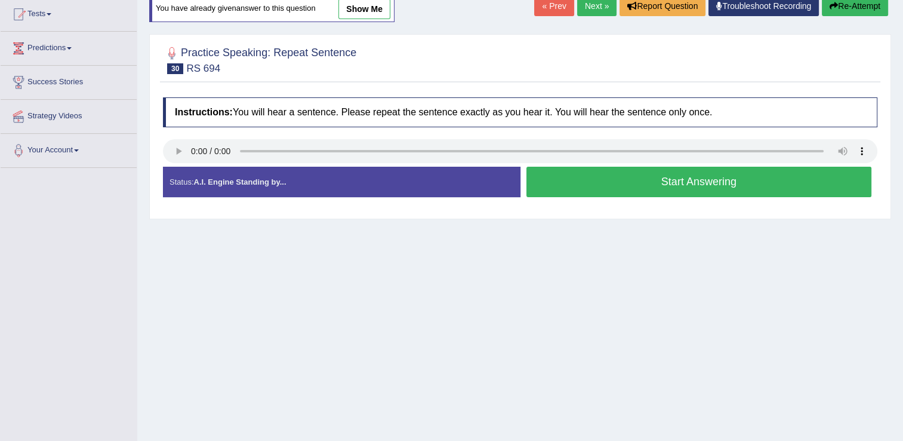
click at [717, 183] on button "Start Answering" at bounding box center [699, 182] width 346 height 30
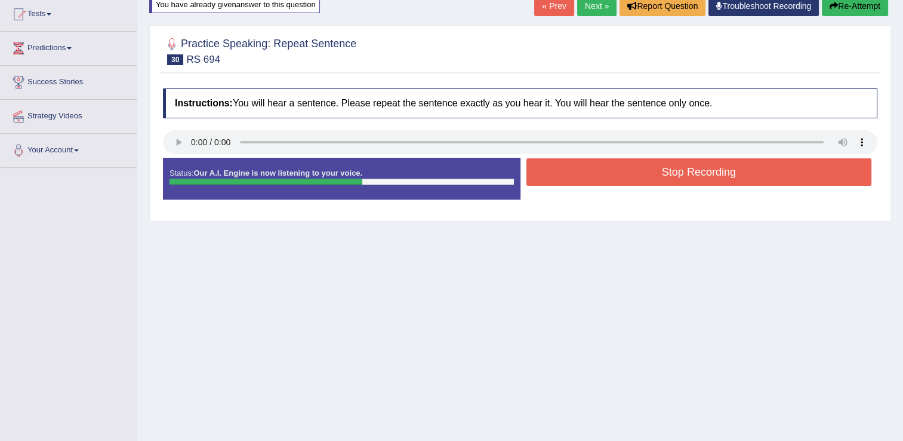
click at [726, 174] on button "Stop Recording" at bounding box center [699, 171] width 346 height 27
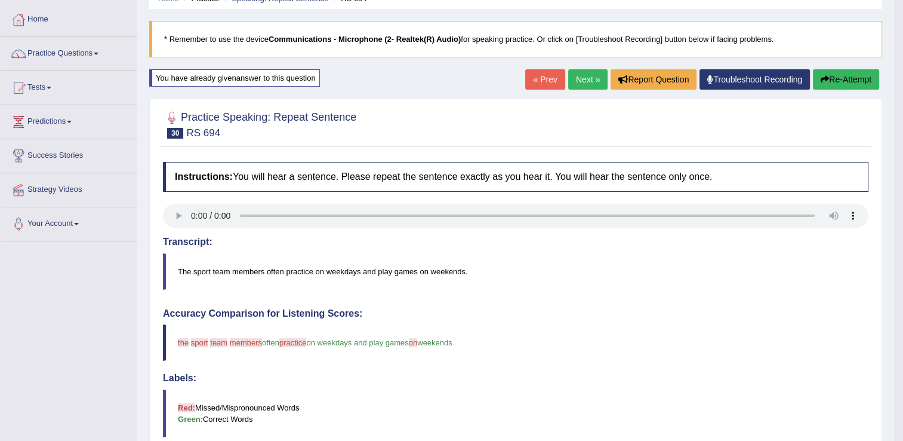
scroll to position [48, 0]
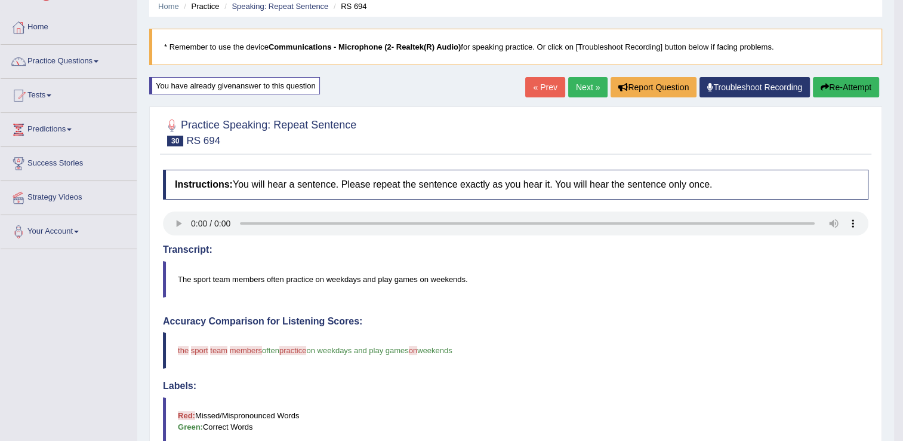
click at [849, 80] on button "Re-Attempt" at bounding box center [846, 87] width 66 height 20
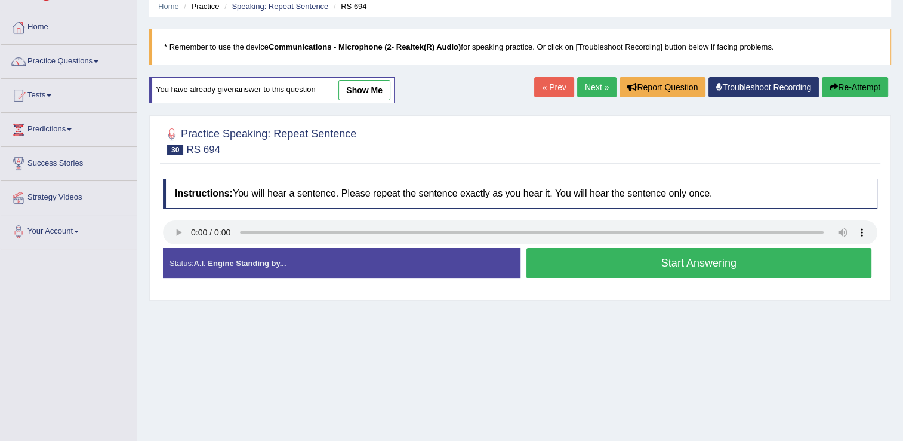
click at [674, 261] on button "Start Answering" at bounding box center [699, 263] width 346 height 30
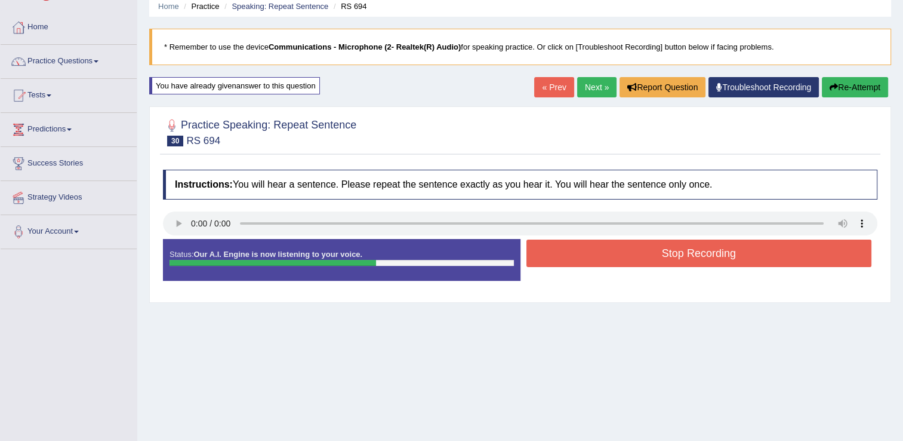
click at [674, 261] on button "Stop Recording" at bounding box center [699, 252] width 346 height 27
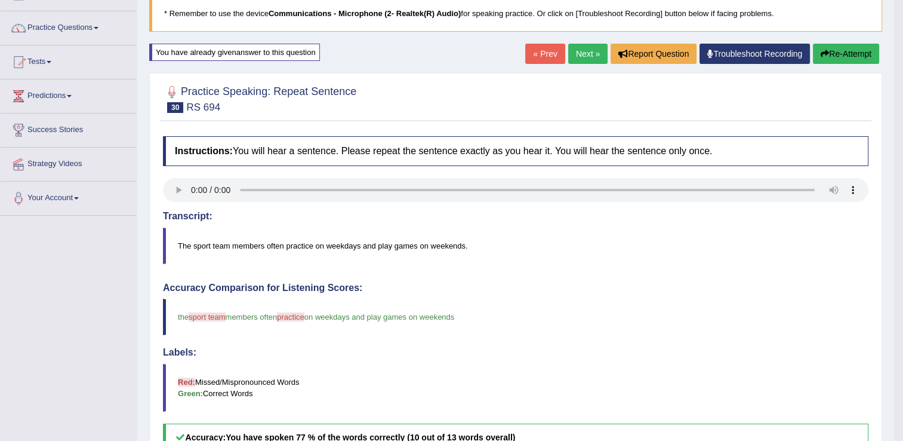
scroll to position [80, 0]
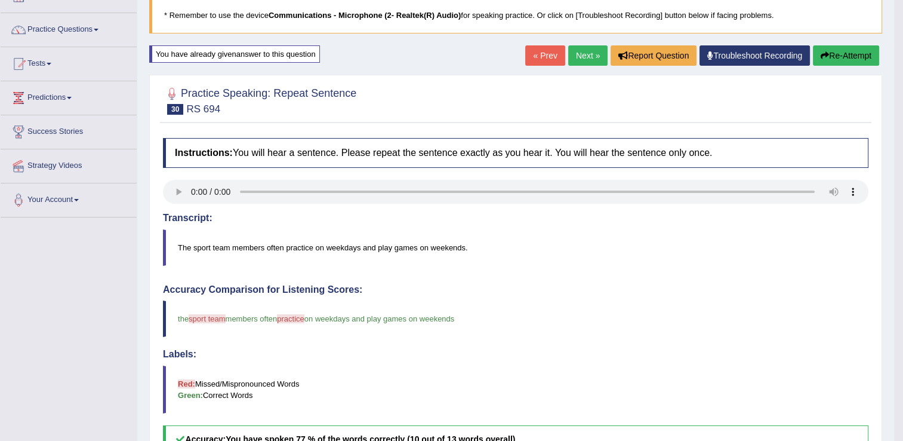
click at [588, 56] on link "Next »" at bounding box center [587, 55] width 39 height 20
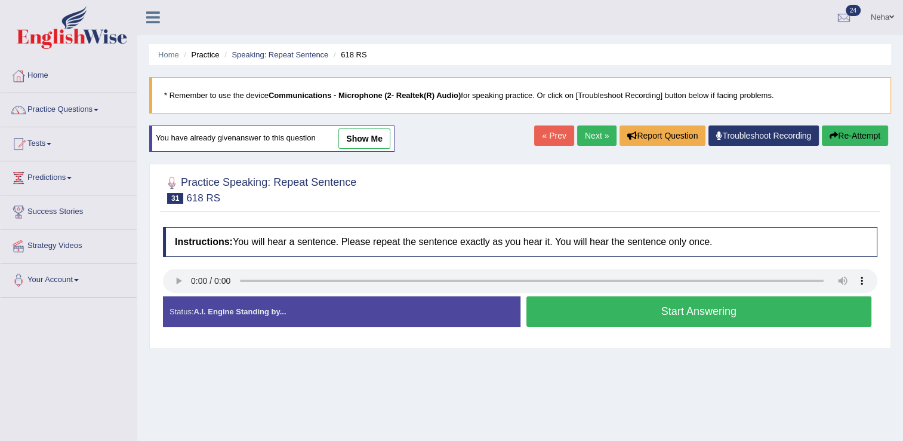
click at [613, 316] on button "Start Answering" at bounding box center [699, 311] width 346 height 30
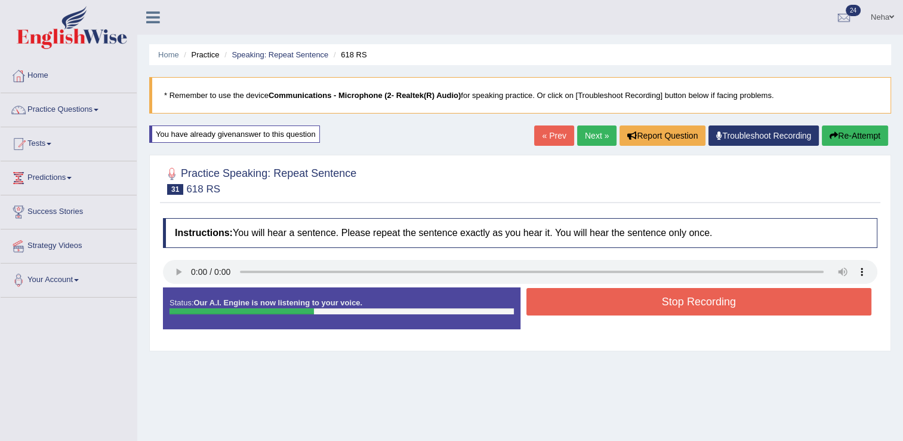
click at [621, 304] on button "Stop Recording" at bounding box center [699, 301] width 346 height 27
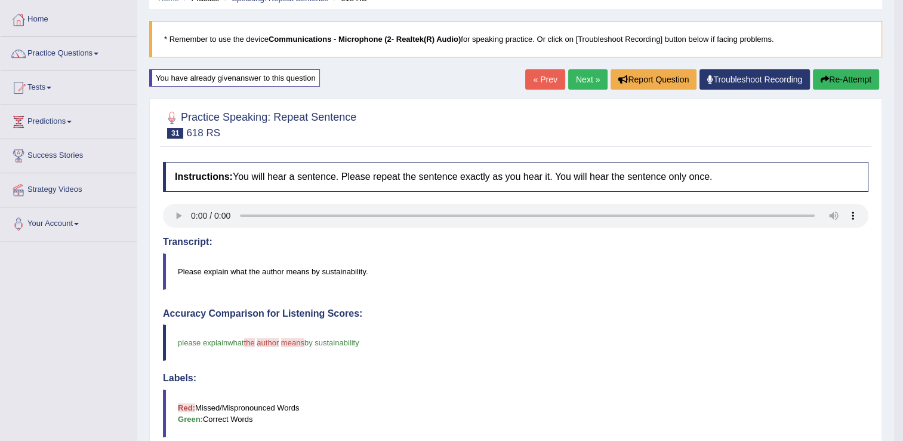
scroll to position [55, 0]
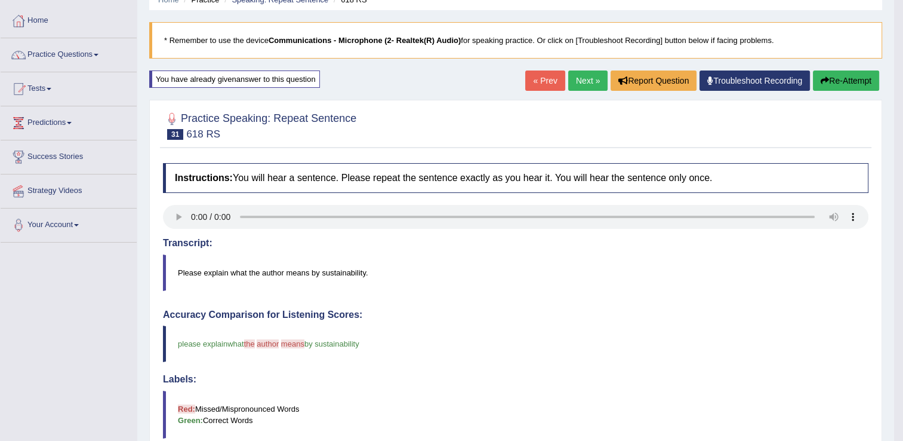
click at [846, 79] on button "Re-Attempt" at bounding box center [846, 80] width 66 height 20
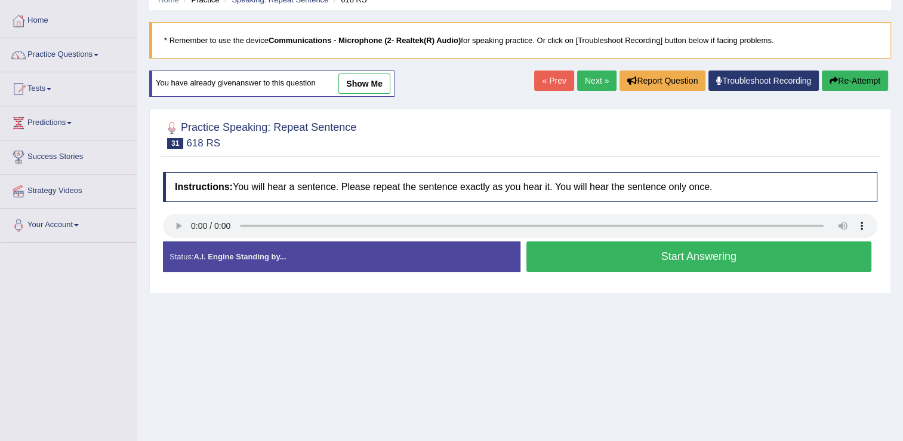
click at [683, 254] on button "Start Answering" at bounding box center [699, 256] width 346 height 30
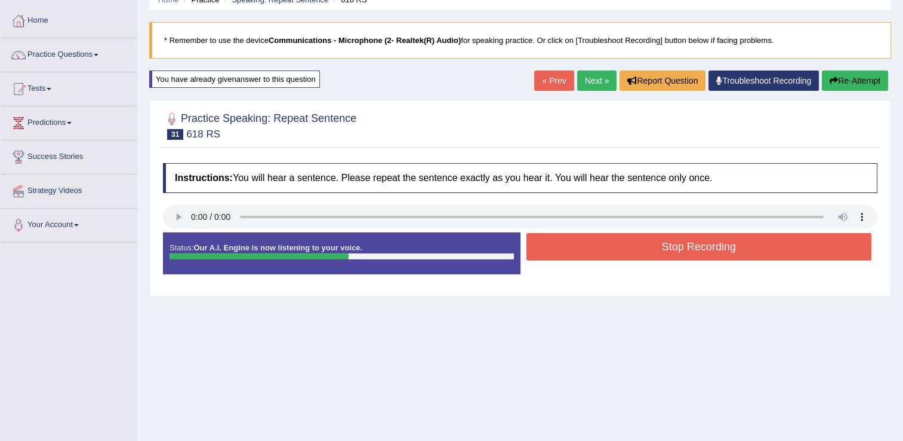
click at [683, 254] on button "Stop Recording" at bounding box center [699, 246] width 346 height 27
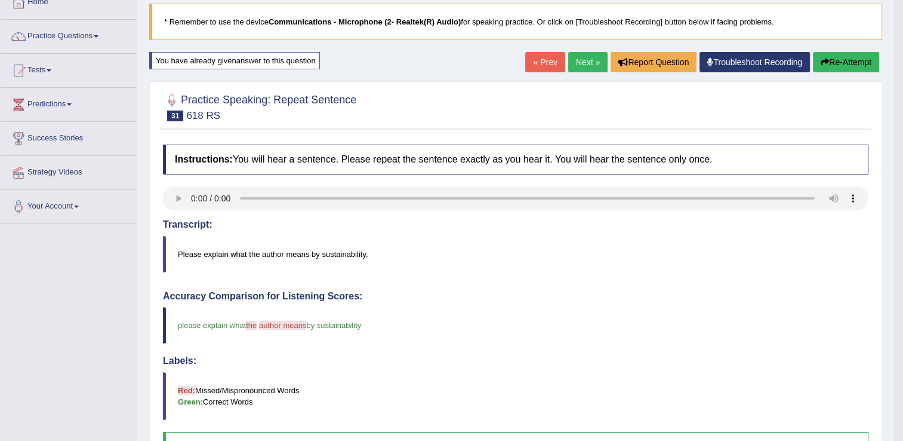
scroll to position [72, 0]
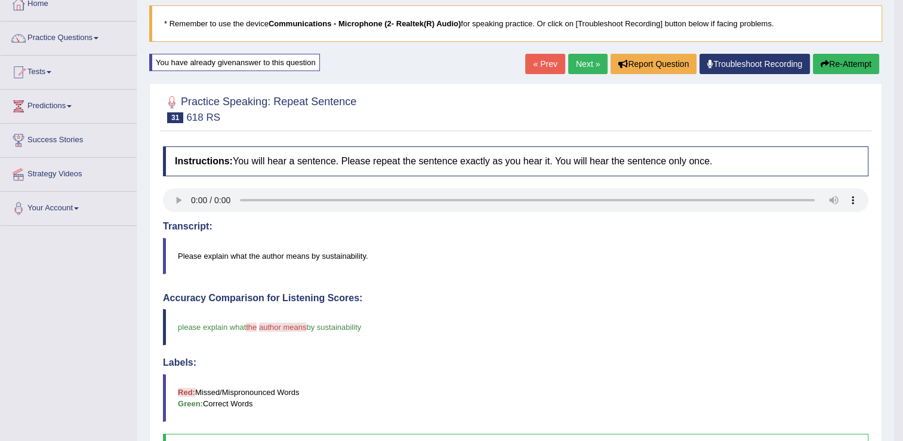
click at [827, 56] on button "Re-Attempt" at bounding box center [846, 64] width 66 height 20
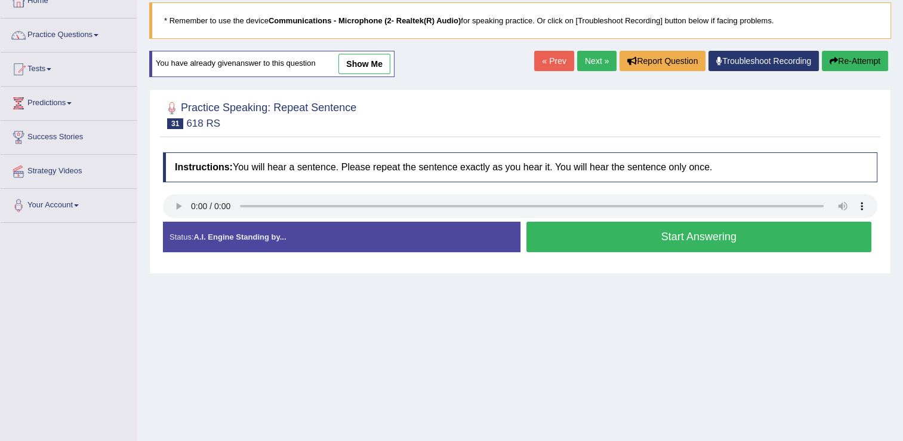
scroll to position [72, 0]
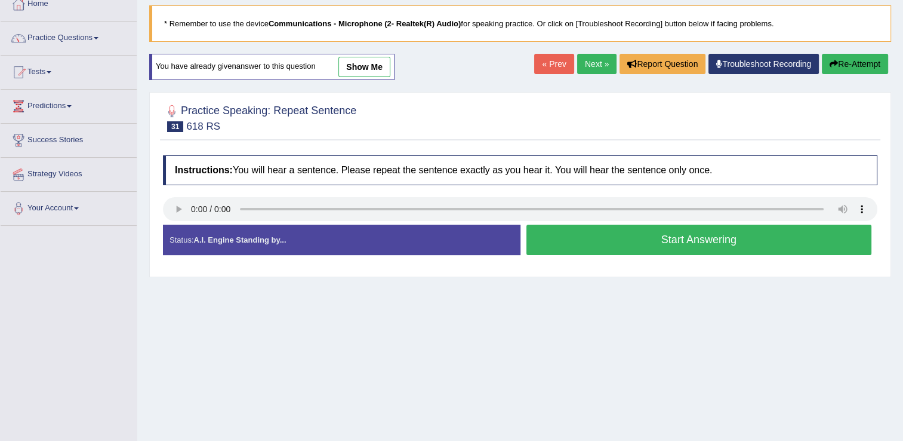
click at [649, 233] on button "Start Answering" at bounding box center [699, 239] width 346 height 30
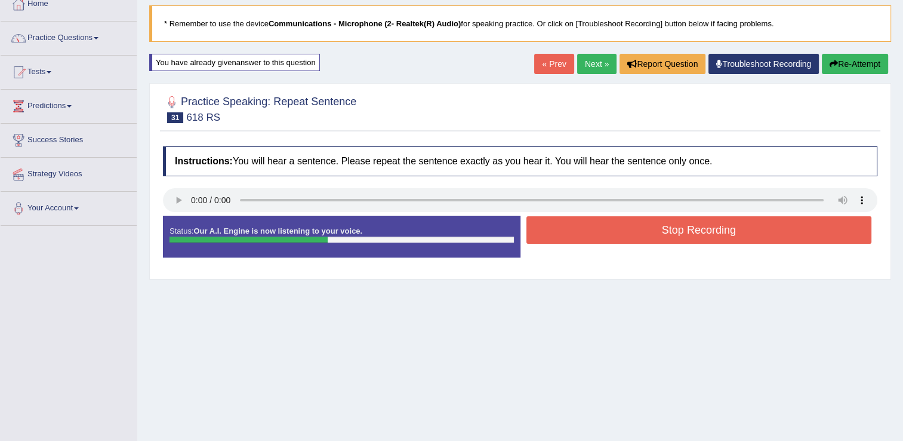
click at [649, 233] on button "Stop Recording" at bounding box center [699, 229] width 346 height 27
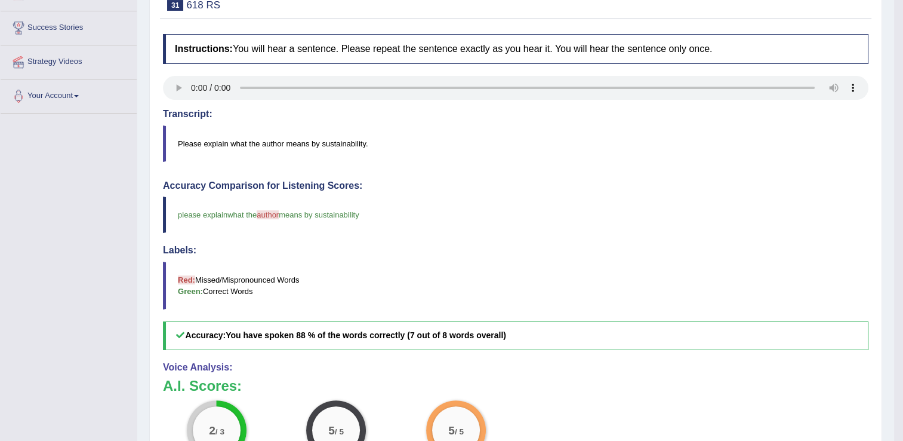
scroll to position [141, 0]
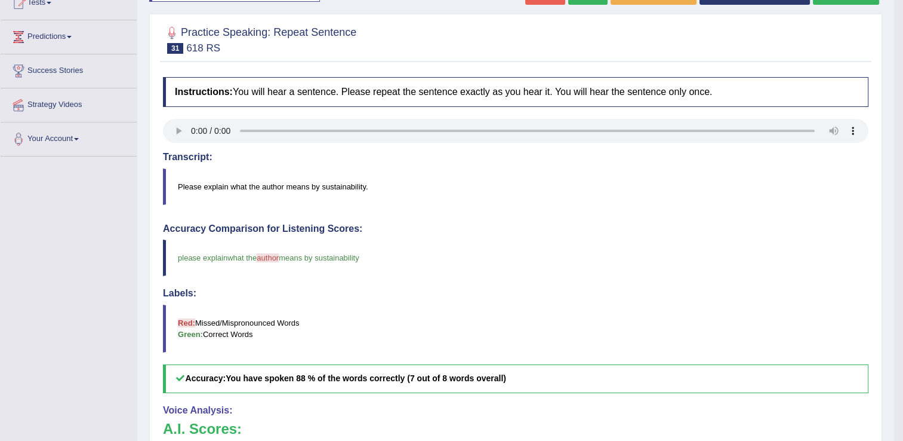
click at [648, 326] on blockquote "Red: Missed/Mispronounced Words Green: Correct Words" at bounding box center [516, 328] width 706 height 48
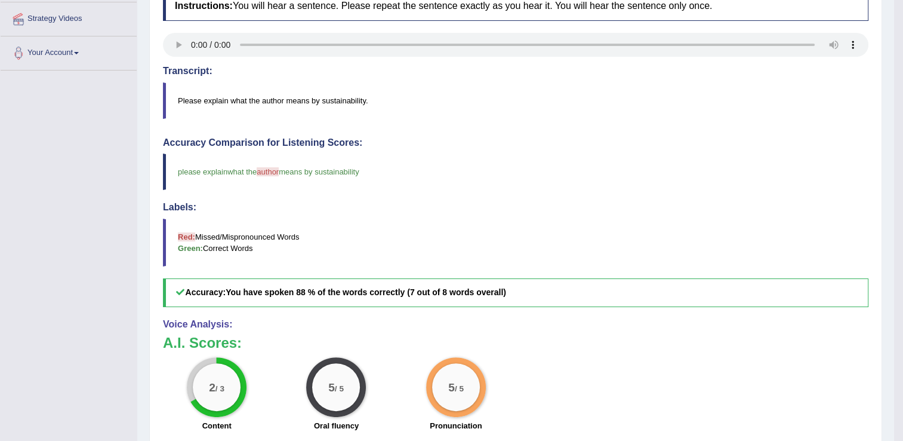
scroll to position [224, 0]
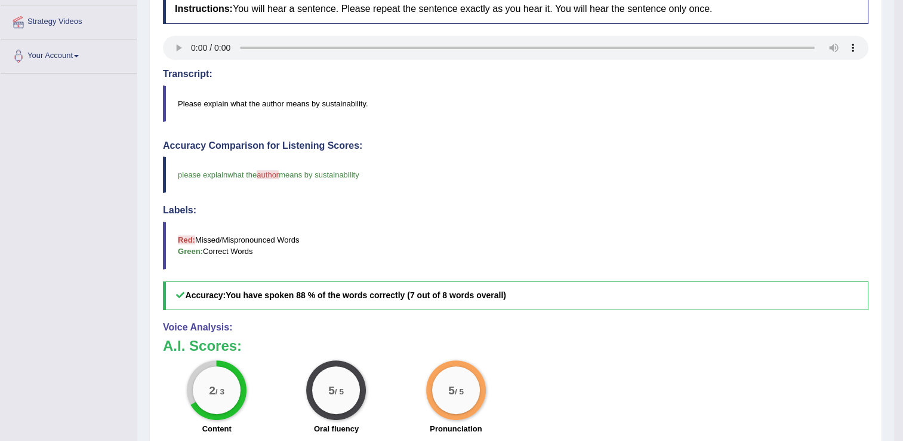
click at [642, 207] on h4 "Labels:" at bounding box center [516, 210] width 706 height 11
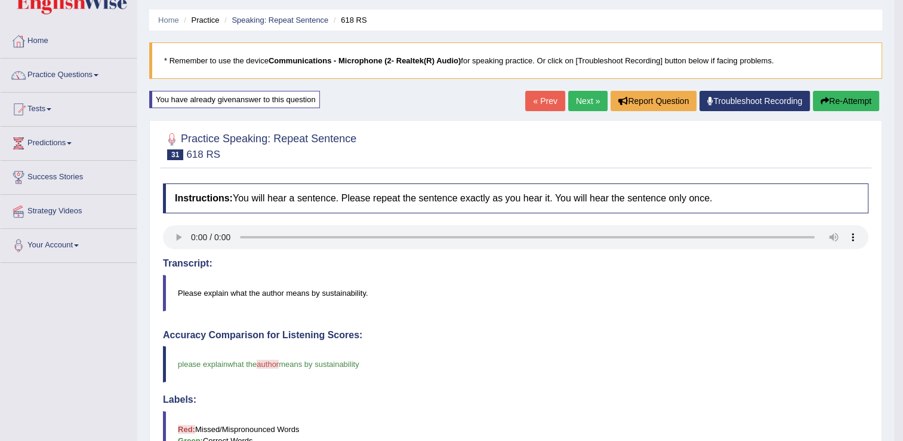
scroll to position [34, 0]
click at [583, 98] on link "Next »" at bounding box center [587, 101] width 39 height 20
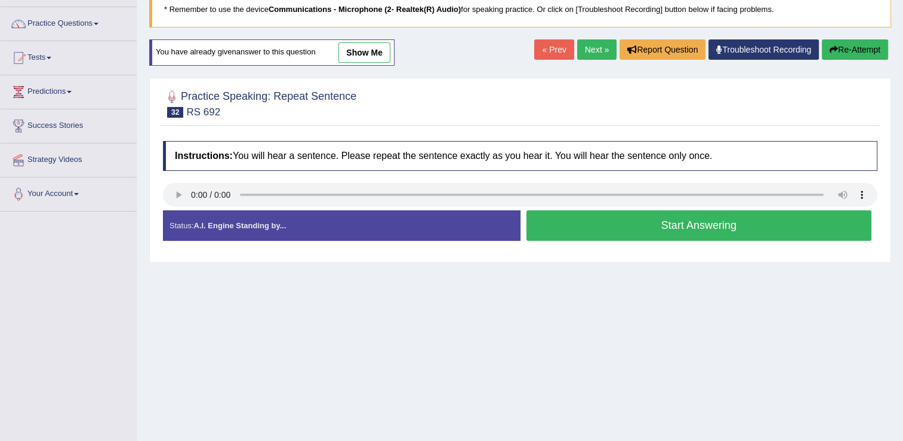
click at [564, 232] on button "Start Answering" at bounding box center [699, 225] width 346 height 30
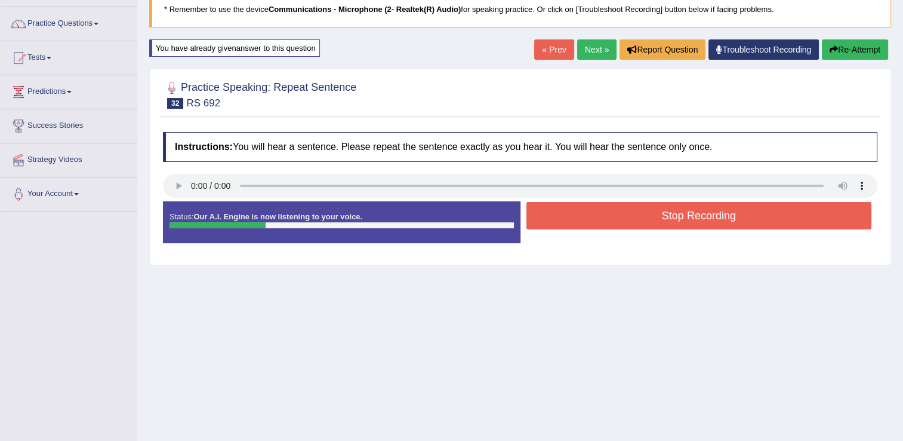
click at [575, 221] on button "Stop Recording" at bounding box center [699, 215] width 346 height 27
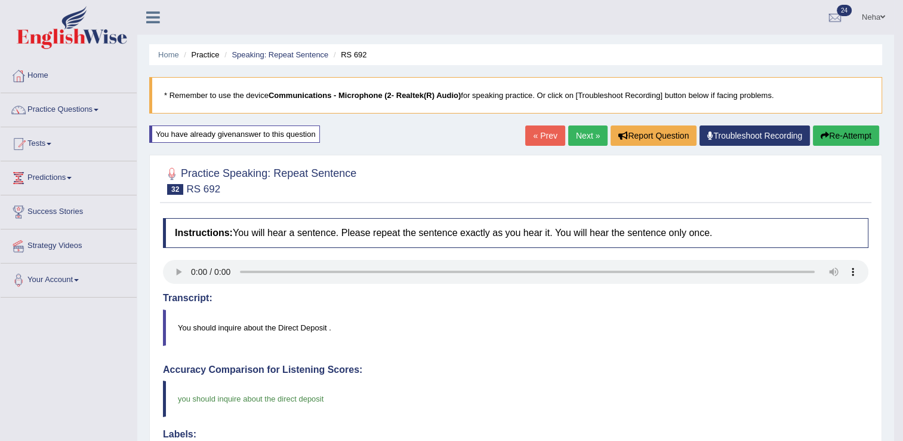
click at [589, 134] on link "Next »" at bounding box center [587, 135] width 39 height 20
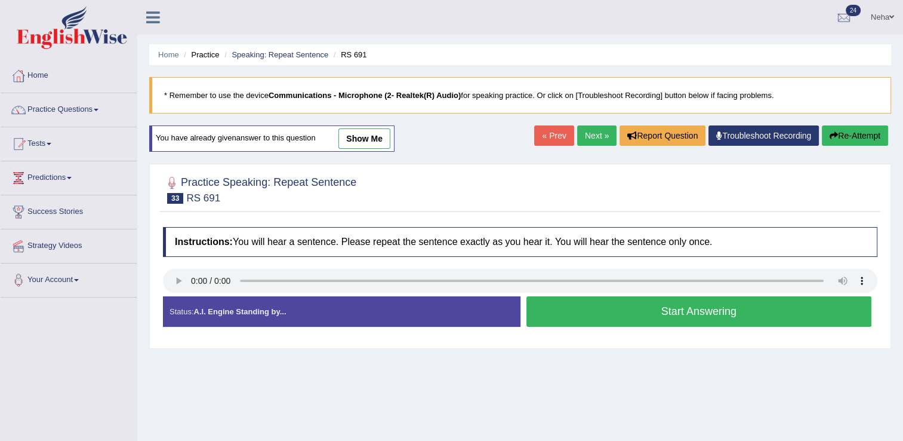
click at [575, 305] on button "Start Answering" at bounding box center [699, 311] width 346 height 30
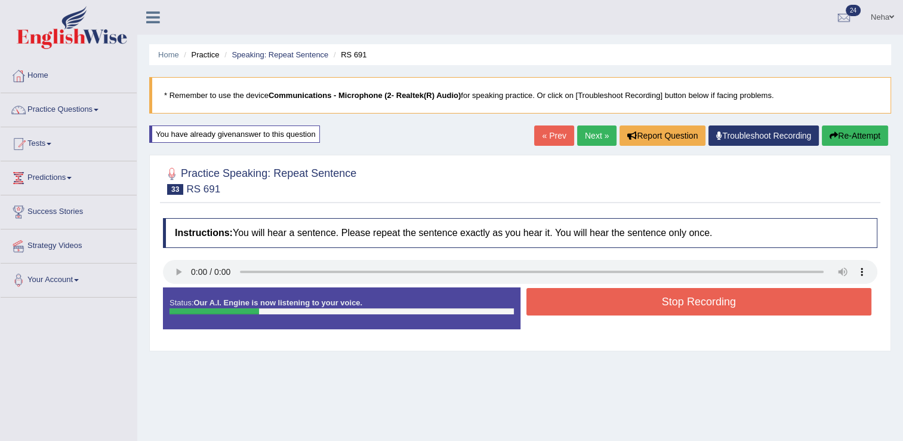
click at [575, 305] on button "Stop Recording" at bounding box center [699, 301] width 346 height 27
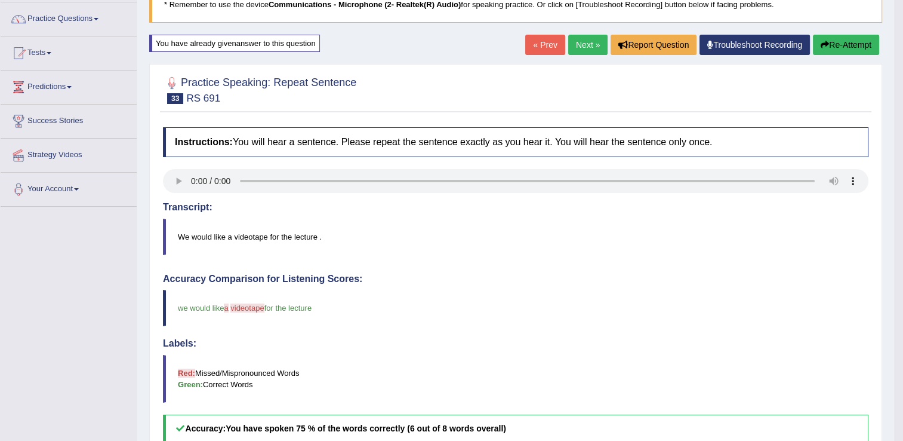
scroll to position [91, 0]
click at [833, 47] on button "Re-Attempt" at bounding box center [846, 45] width 66 height 20
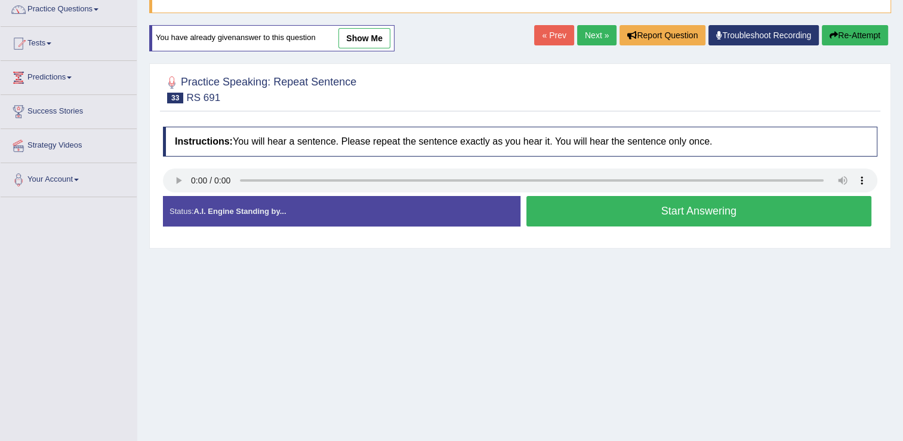
click at [578, 208] on button "Start Answering" at bounding box center [699, 211] width 346 height 30
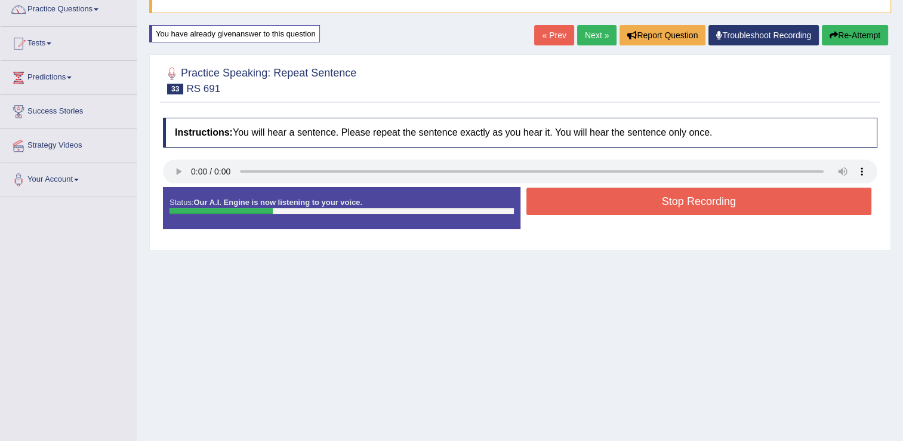
click at [578, 208] on button "Stop Recording" at bounding box center [699, 200] width 346 height 27
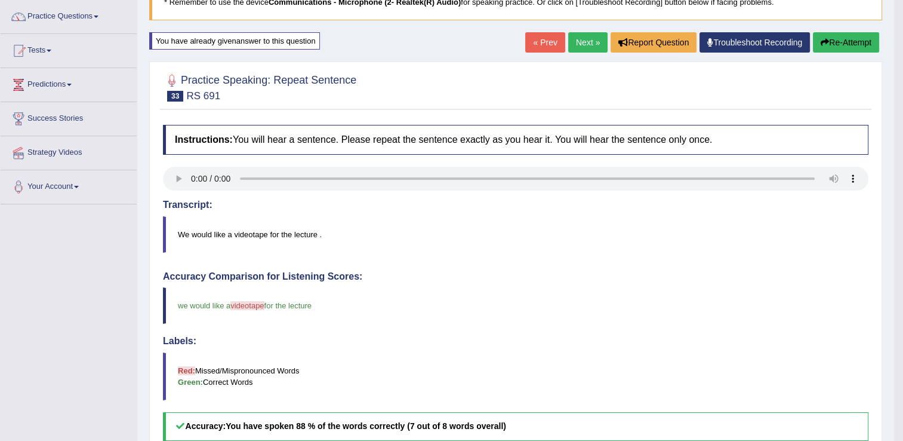
scroll to position [91, 0]
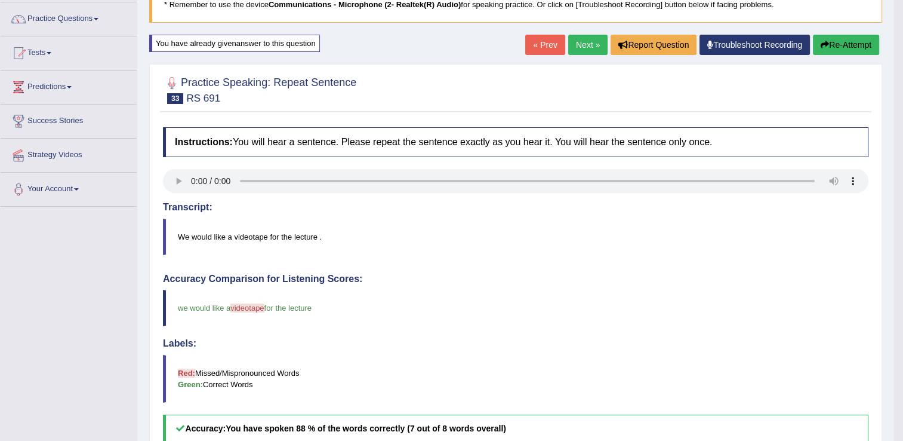
click at [583, 37] on link "Next »" at bounding box center [587, 45] width 39 height 20
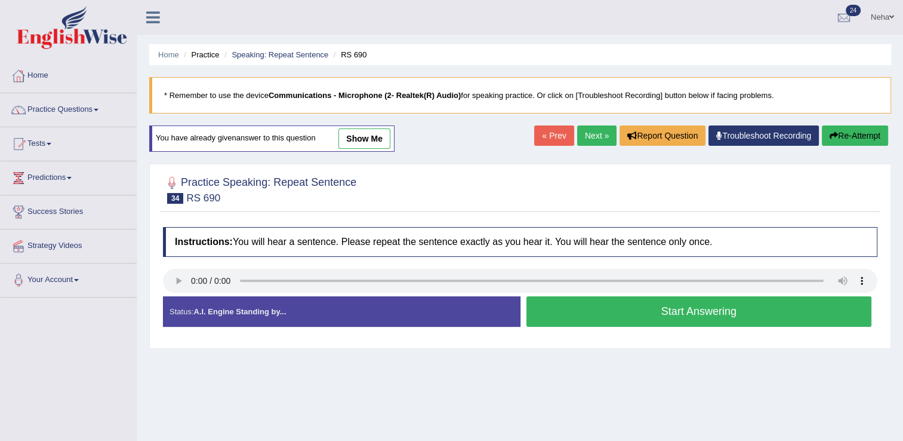
click at [617, 309] on button "Start Answering" at bounding box center [699, 311] width 346 height 30
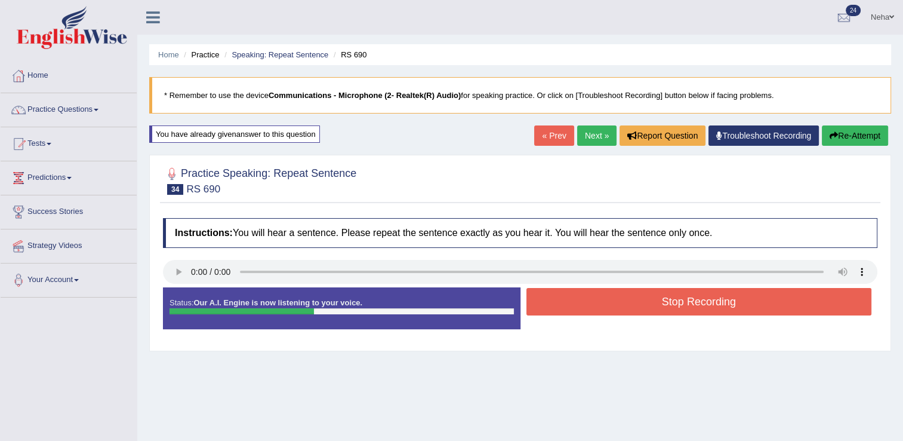
click at [617, 309] on button "Stop Recording" at bounding box center [699, 301] width 346 height 27
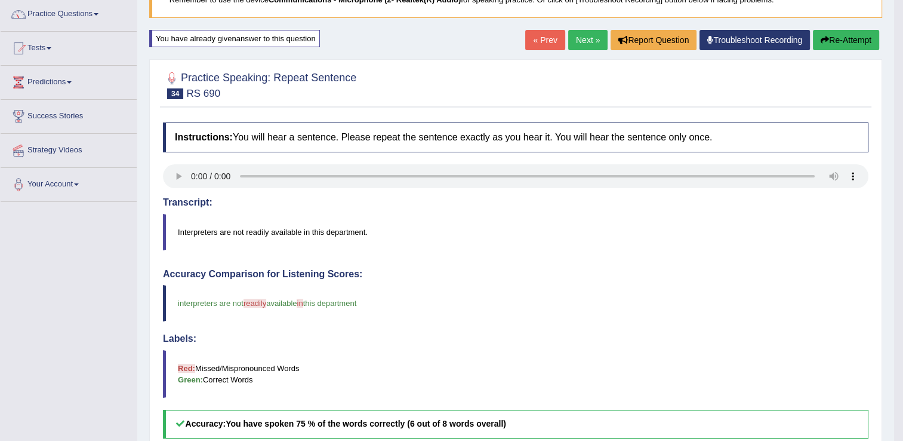
scroll to position [94, 0]
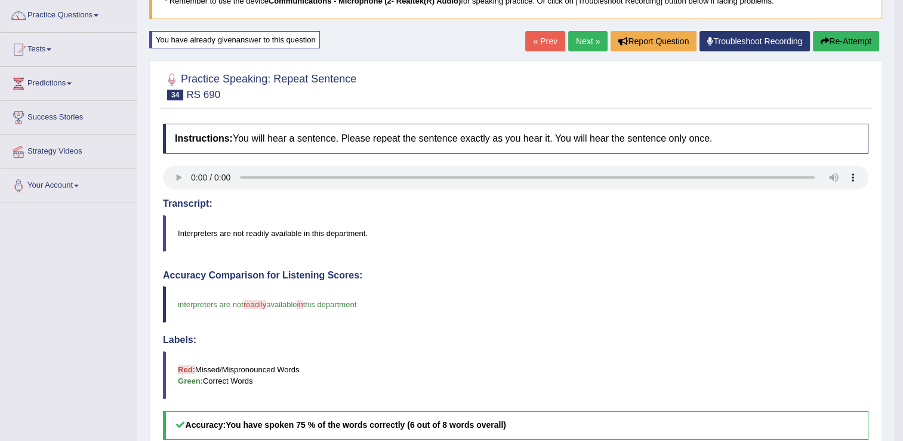
click at [841, 32] on button "Re-Attempt" at bounding box center [846, 41] width 66 height 20
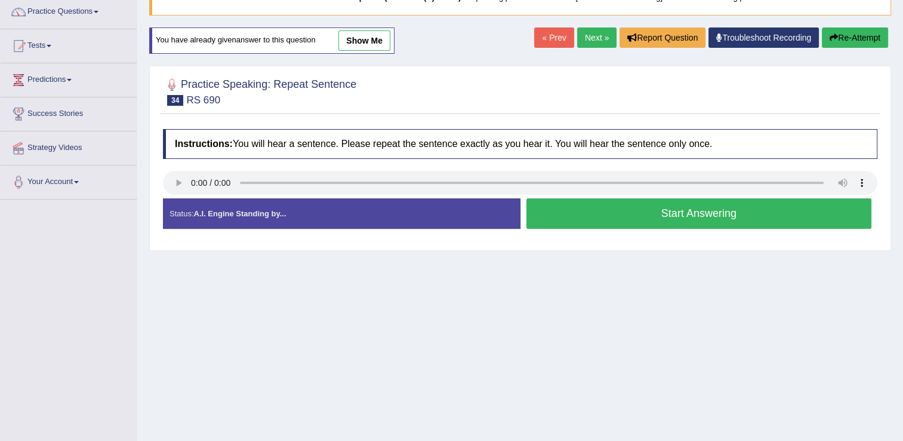
click at [562, 214] on button "Start Answering" at bounding box center [699, 213] width 346 height 30
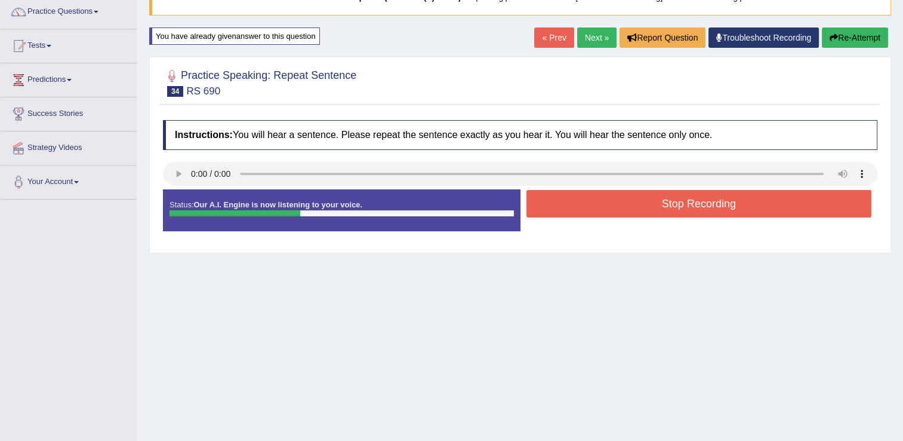
click at [581, 202] on button "Stop Recording" at bounding box center [699, 203] width 346 height 27
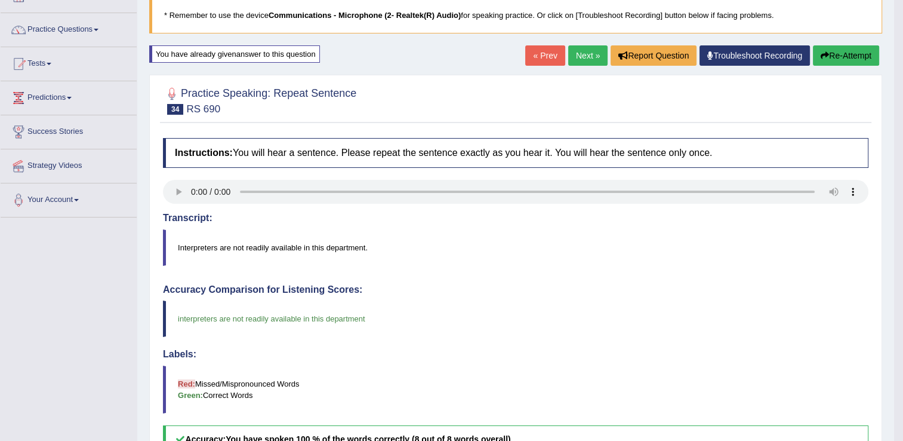
scroll to position [77, 0]
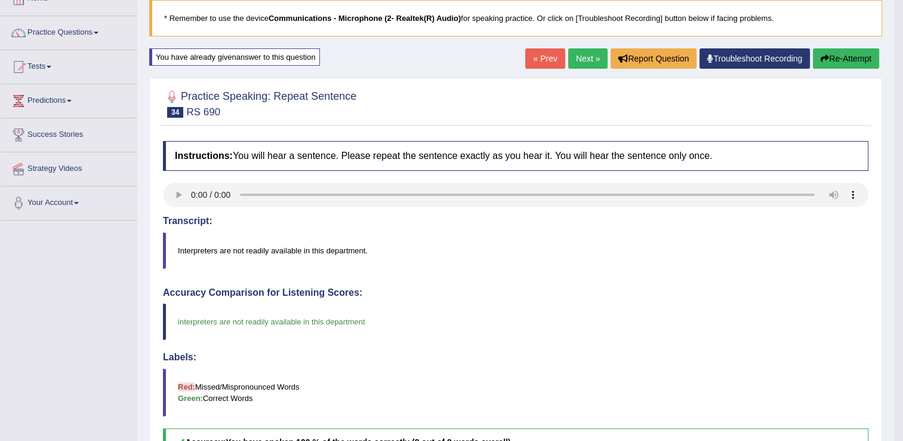
click at [581, 57] on link "Next »" at bounding box center [587, 58] width 39 height 20
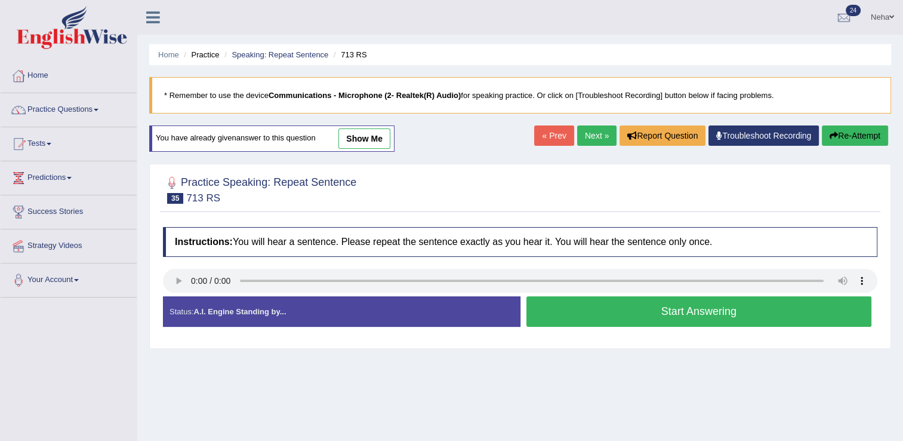
click at [611, 317] on button "Start Answering" at bounding box center [699, 311] width 346 height 30
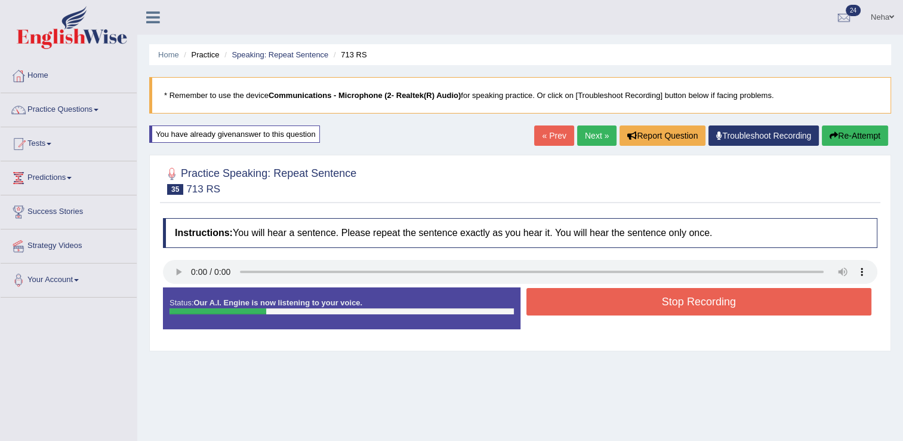
click at [616, 311] on button "Stop Recording" at bounding box center [699, 301] width 346 height 27
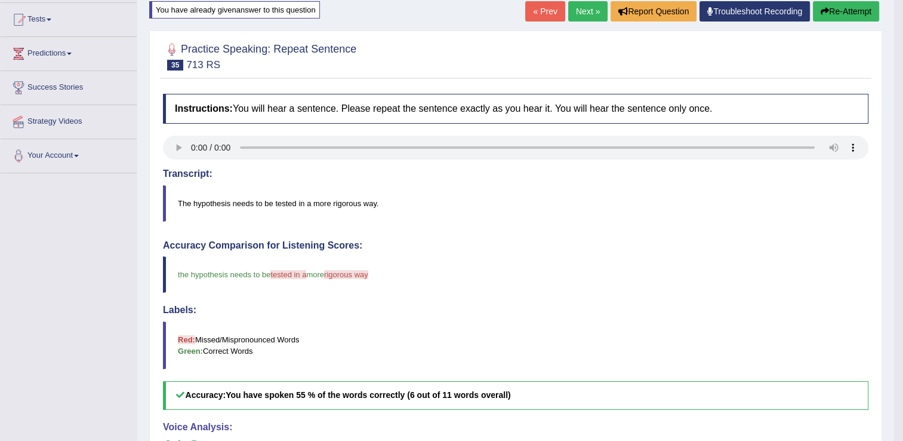
scroll to position [42, 0]
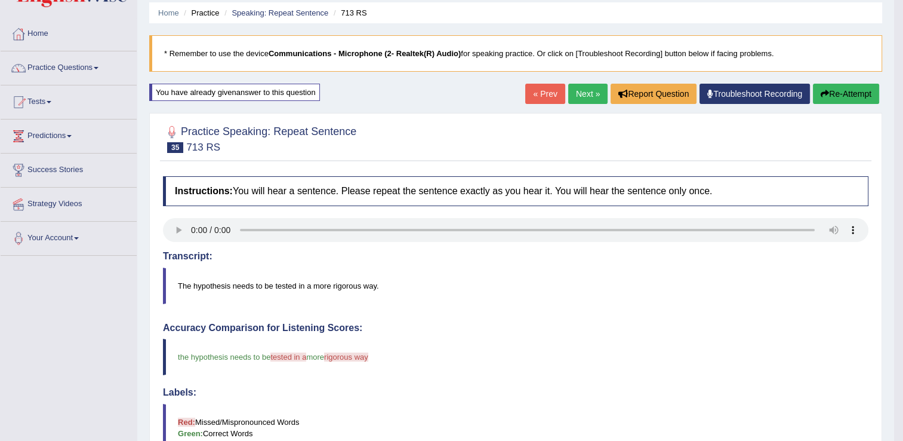
click at [868, 93] on button "Re-Attempt" at bounding box center [846, 94] width 66 height 20
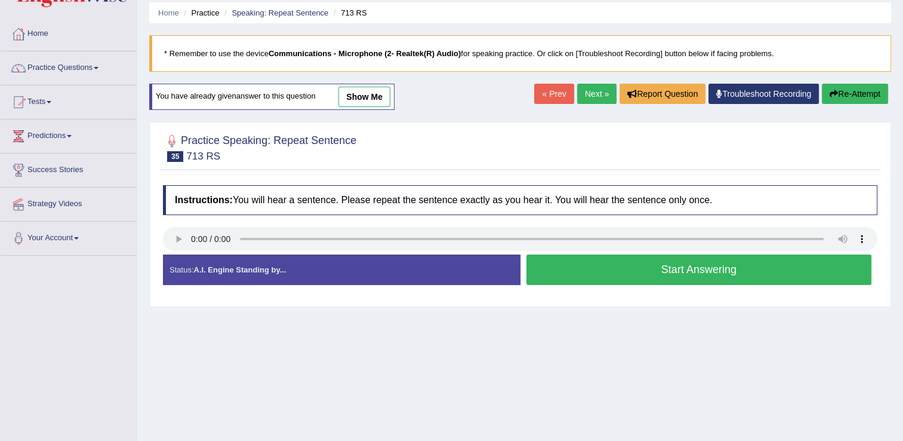
click at [593, 261] on button "Start Answering" at bounding box center [699, 269] width 346 height 30
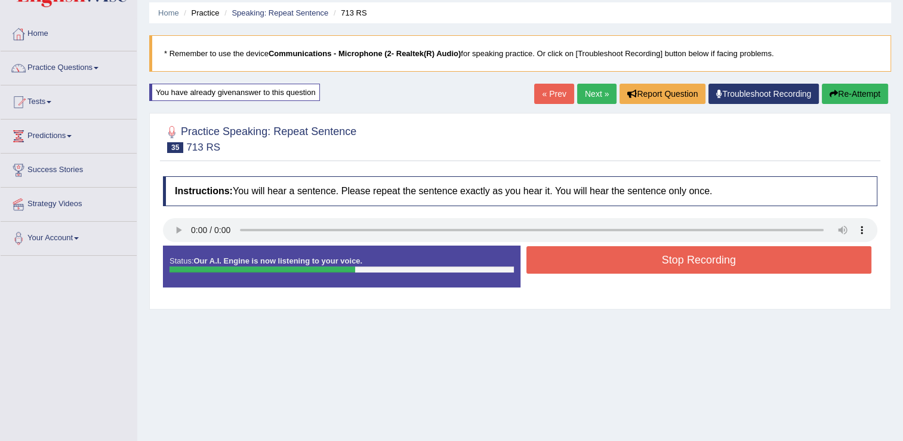
click at [639, 250] on button "Stop Recording" at bounding box center [699, 259] width 346 height 27
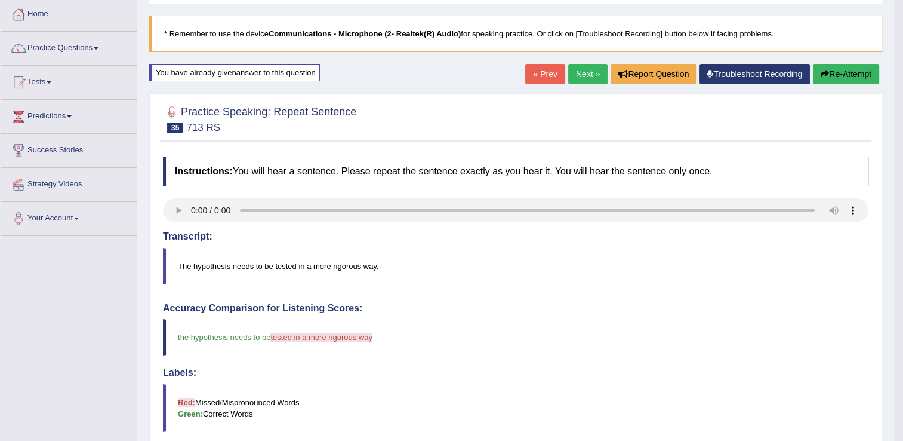
scroll to position [57, 0]
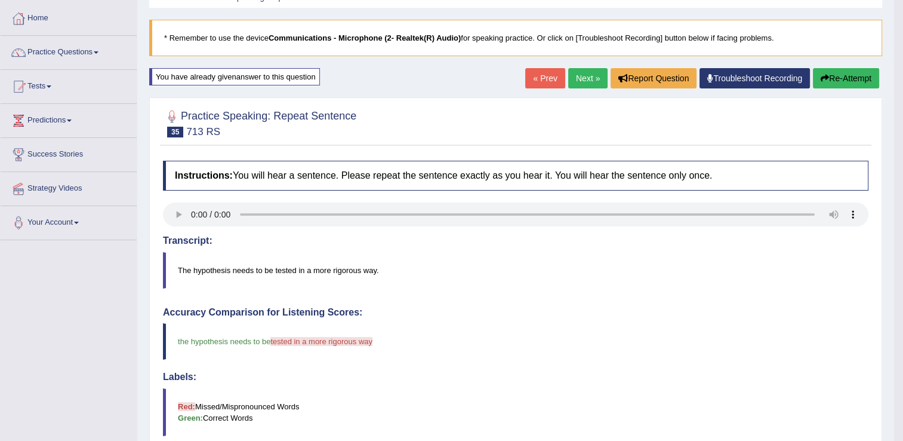
click at [844, 73] on button "Re-Attempt" at bounding box center [846, 78] width 66 height 20
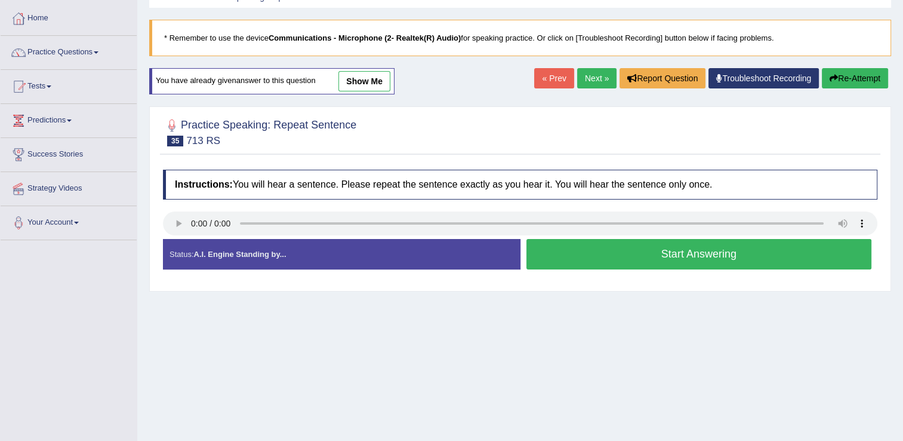
click at [636, 256] on button "Start Answering" at bounding box center [699, 254] width 346 height 30
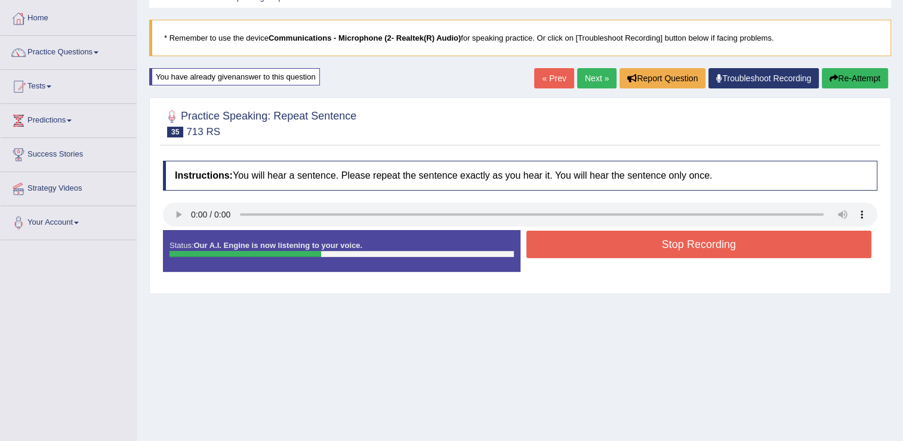
click at [648, 245] on button "Stop Recording" at bounding box center [699, 243] width 346 height 27
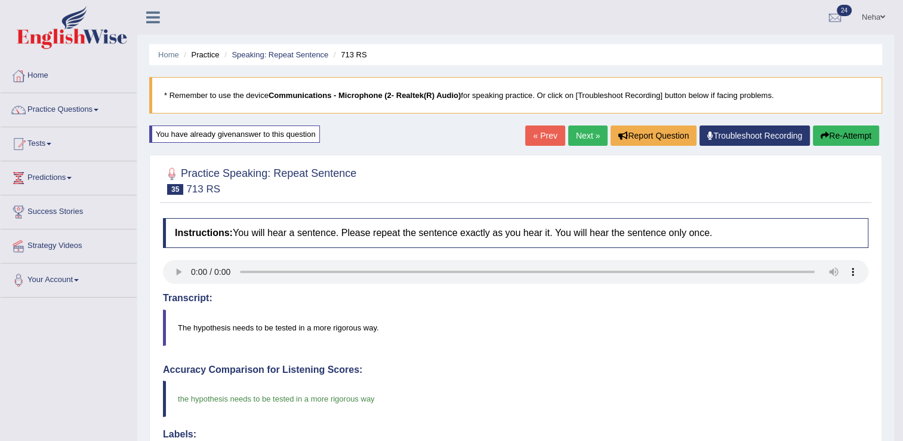
click at [585, 136] on link "Next »" at bounding box center [587, 135] width 39 height 20
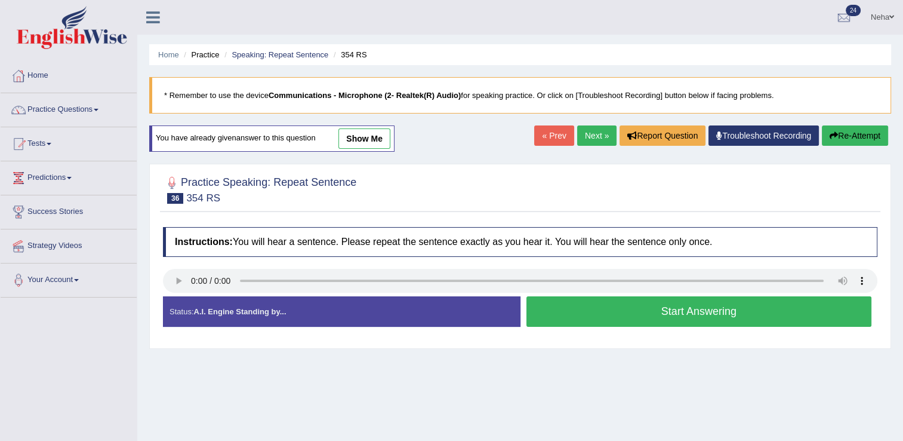
click at [594, 310] on button "Start Answering" at bounding box center [699, 311] width 346 height 30
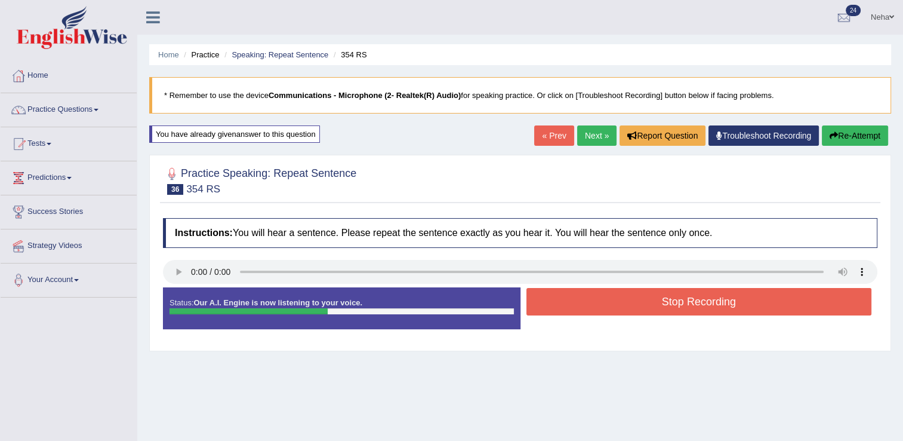
click at [594, 310] on button "Stop Recording" at bounding box center [699, 301] width 346 height 27
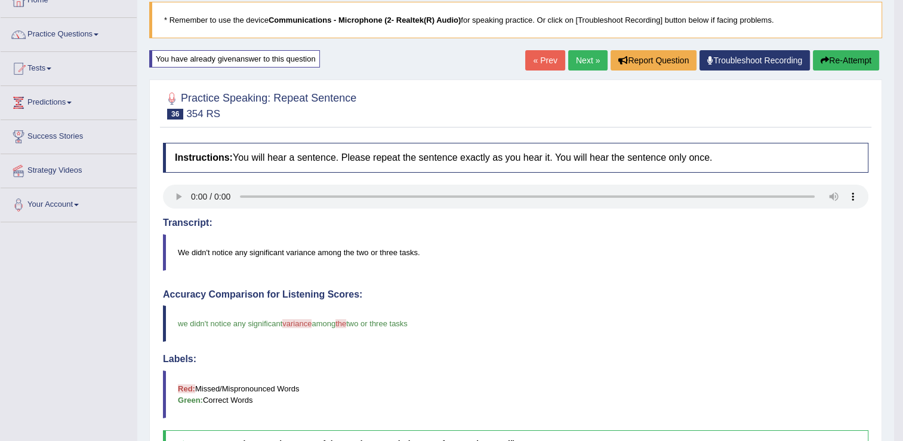
scroll to position [76, 0]
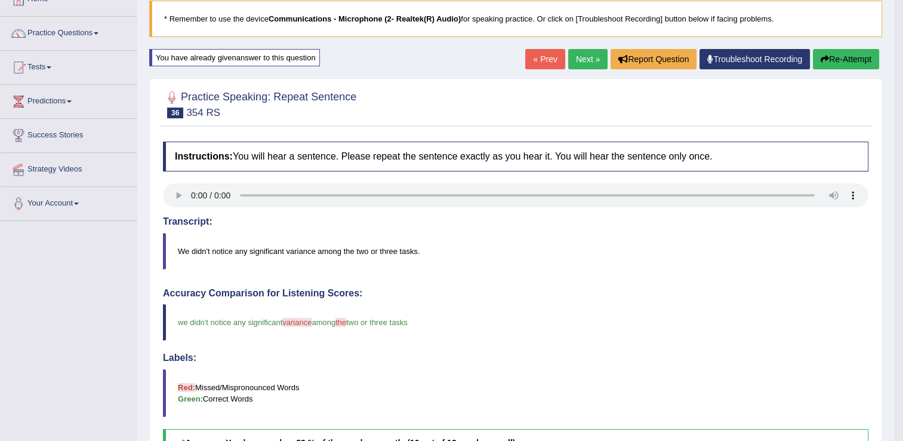
click at [835, 55] on button "Re-Attempt" at bounding box center [846, 59] width 66 height 20
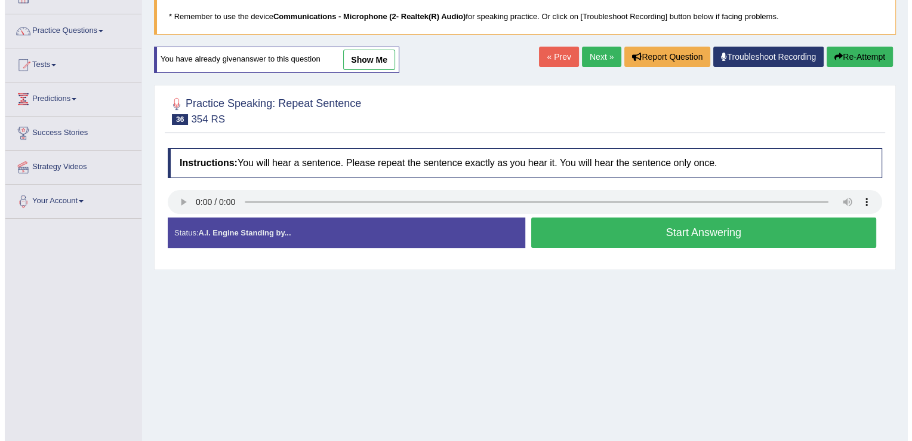
scroll to position [76, 0]
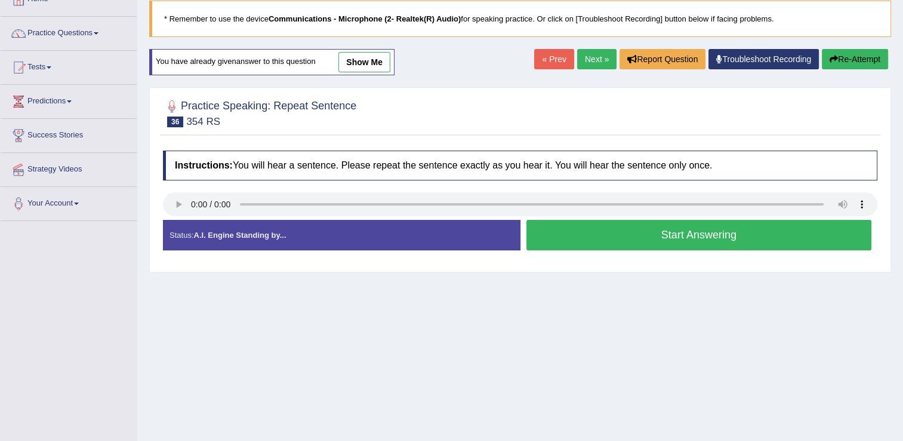
click at [605, 227] on button "Start Answering" at bounding box center [699, 235] width 346 height 30
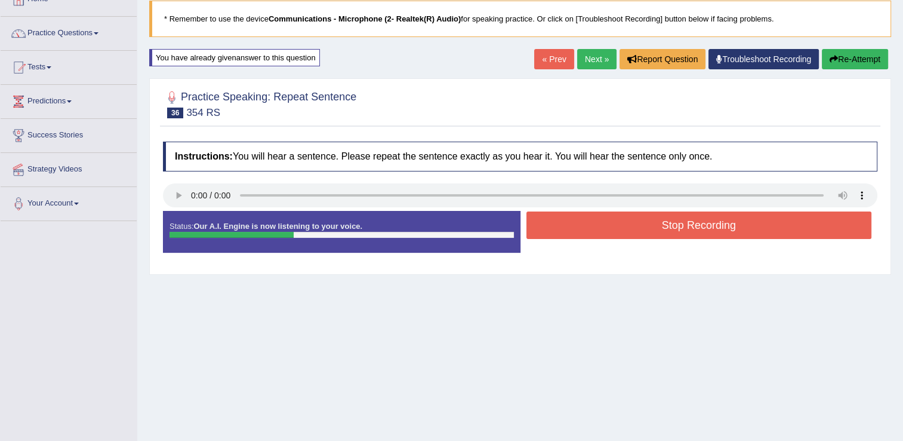
click at [605, 227] on button "Stop Recording" at bounding box center [699, 224] width 346 height 27
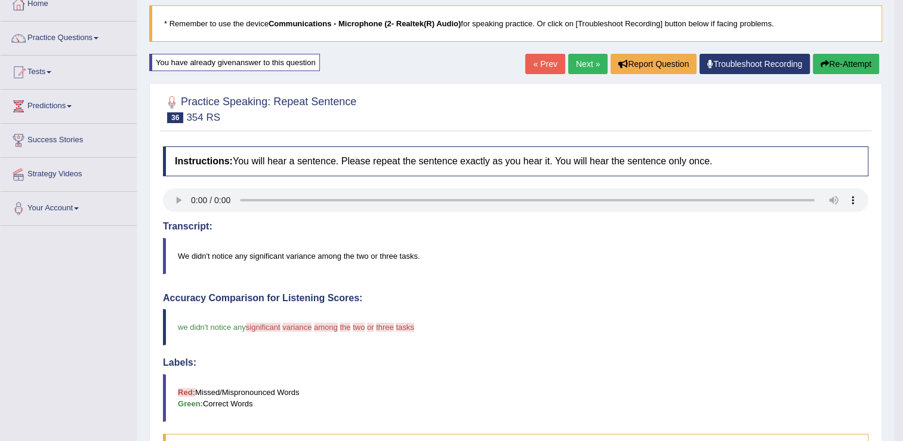
scroll to position [72, 0]
click at [584, 65] on link "Next »" at bounding box center [587, 64] width 39 height 20
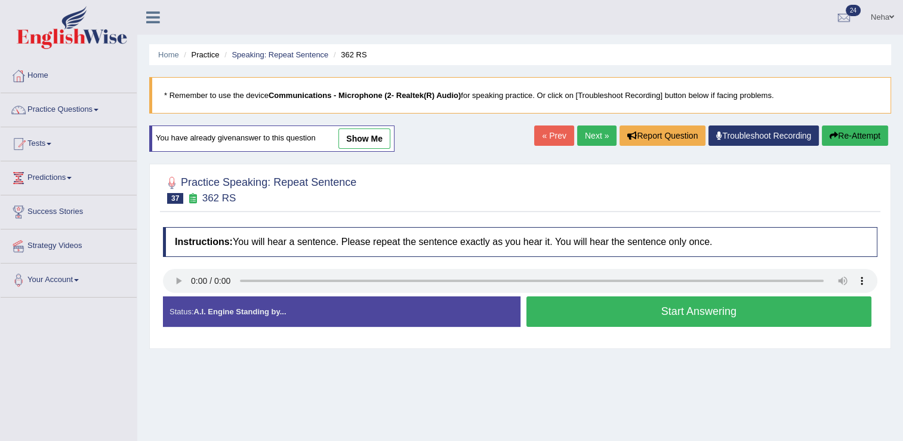
click at [602, 312] on button "Start Answering" at bounding box center [699, 311] width 346 height 30
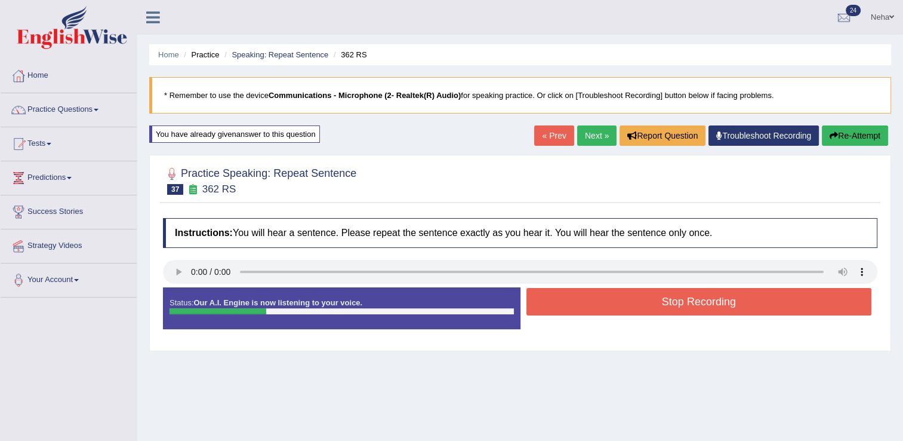
click at [605, 307] on button "Stop Recording" at bounding box center [699, 301] width 346 height 27
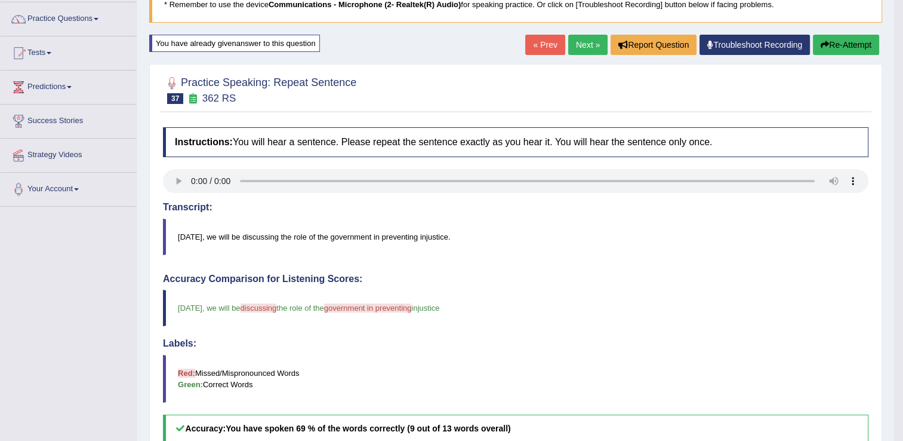
scroll to position [91, 0]
click at [838, 41] on button "Re-Attempt" at bounding box center [846, 45] width 66 height 20
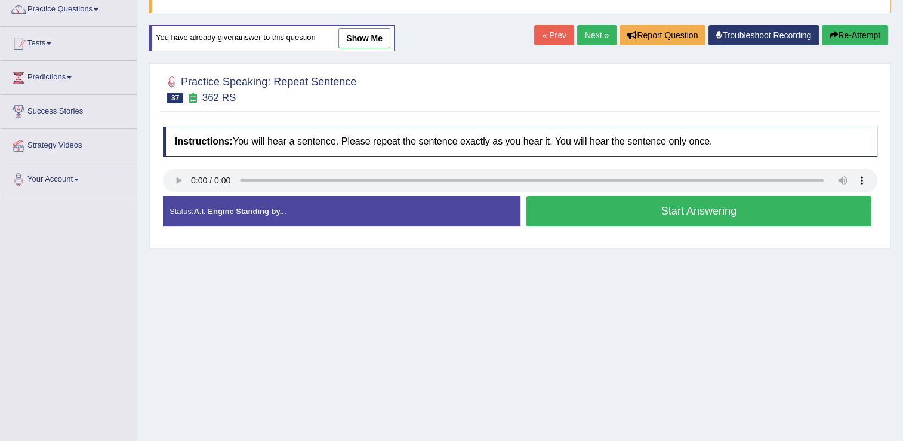
click at [595, 204] on button "Start Answering" at bounding box center [699, 211] width 346 height 30
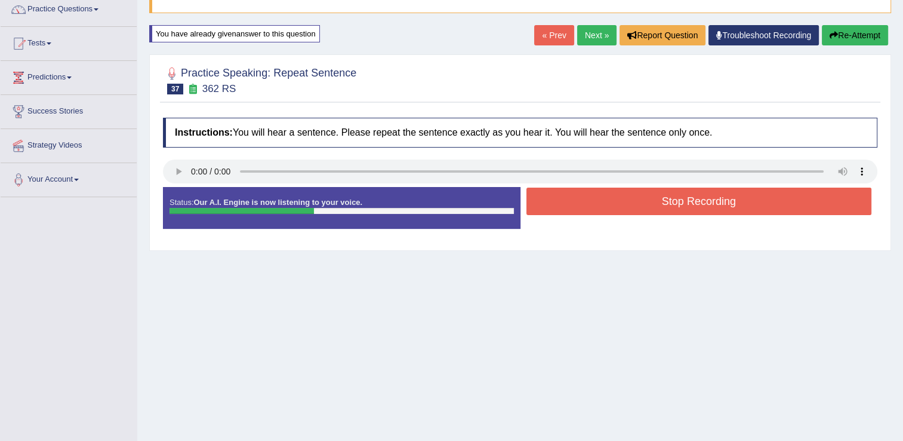
click at [595, 204] on button "Stop Recording" at bounding box center [699, 200] width 346 height 27
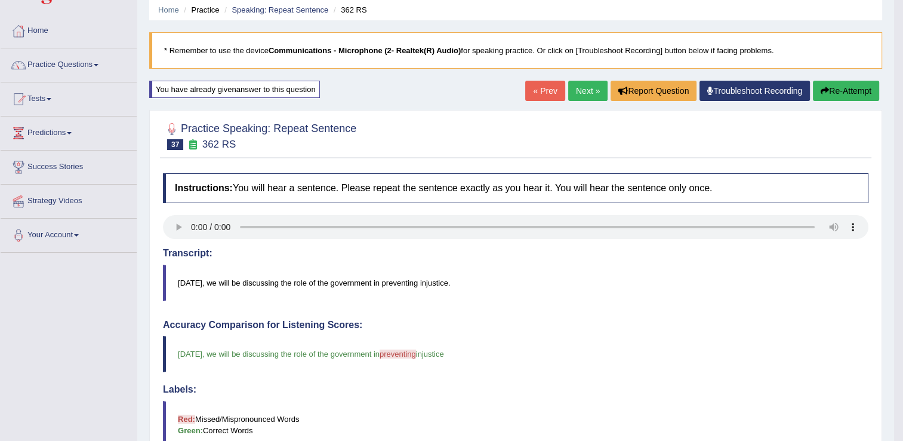
scroll to position [44, 0]
click at [583, 92] on link "Next »" at bounding box center [587, 91] width 39 height 20
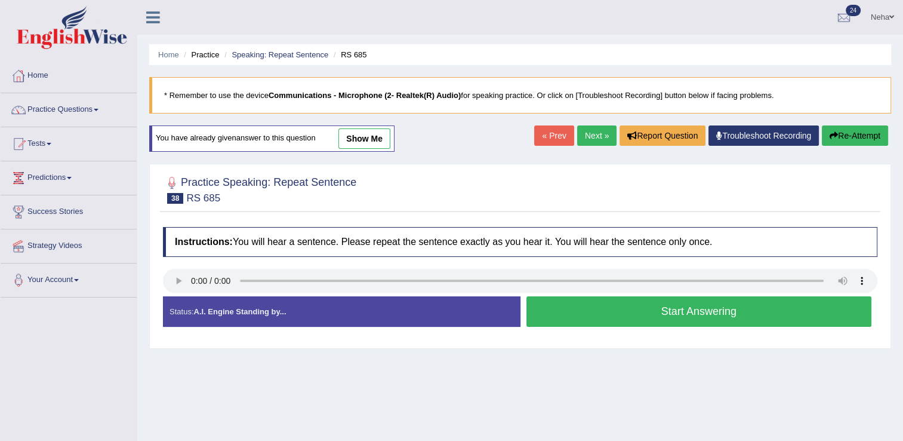
click at [661, 311] on button "Start Answering" at bounding box center [699, 311] width 346 height 30
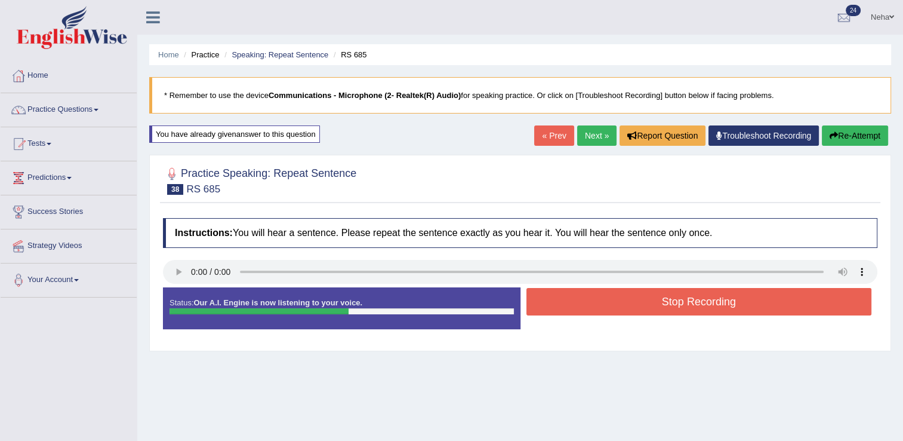
click at [661, 311] on button "Stop Recording" at bounding box center [699, 301] width 346 height 27
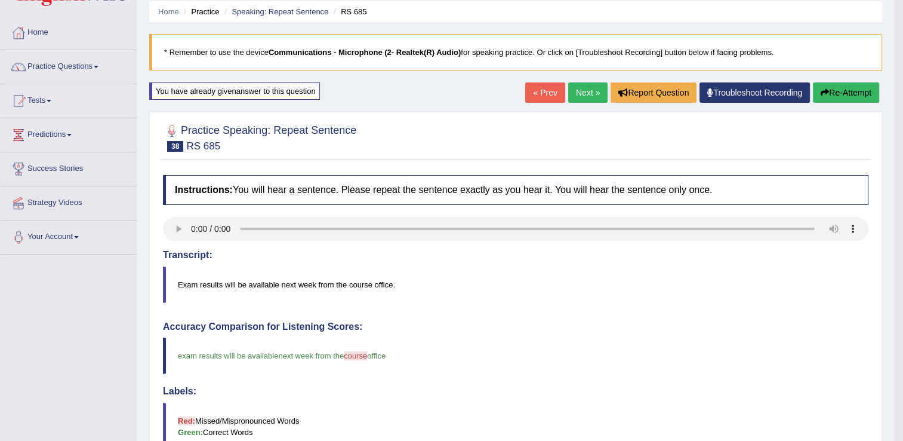
scroll to position [42, 0]
click at [579, 89] on link "Next »" at bounding box center [587, 93] width 39 height 20
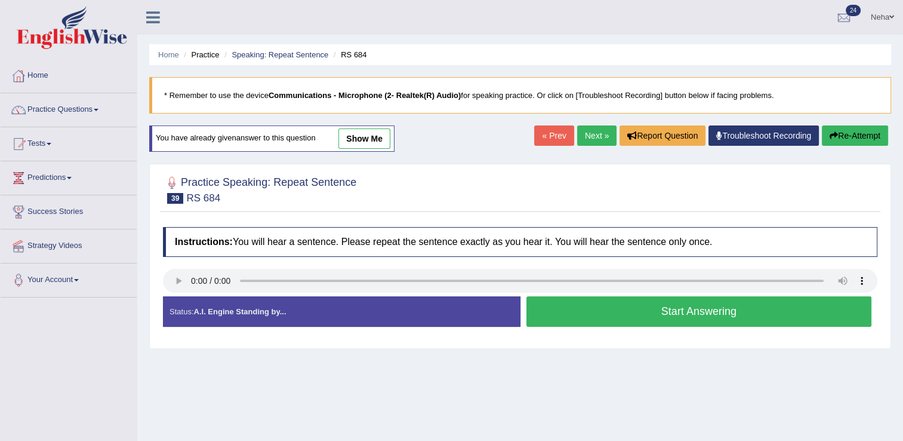
click at [585, 319] on button "Start Answering" at bounding box center [699, 311] width 346 height 30
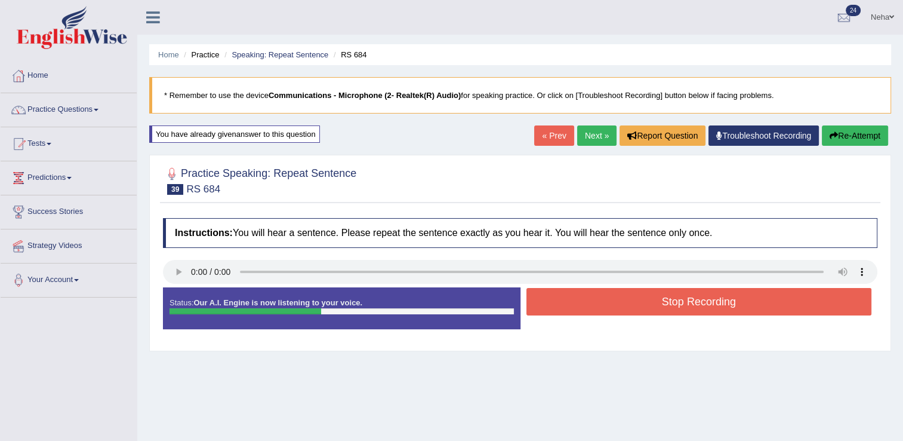
click at [593, 304] on button "Stop Recording" at bounding box center [699, 301] width 346 height 27
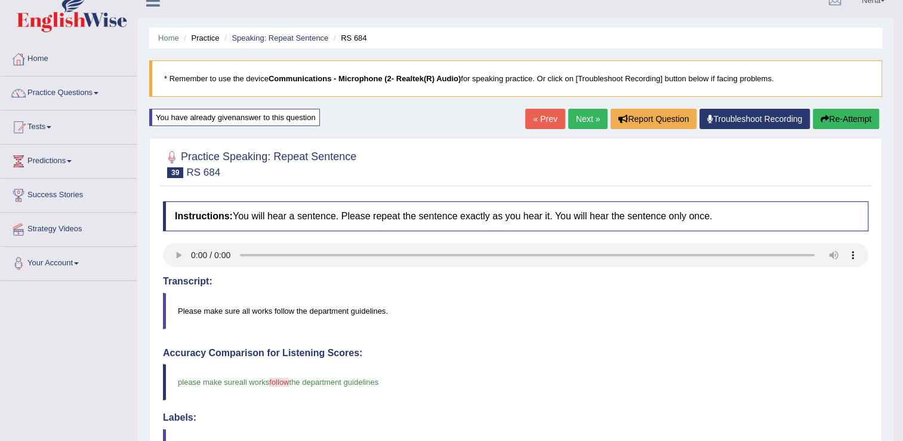
scroll to position [13, 0]
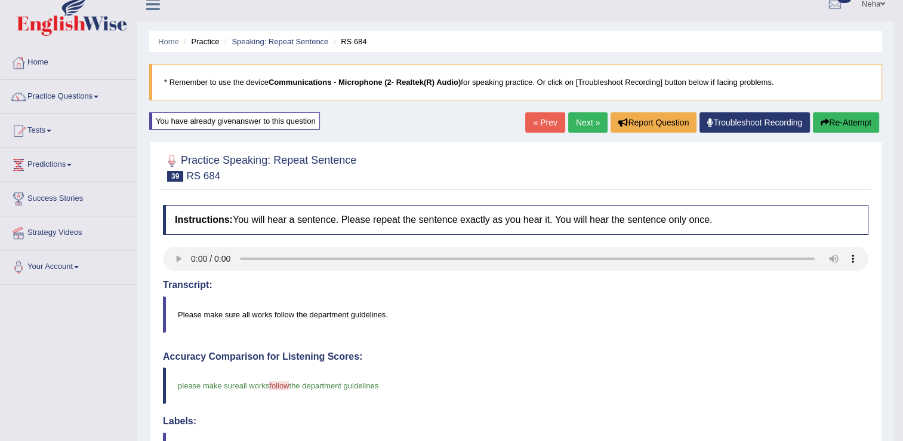
click at [586, 125] on link "Next »" at bounding box center [587, 122] width 39 height 20
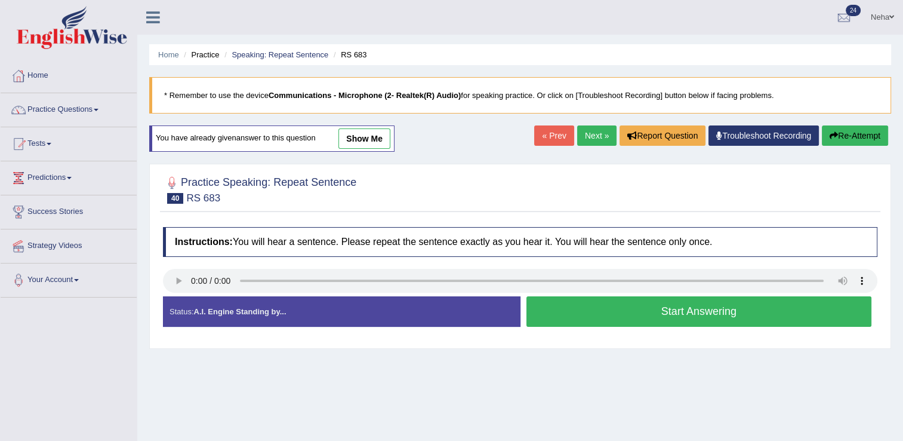
click at [592, 319] on button "Start Answering" at bounding box center [699, 311] width 346 height 30
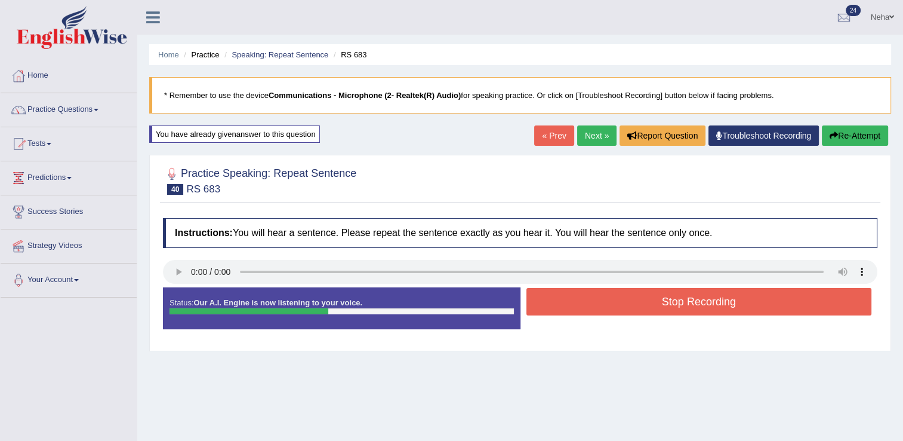
click at [584, 300] on button "Stop Recording" at bounding box center [699, 301] width 346 height 27
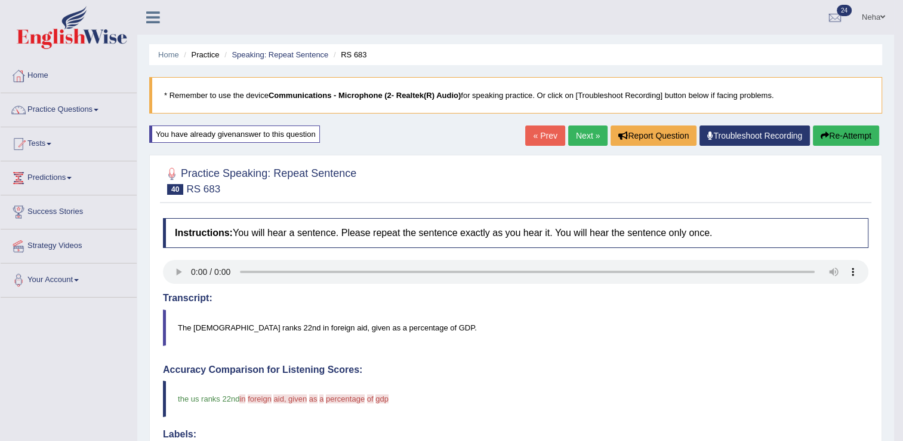
click at [580, 142] on link "Next »" at bounding box center [587, 135] width 39 height 20
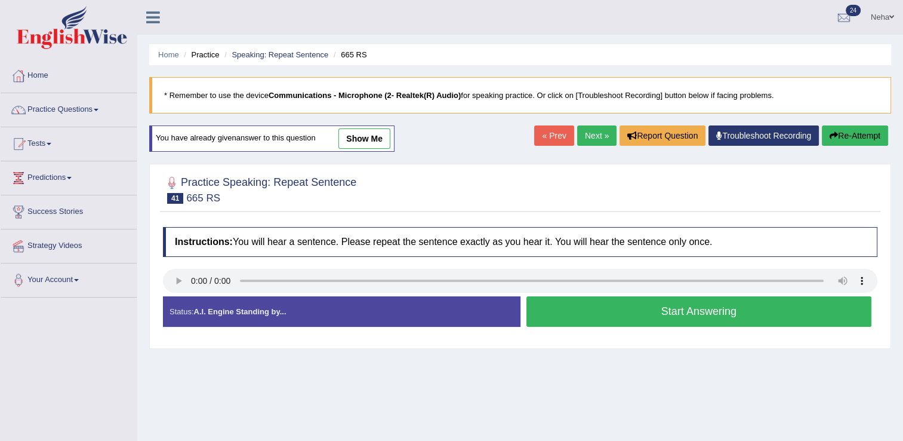
click at [593, 316] on button "Start Answering" at bounding box center [699, 311] width 346 height 30
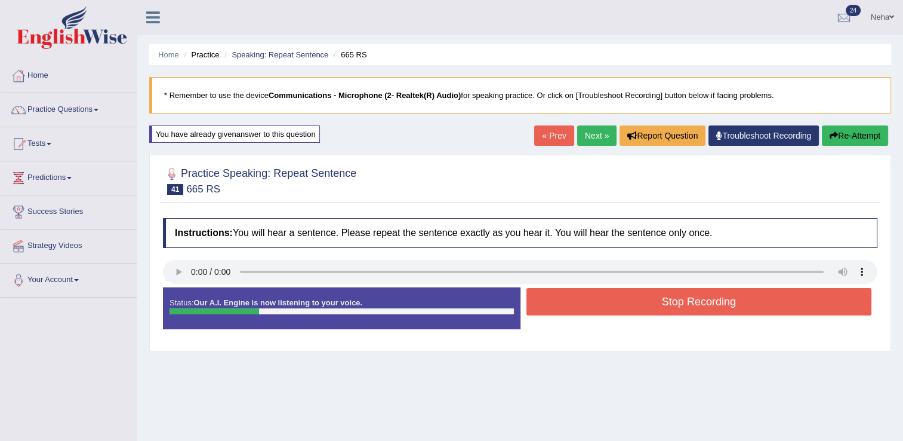
click at [604, 300] on button "Stop Recording" at bounding box center [699, 301] width 346 height 27
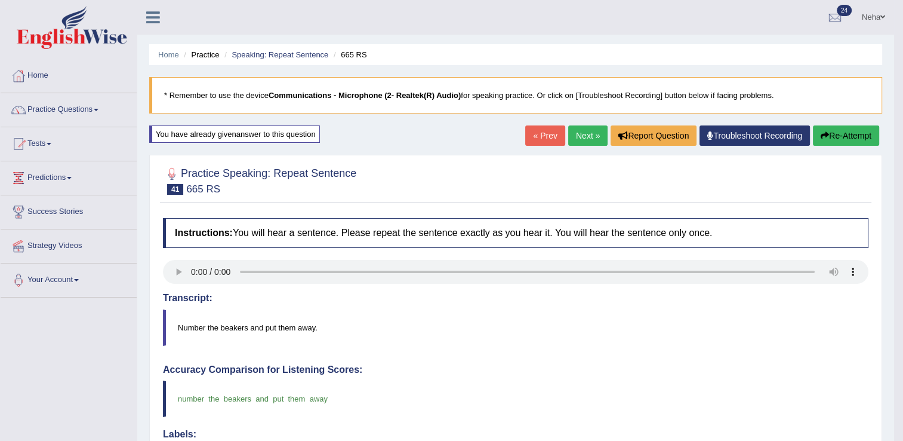
click at [595, 133] on link "Next »" at bounding box center [587, 135] width 39 height 20
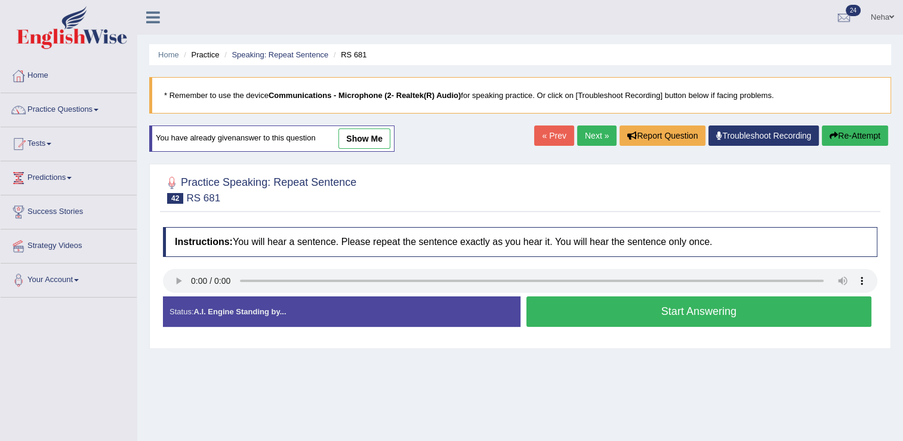
click at [602, 315] on button "Start Answering" at bounding box center [699, 311] width 346 height 30
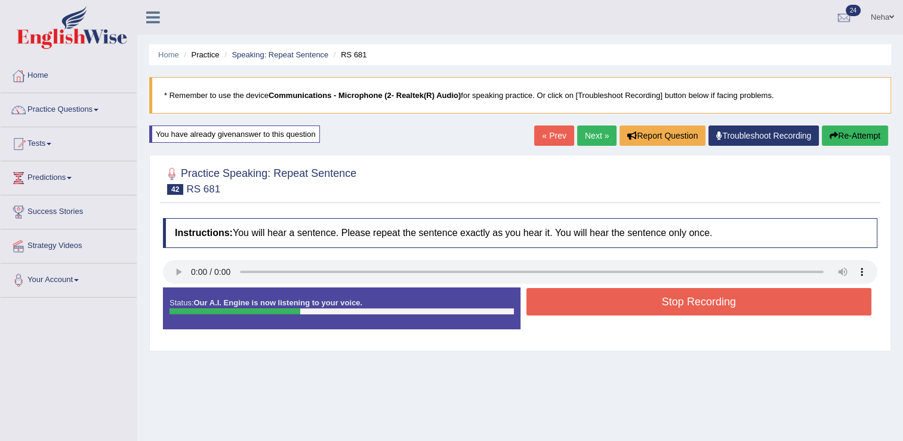
click at [602, 306] on button "Stop Recording" at bounding box center [699, 301] width 346 height 27
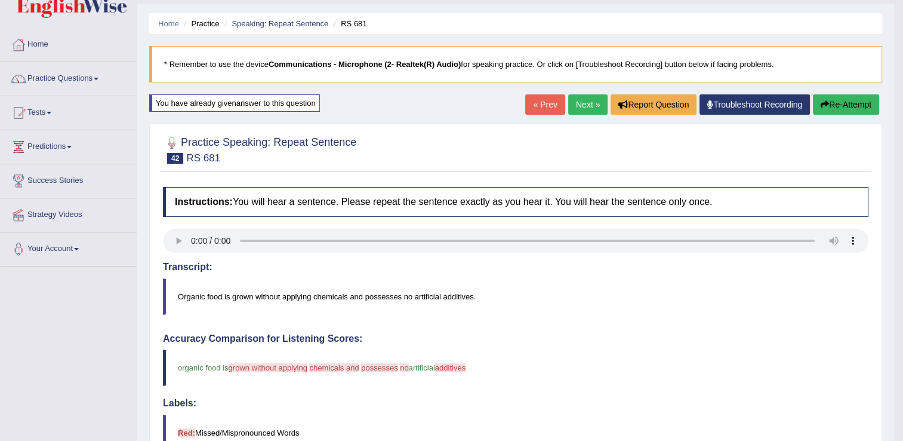
scroll to position [30, 0]
click at [833, 106] on button "Re-Attempt" at bounding box center [846, 105] width 66 height 20
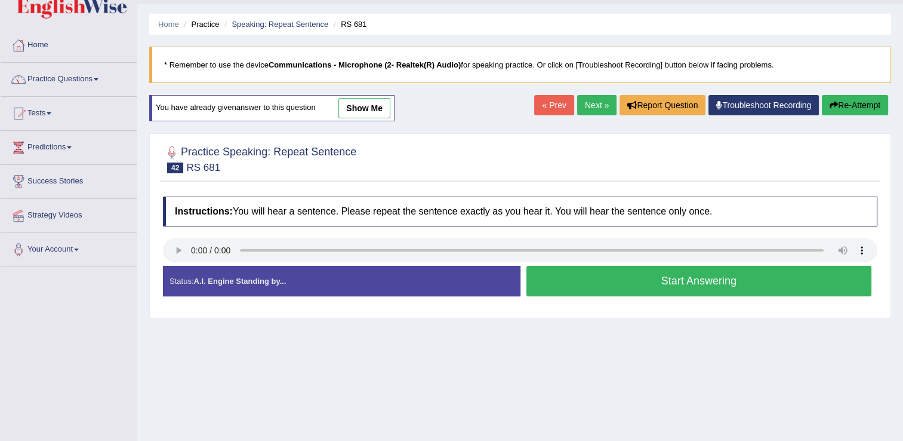
click at [547, 271] on button "Start Answering" at bounding box center [699, 281] width 346 height 30
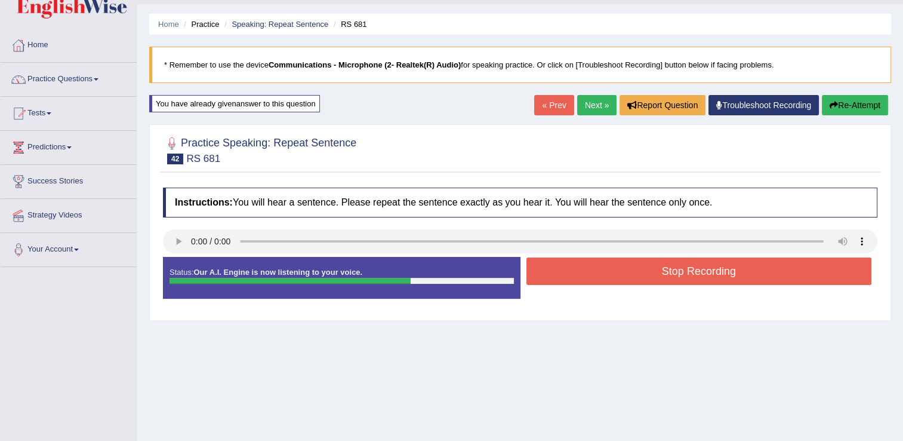
click at [547, 271] on button "Stop Recording" at bounding box center [699, 270] width 346 height 27
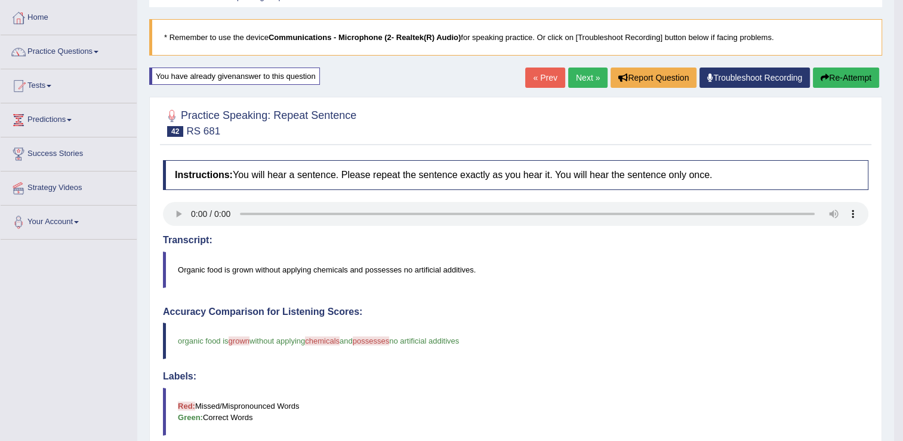
scroll to position [54, 0]
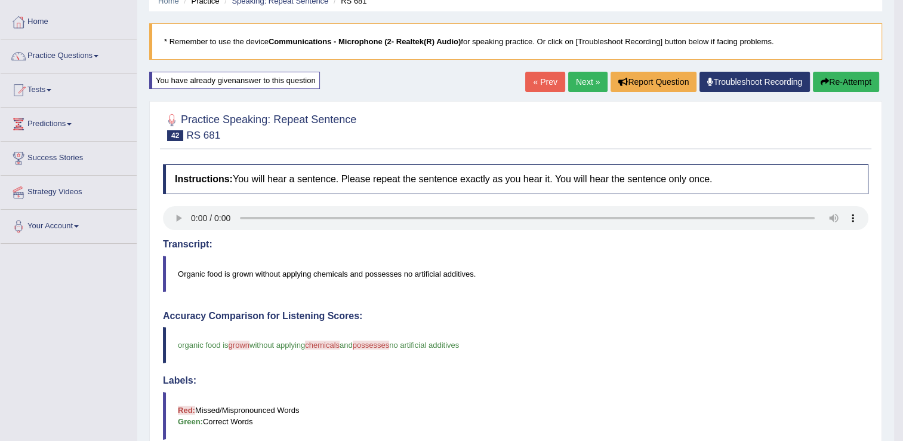
click at [591, 80] on link "Next »" at bounding box center [587, 82] width 39 height 20
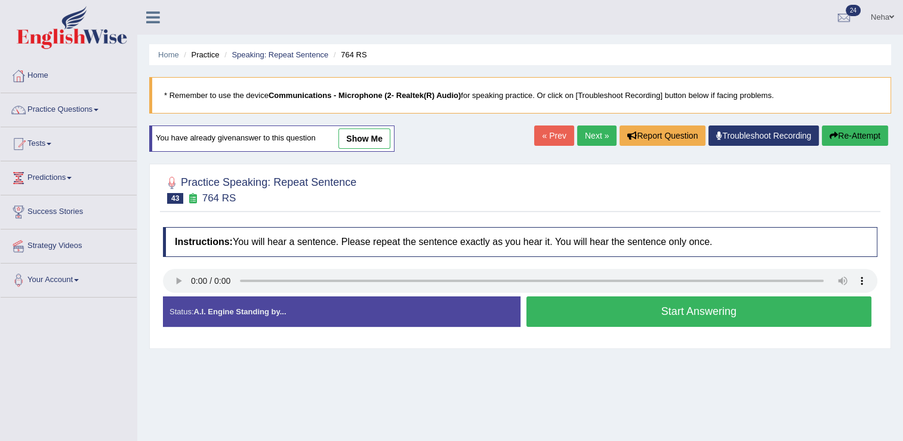
click at [636, 310] on button "Start Answering" at bounding box center [699, 311] width 346 height 30
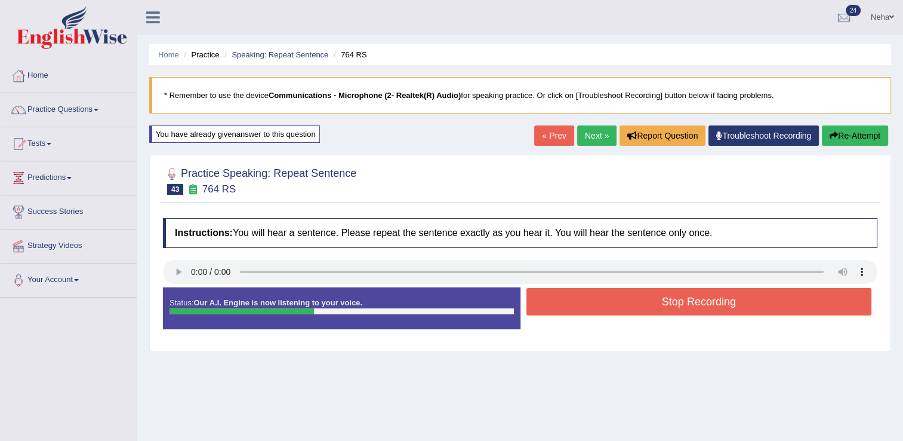
click at [642, 301] on button "Stop Recording" at bounding box center [699, 301] width 346 height 27
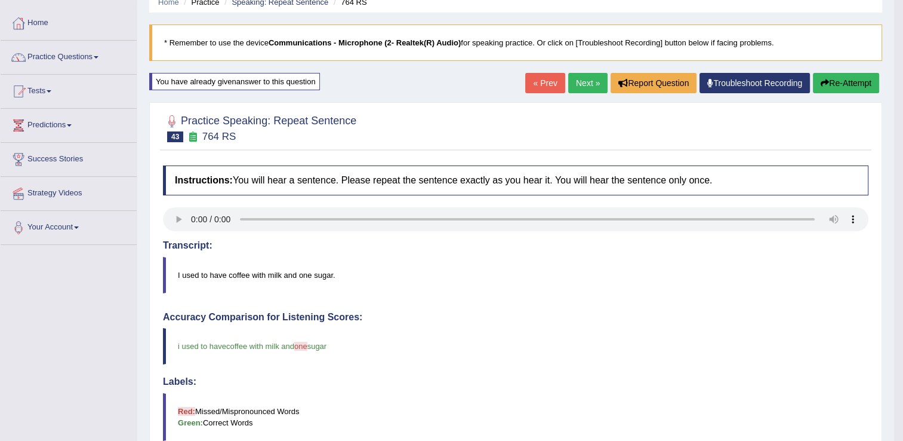
scroll to position [49, 0]
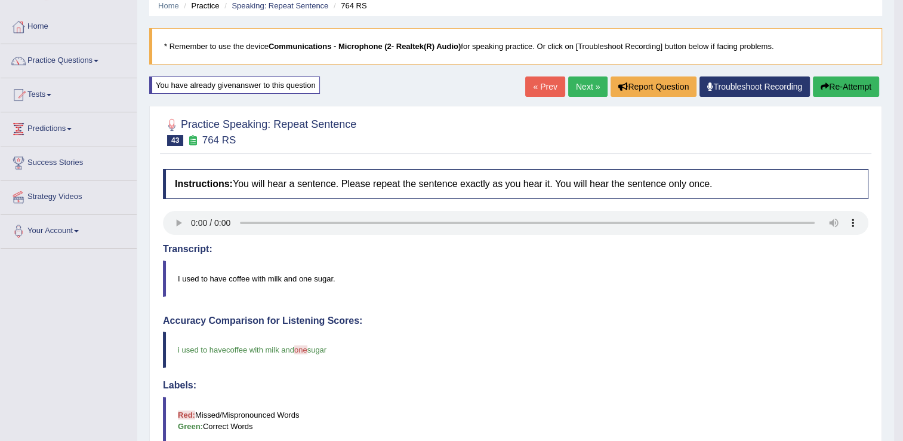
click at [577, 92] on link "Next »" at bounding box center [587, 86] width 39 height 20
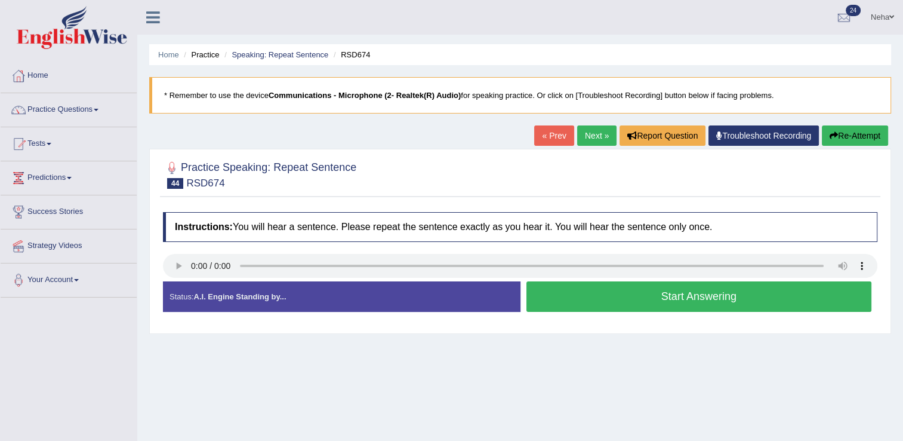
click at [570, 295] on button "Start Answering" at bounding box center [699, 296] width 346 height 30
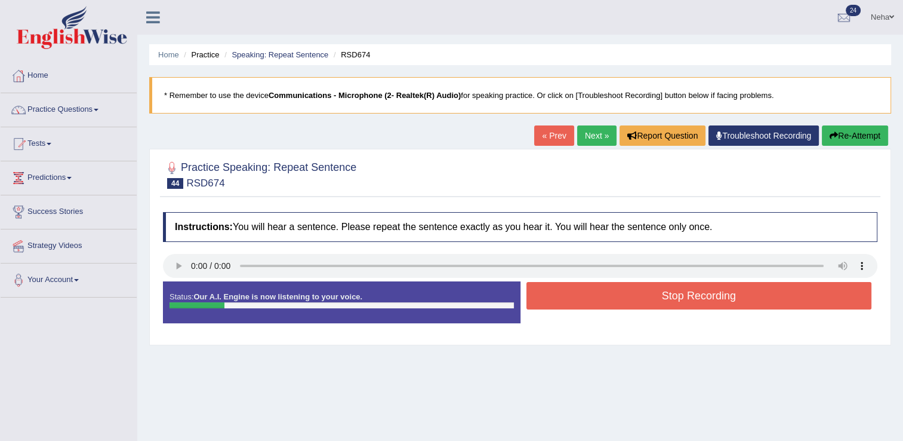
click at [570, 295] on button "Stop Recording" at bounding box center [699, 295] width 346 height 27
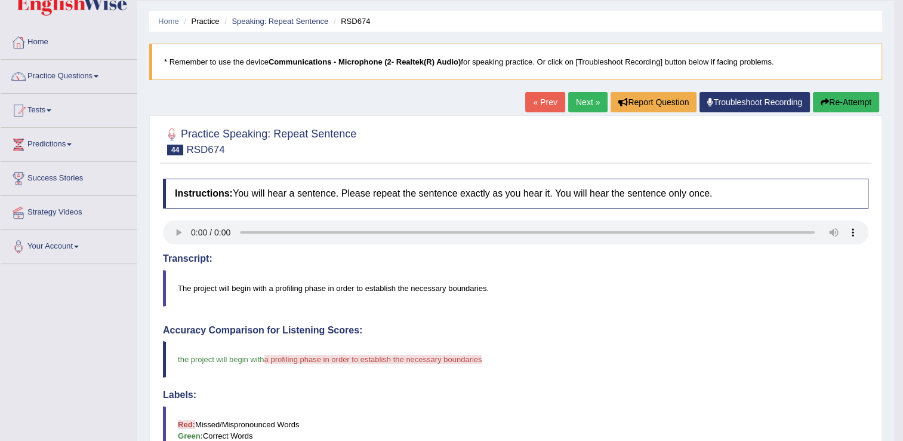
scroll to position [36, 0]
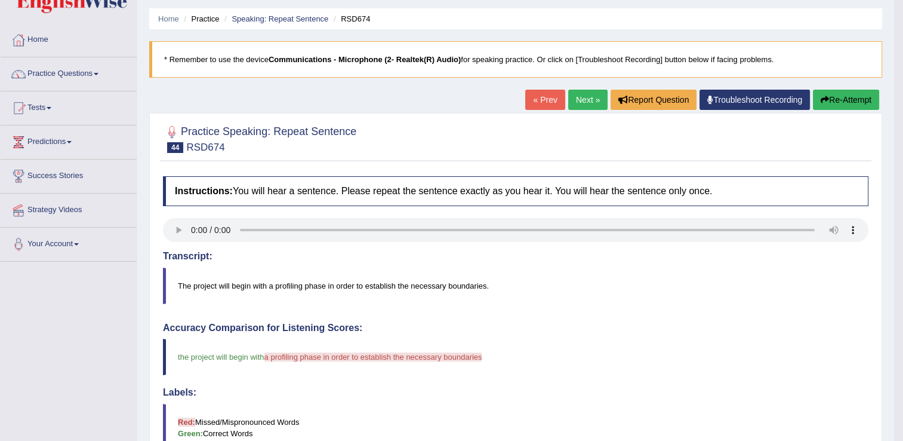
click at [843, 88] on div "Home Practice Speaking: Repeat Sentence RSD674 * Remember to use the device Com…" at bounding box center [515, 352] width 757 height 777
click at [832, 96] on button "Re-Attempt" at bounding box center [846, 100] width 66 height 20
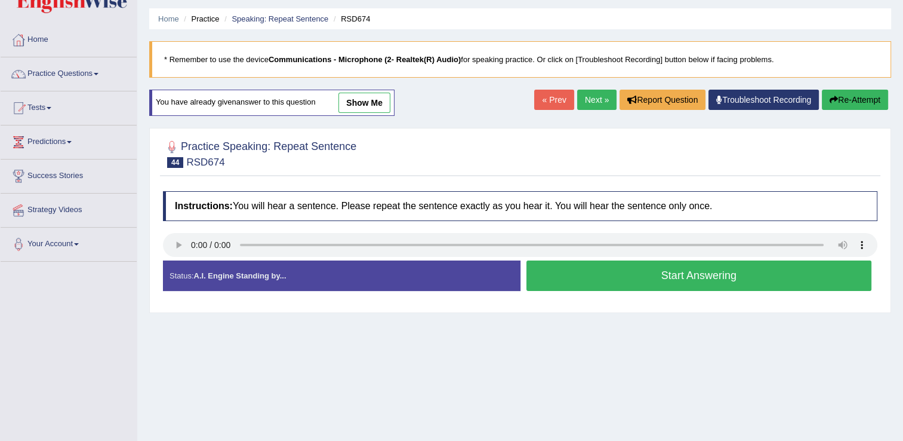
click at [650, 267] on button "Start Answering" at bounding box center [699, 275] width 346 height 30
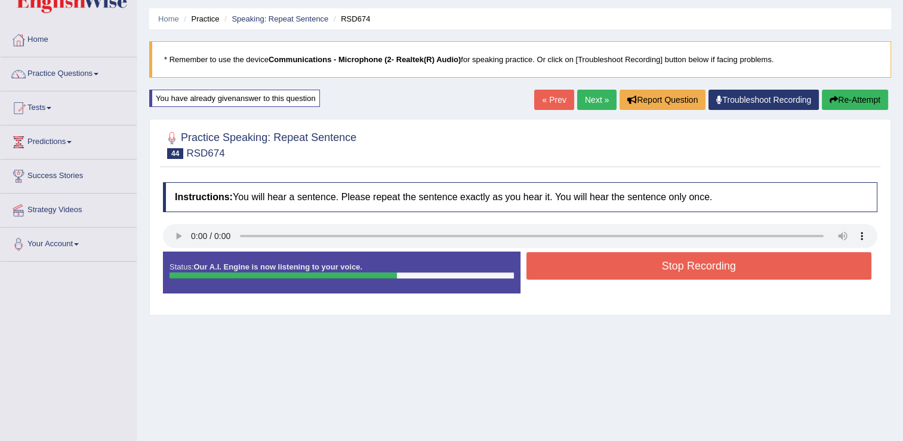
click at [651, 259] on button "Stop Recording" at bounding box center [699, 265] width 346 height 27
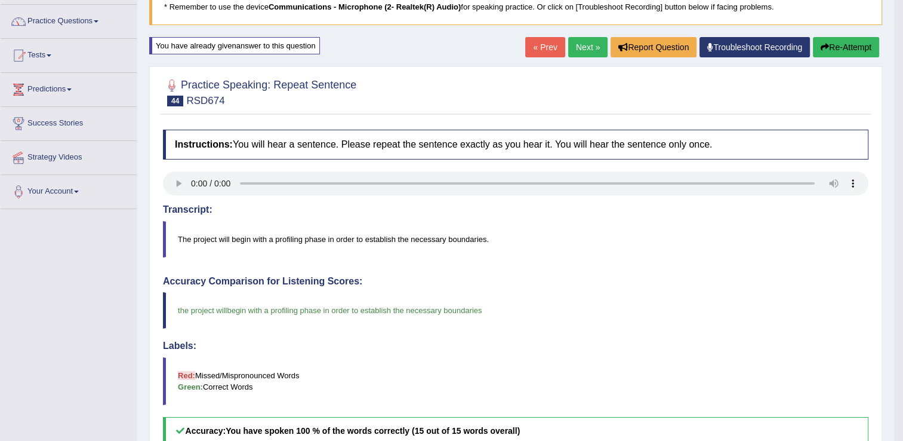
scroll to position [86, 0]
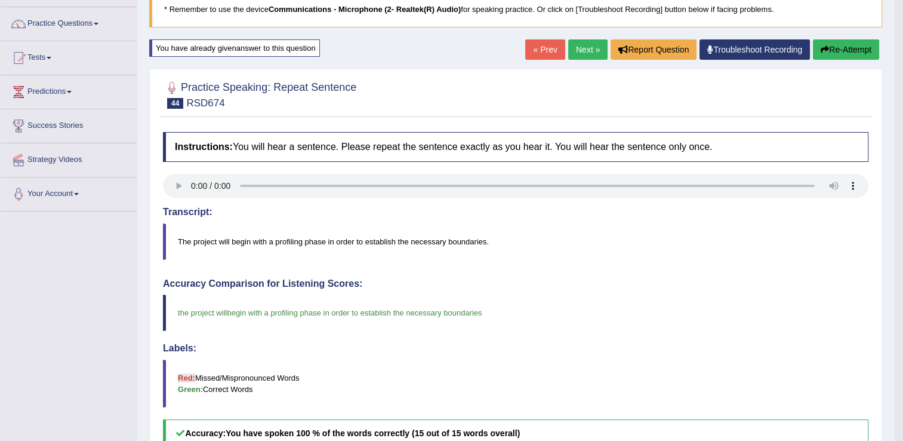
click at [643, 355] on div "Labels: Red: Missed/Mispronounced Words Green: Correct Words" at bounding box center [516, 375] width 706 height 64
click at [592, 41] on link "Next »" at bounding box center [587, 49] width 39 height 20
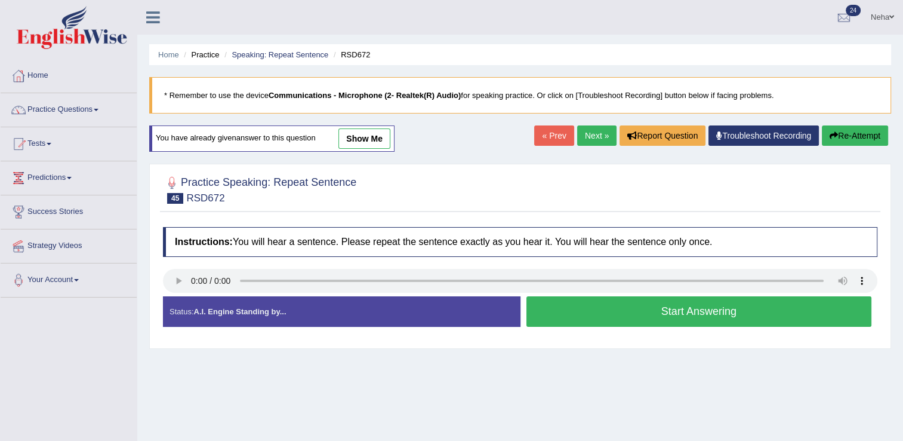
click at [580, 312] on button "Start Answering" at bounding box center [699, 311] width 346 height 30
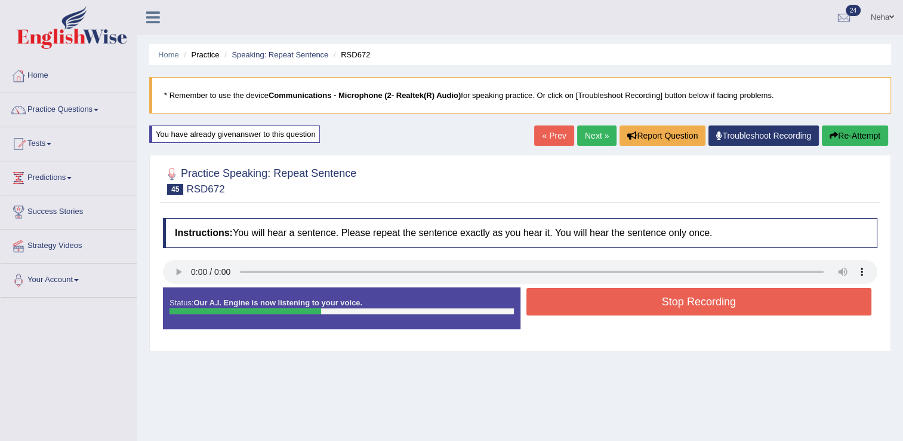
click at [854, 135] on button "Re-Attempt" at bounding box center [855, 135] width 66 height 20
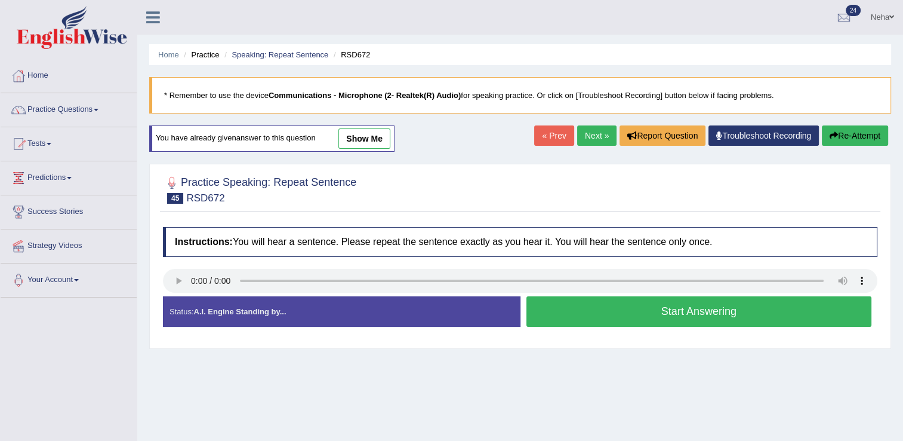
click at [589, 319] on button "Start Answering" at bounding box center [699, 311] width 346 height 30
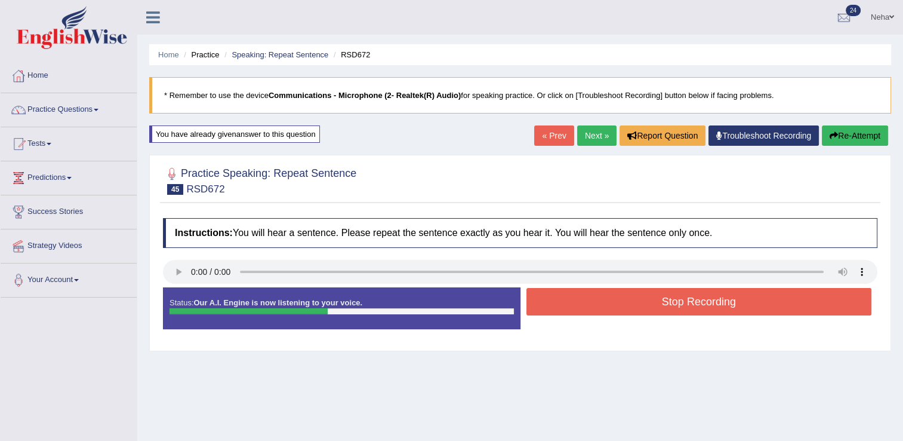
click at [594, 304] on button "Stop Recording" at bounding box center [699, 301] width 346 height 27
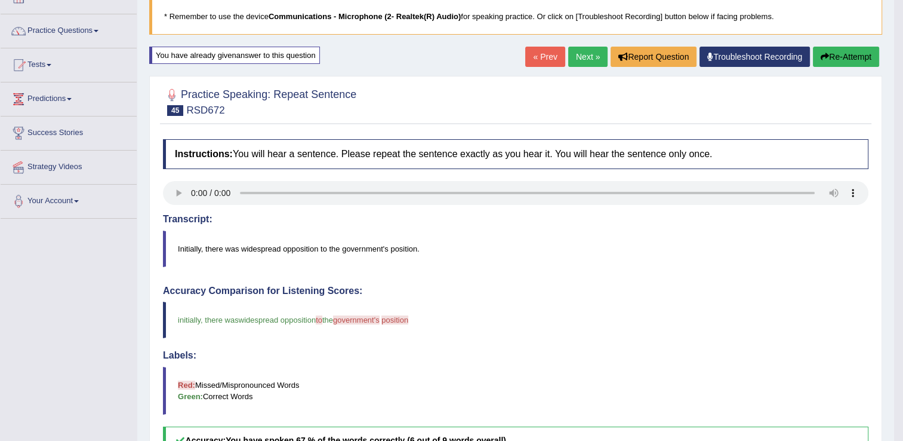
scroll to position [78, 0]
click at [857, 51] on button "Re-Attempt" at bounding box center [846, 57] width 66 height 20
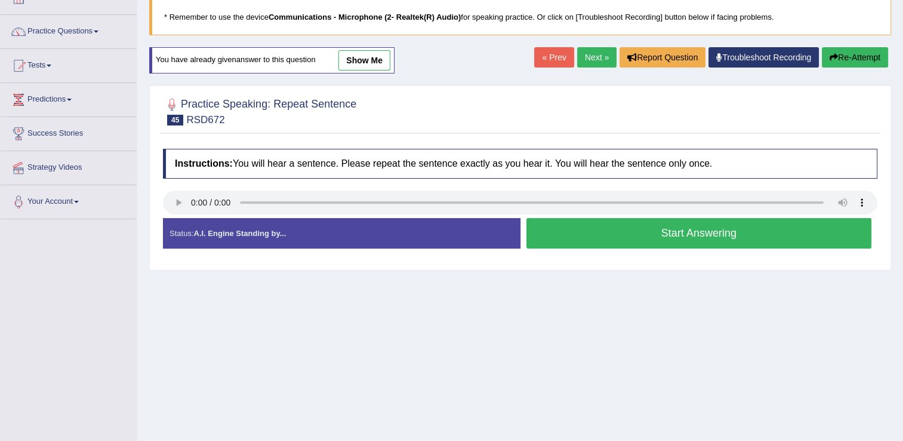
click at [608, 238] on button "Start Answering" at bounding box center [699, 233] width 346 height 30
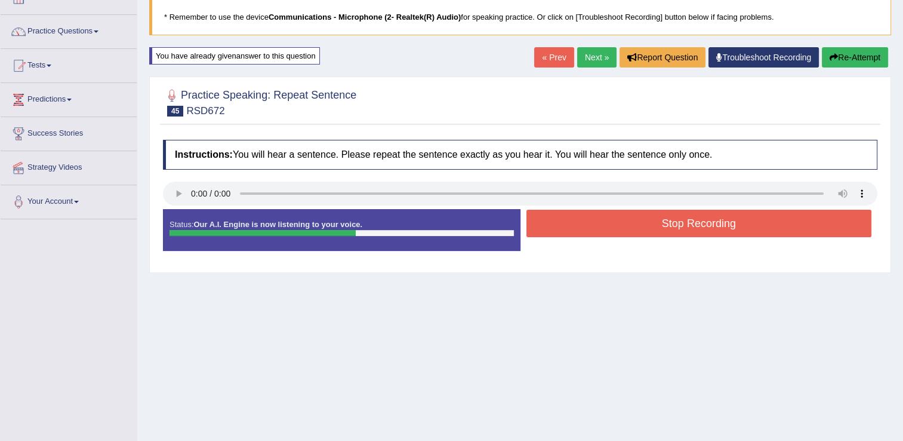
click at [611, 221] on button "Stop Recording" at bounding box center [699, 223] width 346 height 27
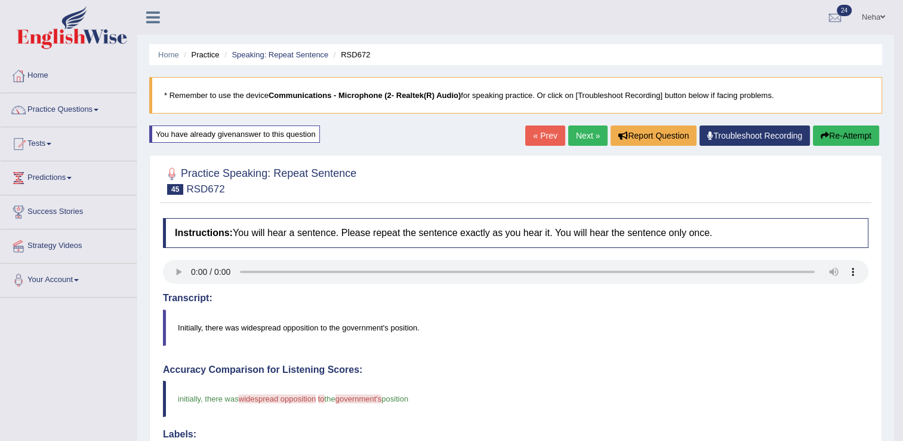
click at [581, 137] on link "Next »" at bounding box center [587, 135] width 39 height 20
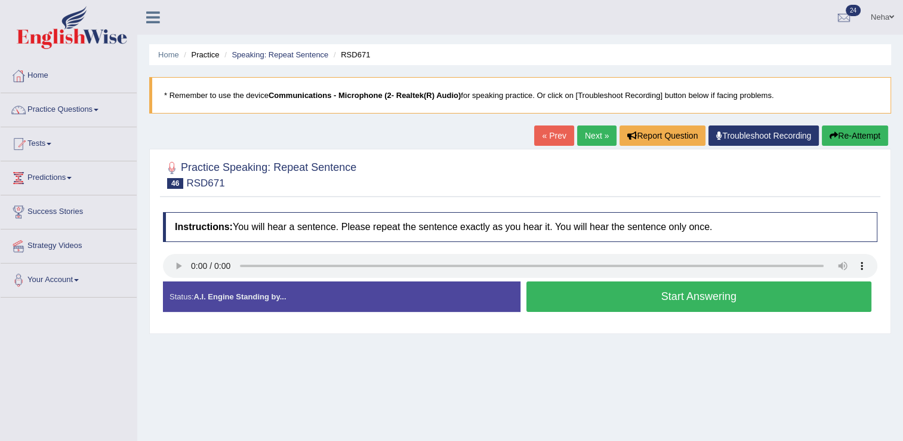
click at [576, 303] on button "Start Answering" at bounding box center [699, 296] width 346 height 30
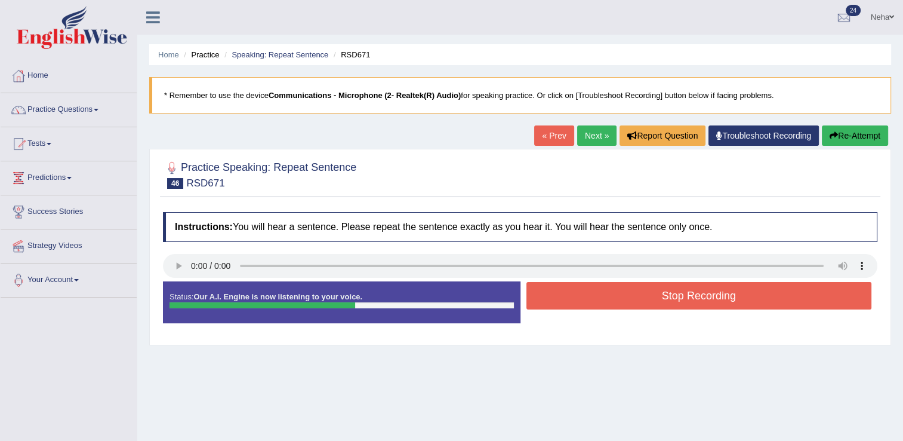
click at [576, 303] on button "Stop Recording" at bounding box center [699, 295] width 346 height 27
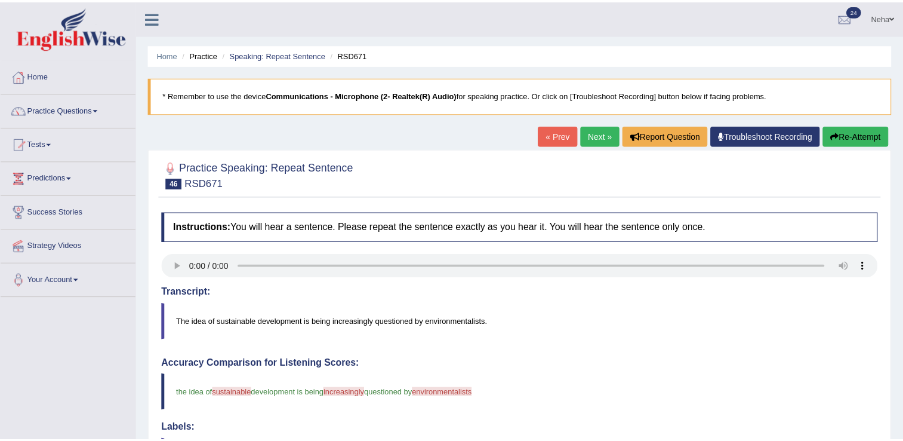
scroll to position [17, 0]
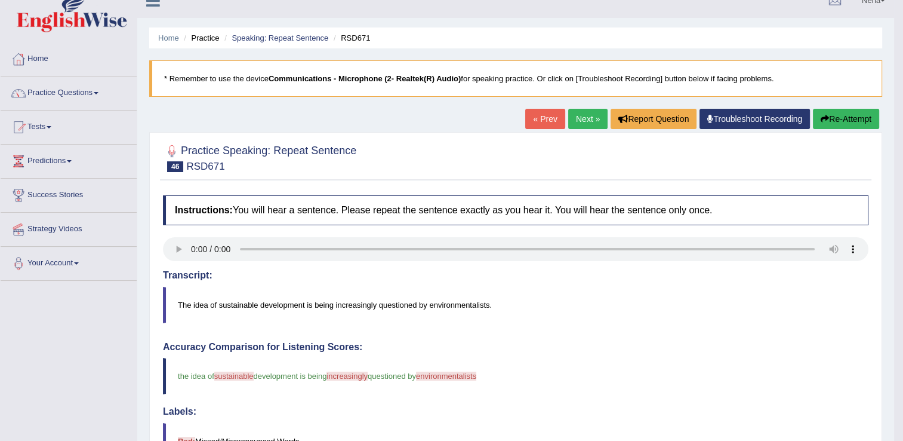
click at [839, 124] on button "Re-Attempt" at bounding box center [846, 119] width 66 height 20
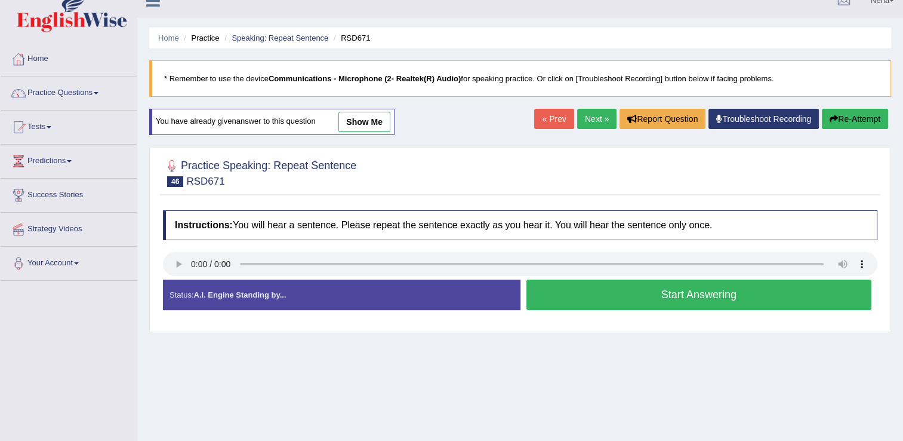
click at [626, 298] on button "Start Answering" at bounding box center [699, 294] width 346 height 30
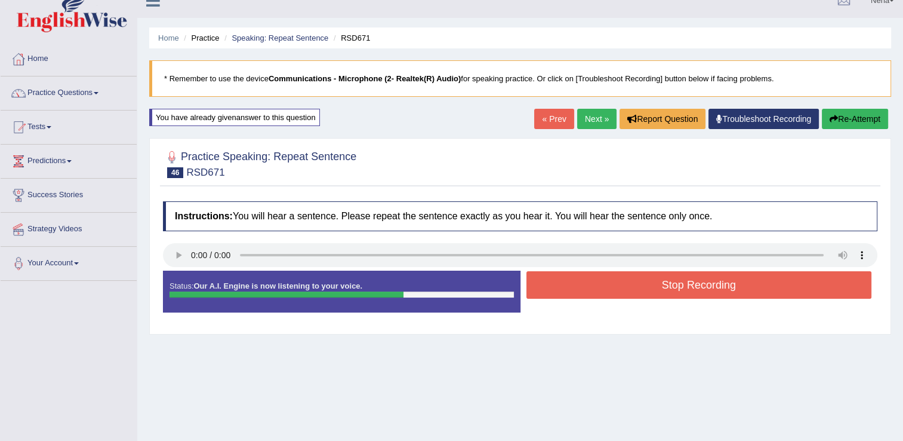
click at [651, 287] on button "Stop Recording" at bounding box center [699, 284] width 346 height 27
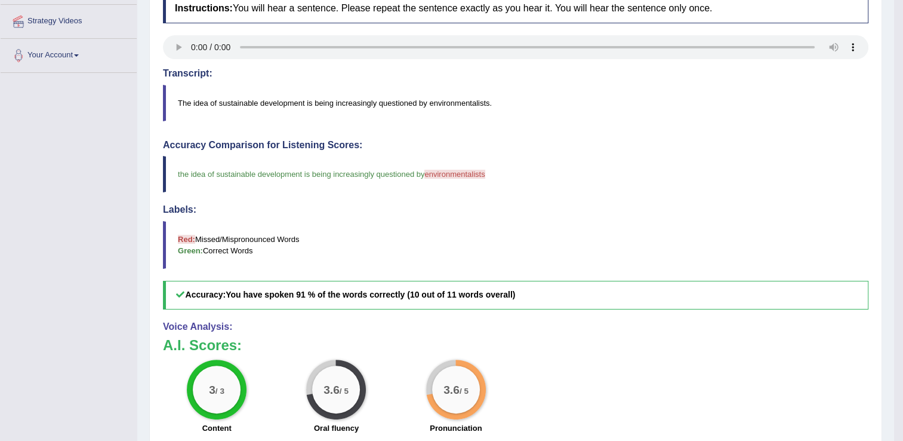
scroll to position [98, 0]
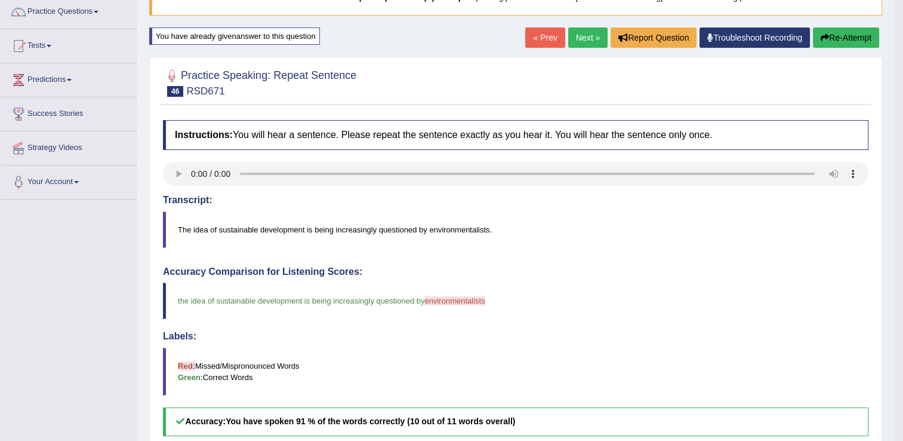
click at [830, 44] on button "Re-Attempt" at bounding box center [846, 37] width 66 height 20
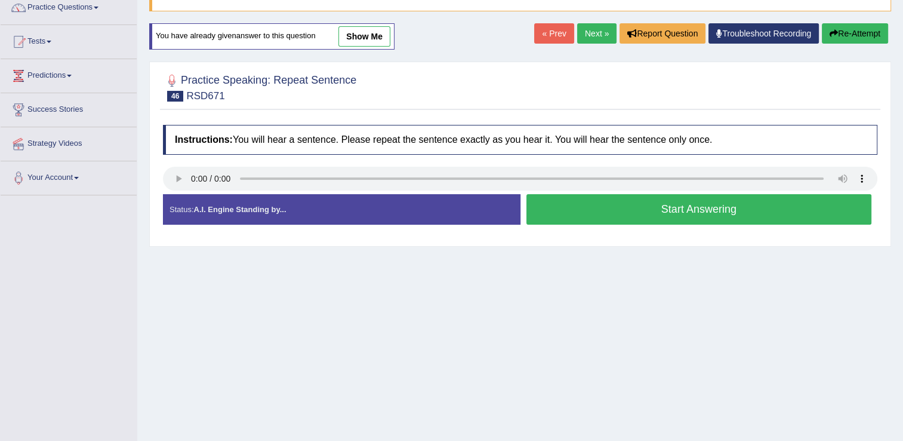
click at [549, 208] on button "Start Answering" at bounding box center [699, 209] width 346 height 30
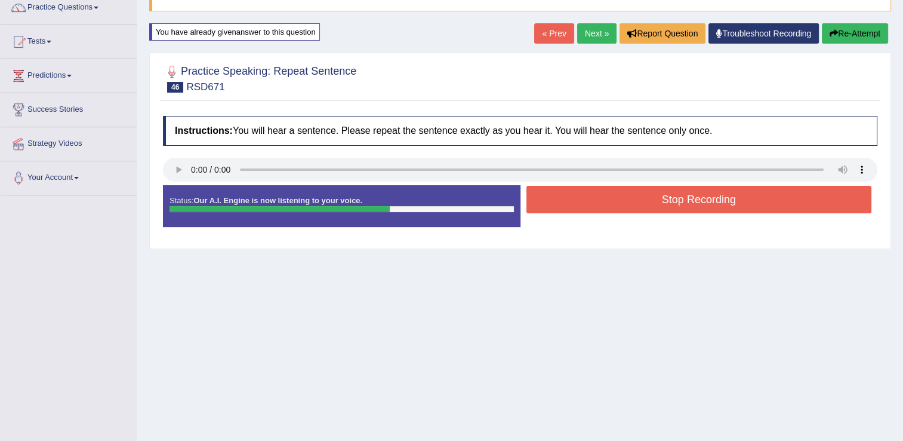
click at [549, 208] on button "Stop Recording" at bounding box center [699, 199] width 346 height 27
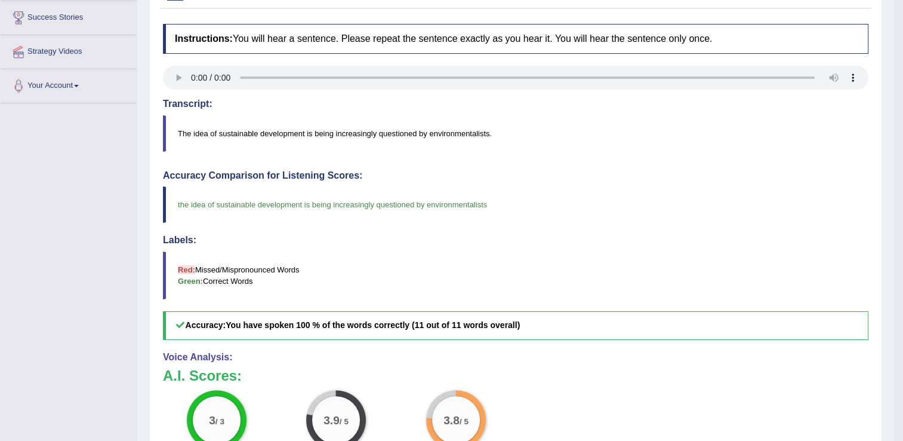
scroll to position [67, 0]
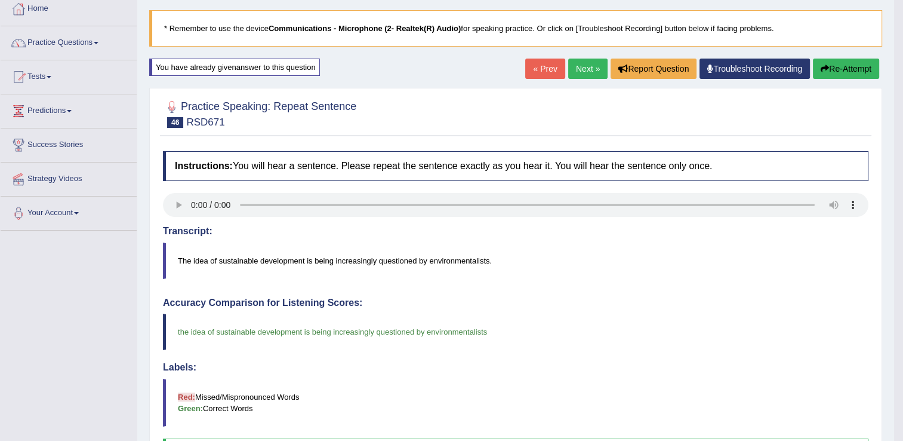
click at [593, 69] on link "Next »" at bounding box center [587, 68] width 39 height 20
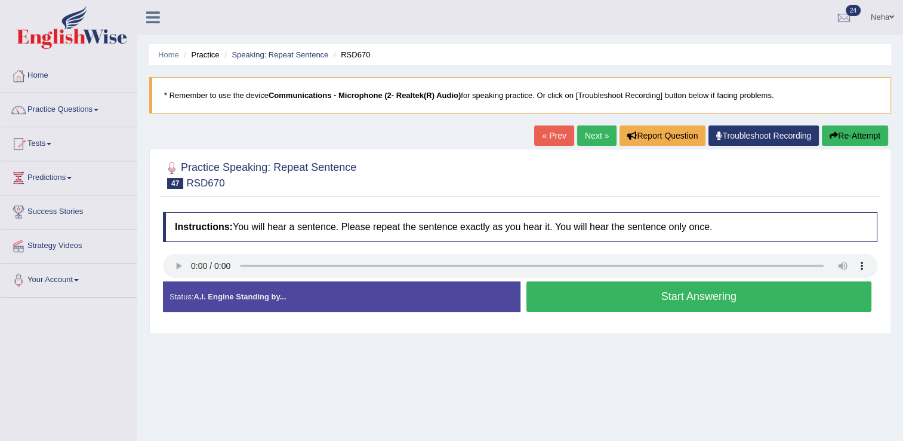
click at [559, 300] on button "Start Answering" at bounding box center [699, 296] width 346 height 30
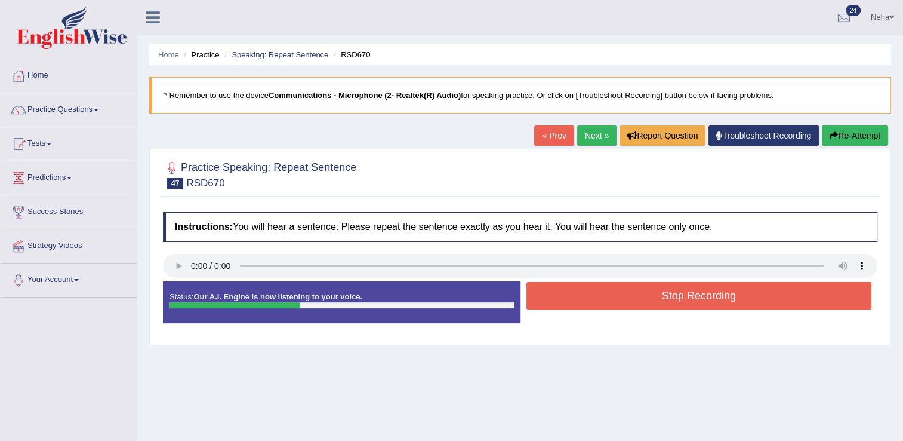
click at [559, 300] on button "Stop Recording" at bounding box center [699, 295] width 346 height 27
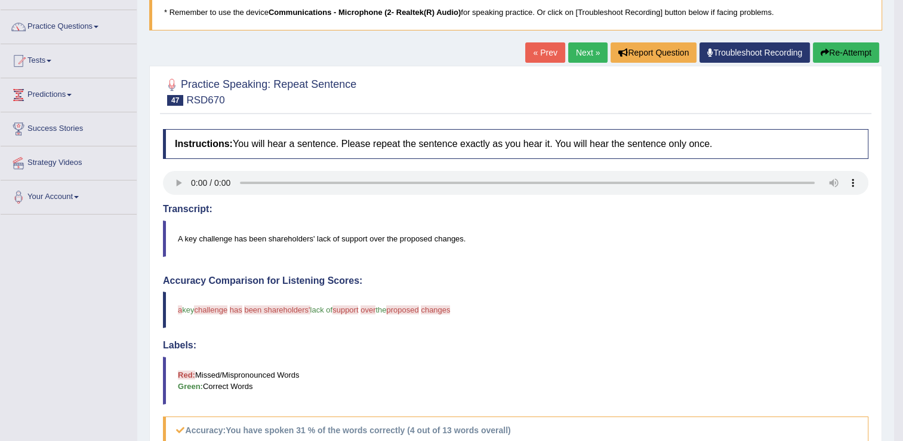
scroll to position [75, 0]
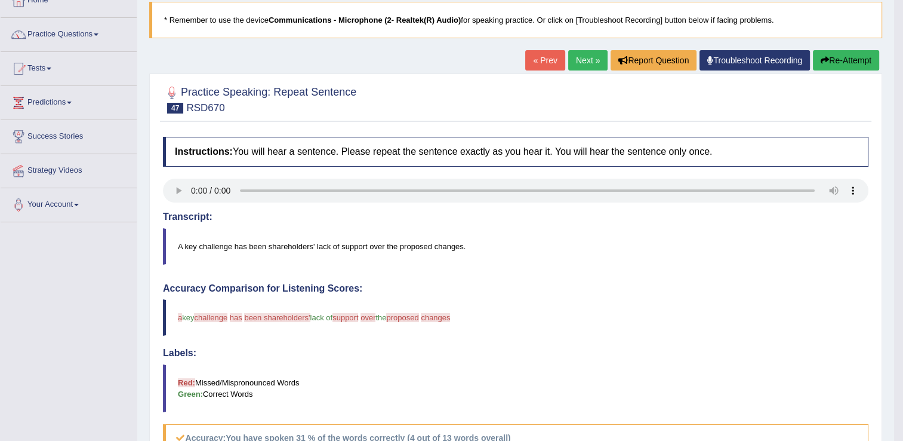
click at [836, 58] on button "Re-Attempt" at bounding box center [846, 60] width 66 height 20
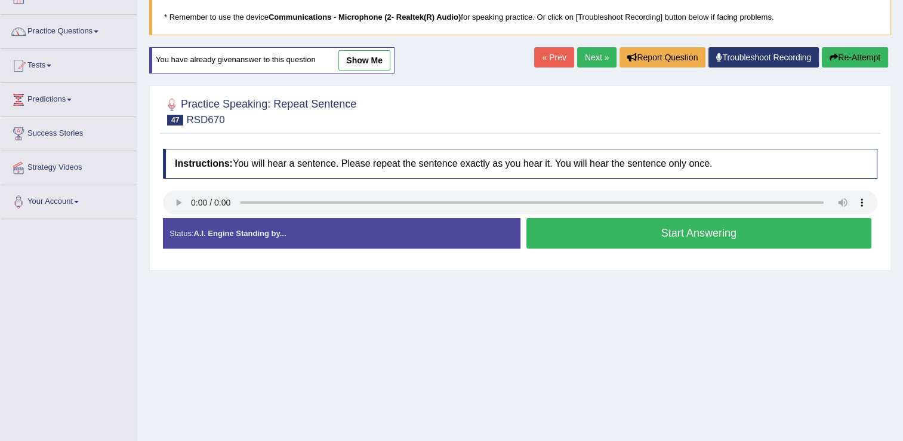
scroll to position [75, 0]
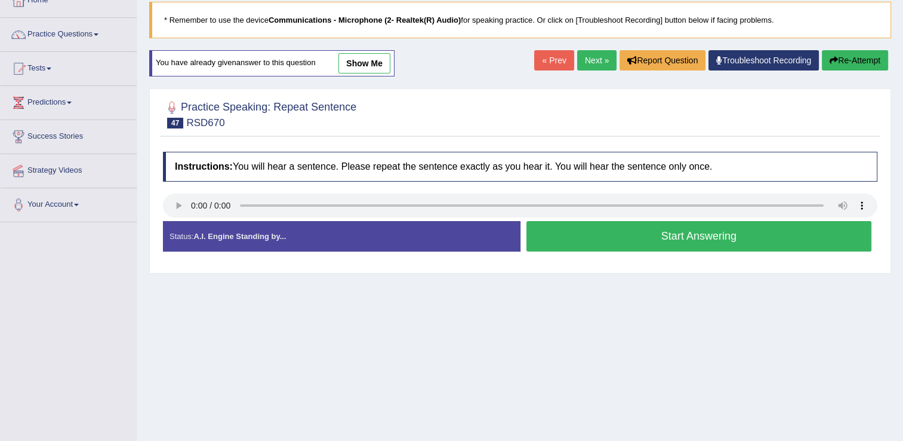
click at [734, 226] on button "Start Answering" at bounding box center [699, 236] width 346 height 30
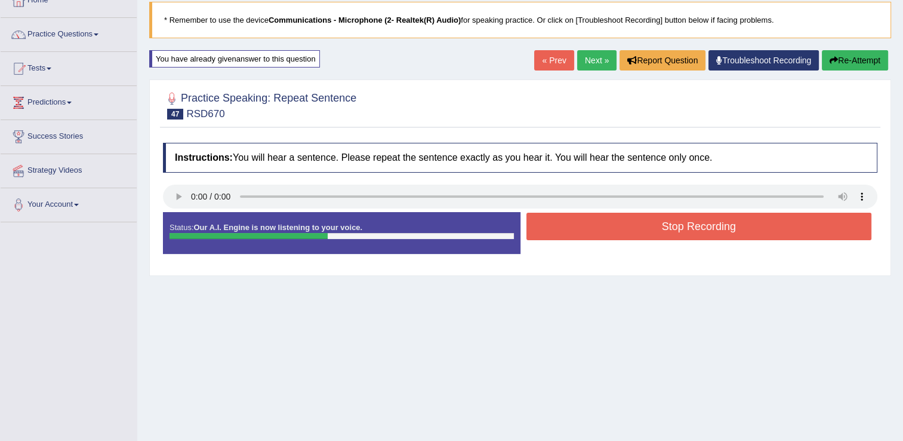
click at [858, 54] on button "Re-Attempt" at bounding box center [855, 60] width 66 height 20
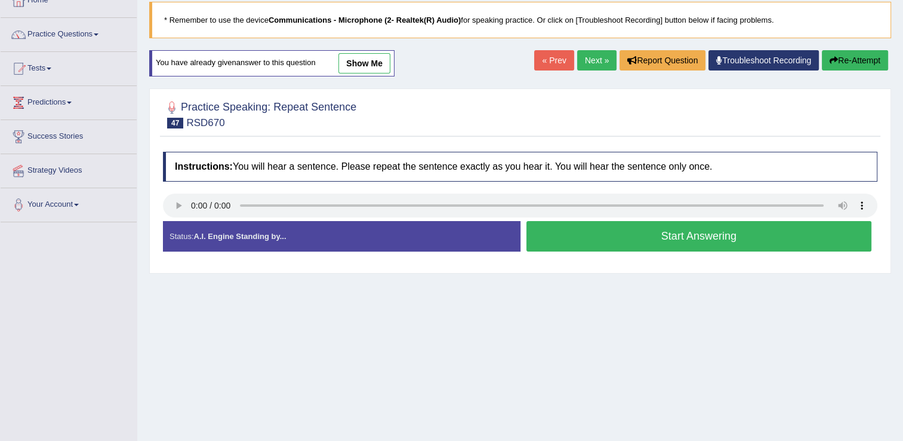
click at [548, 245] on button "Start Answering" at bounding box center [699, 236] width 346 height 30
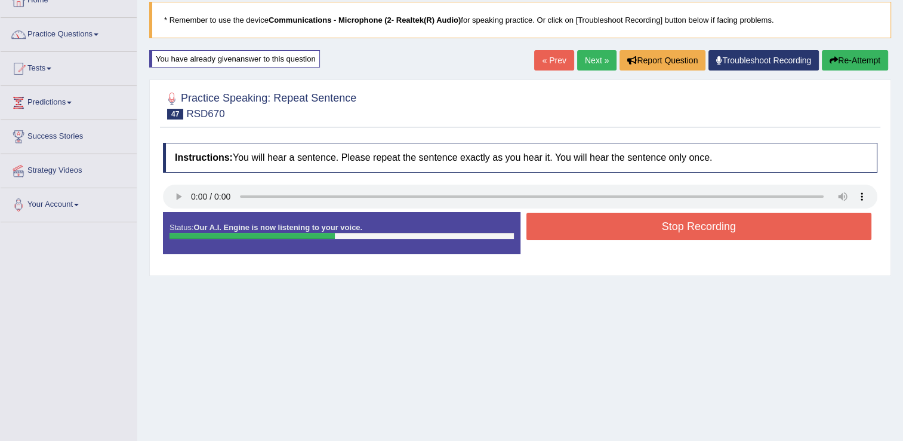
click at [573, 226] on button "Stop Recording" at bounding box center [699, 226] width 346 height 27
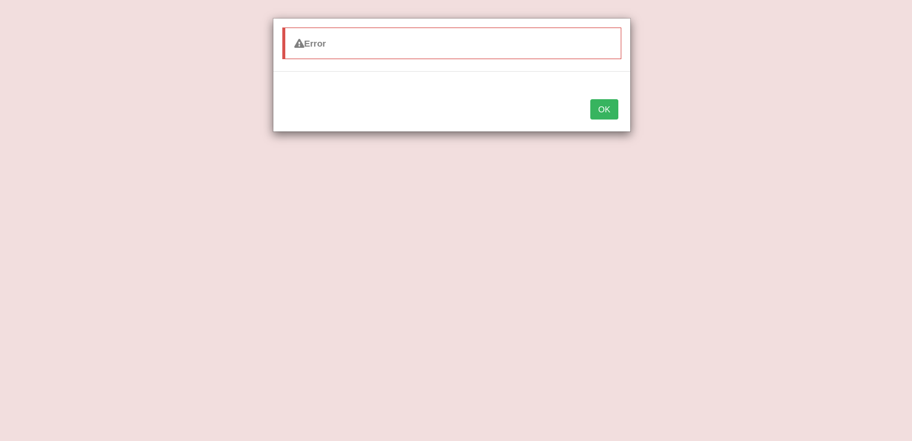
drag, startPoint x: 604, startPoint y: 97, endPoint x: 602, endPoint y: 106, distance: 9.3
click at [602, 106] on div "OK" at bounding box center [451, 111] width 357 height 42
click at [602, 106] on button "OK" at bounding box center [603, 109] width 27 height 20
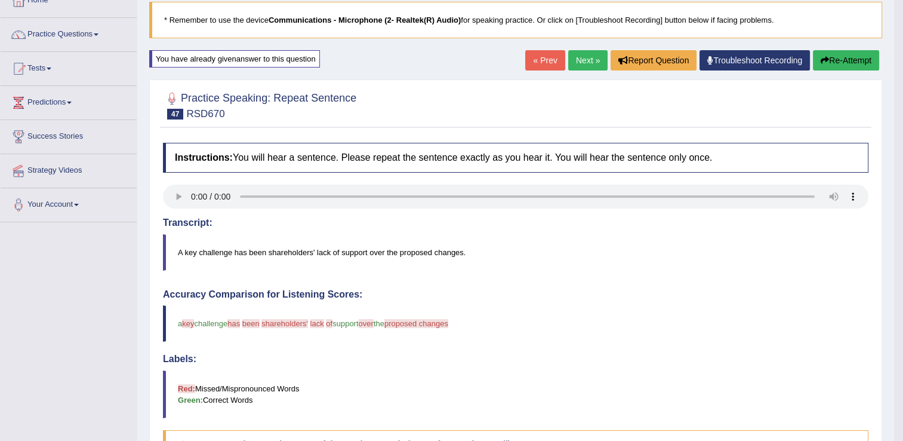
click at [584, 60] on link "Next »" at bounding box center [587, 60] width 39 height 20
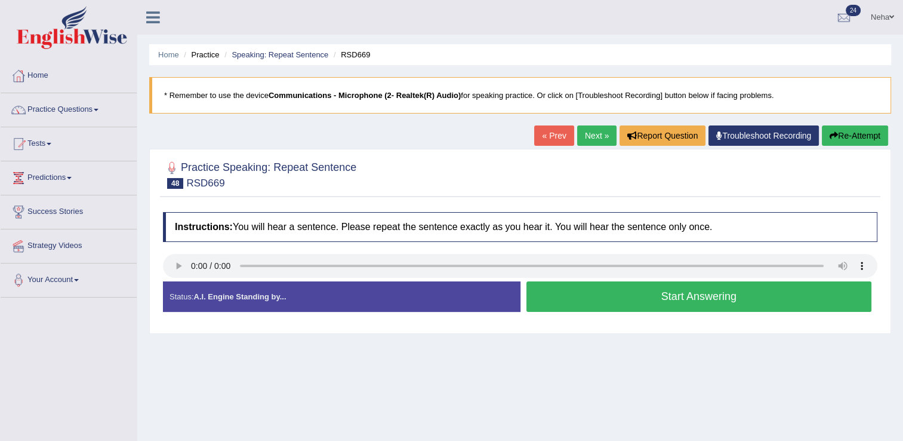
click at [553, 286] on button "Start Answering" at bounding box center [699, 296] width 346 height 30
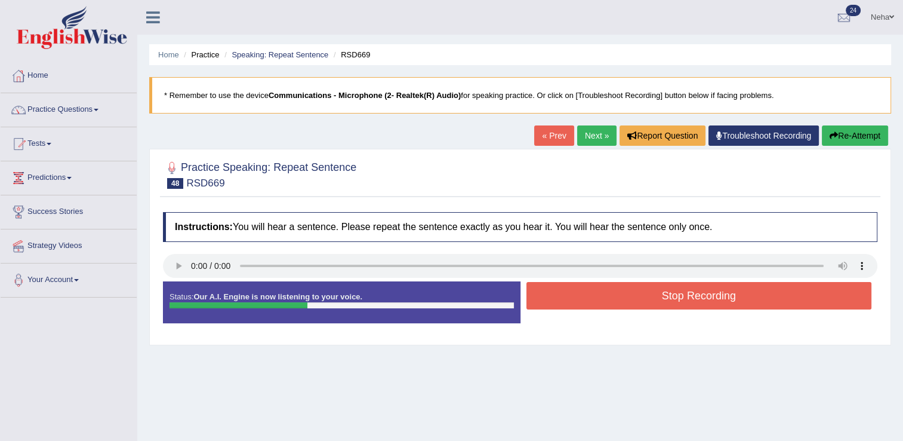
click at [553, 286] on button "Stop Recording" at bounding box center [699, 295] width 346 height 27
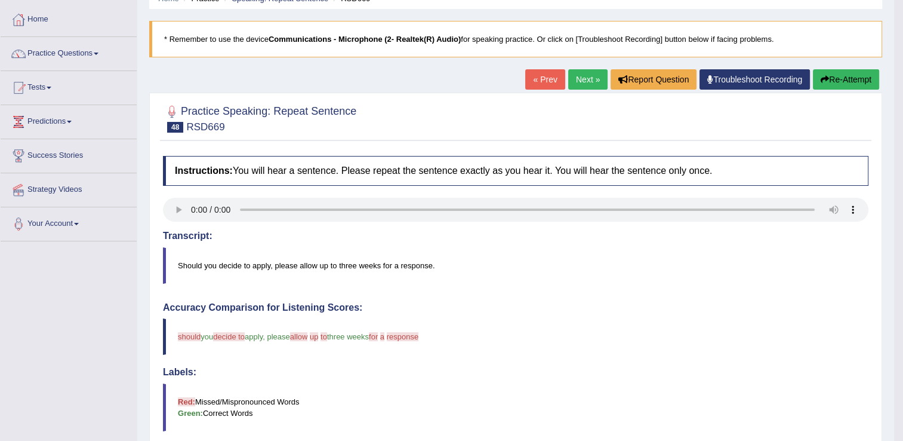
scroll to position [76, 0]
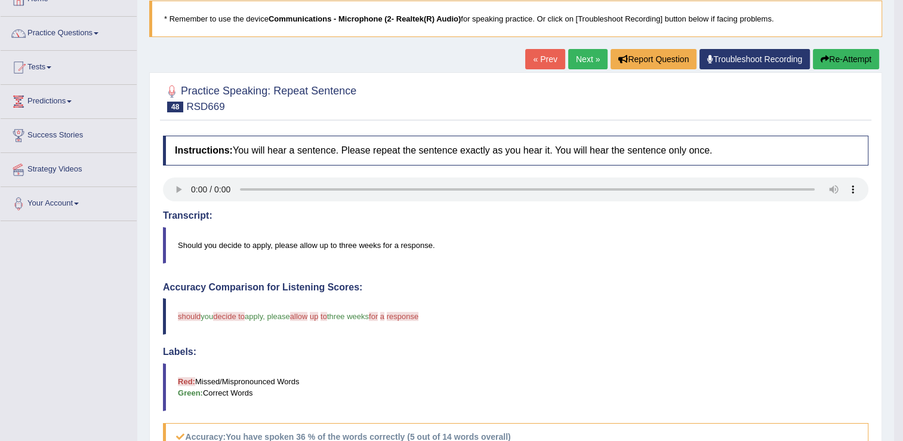
click at [477, 341] on div "Accuracy Comparison for Listening Scores: should as you decide to apply, please…" at bounding box center [516, 367] width 706 height 170
